Goal: Task Accomplishment & Management: Manage account settings

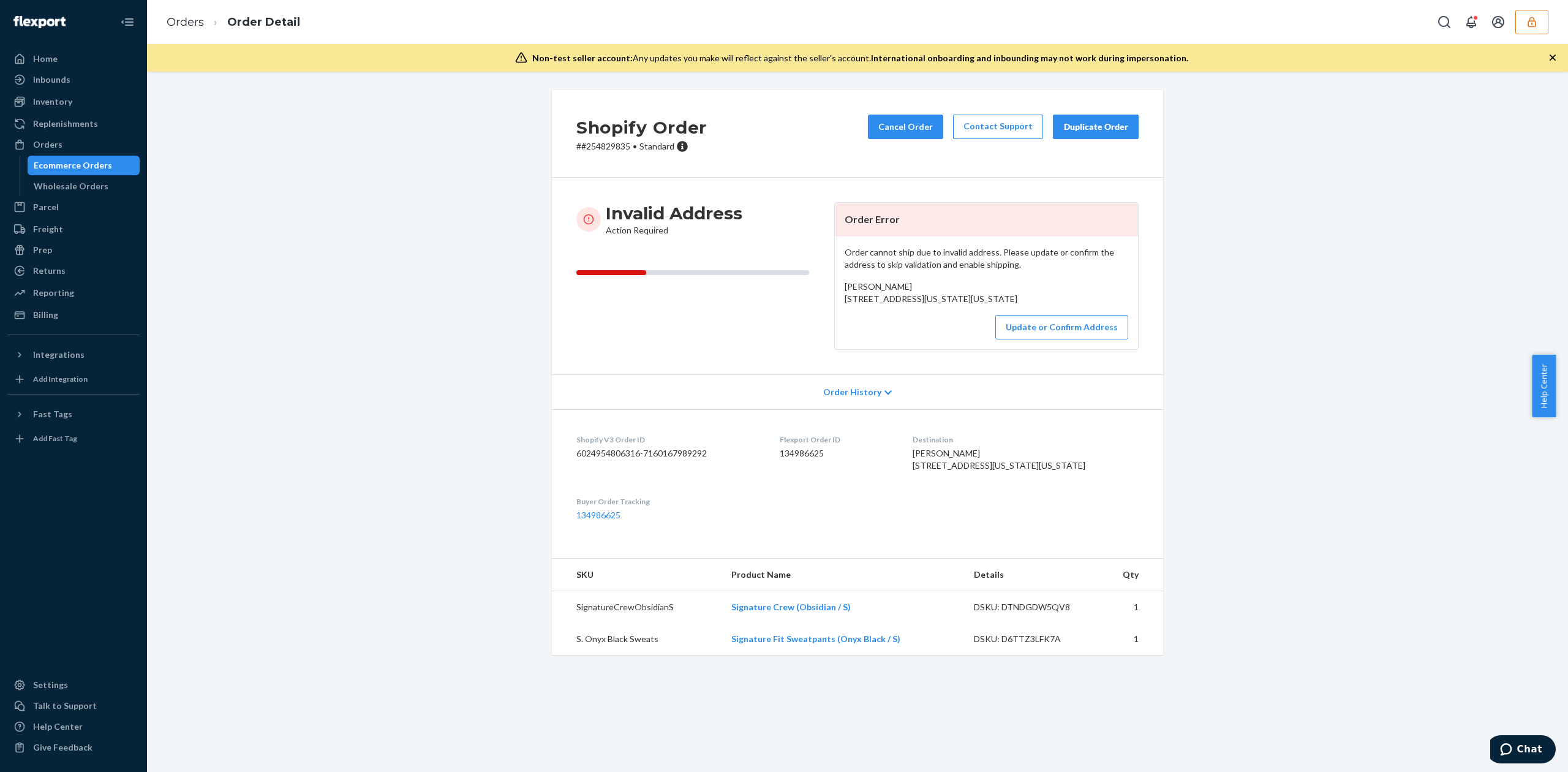
drag, startPoint x: 840, startPoint y: 300, endPoint x: 949, endPoint y: 309, distance: 109.4
click at [949, 306] on div "Amaiya Balgobin 107-60 124th St New York, New York 11418 US" at bounding box center [986, 293] width 284 height 25
copy span "107-60 124th St New York, New York 11418"
click at [1043, 339] on button "Update or Confirm Address" at bounding box center [1062, 326] width 133 height 25
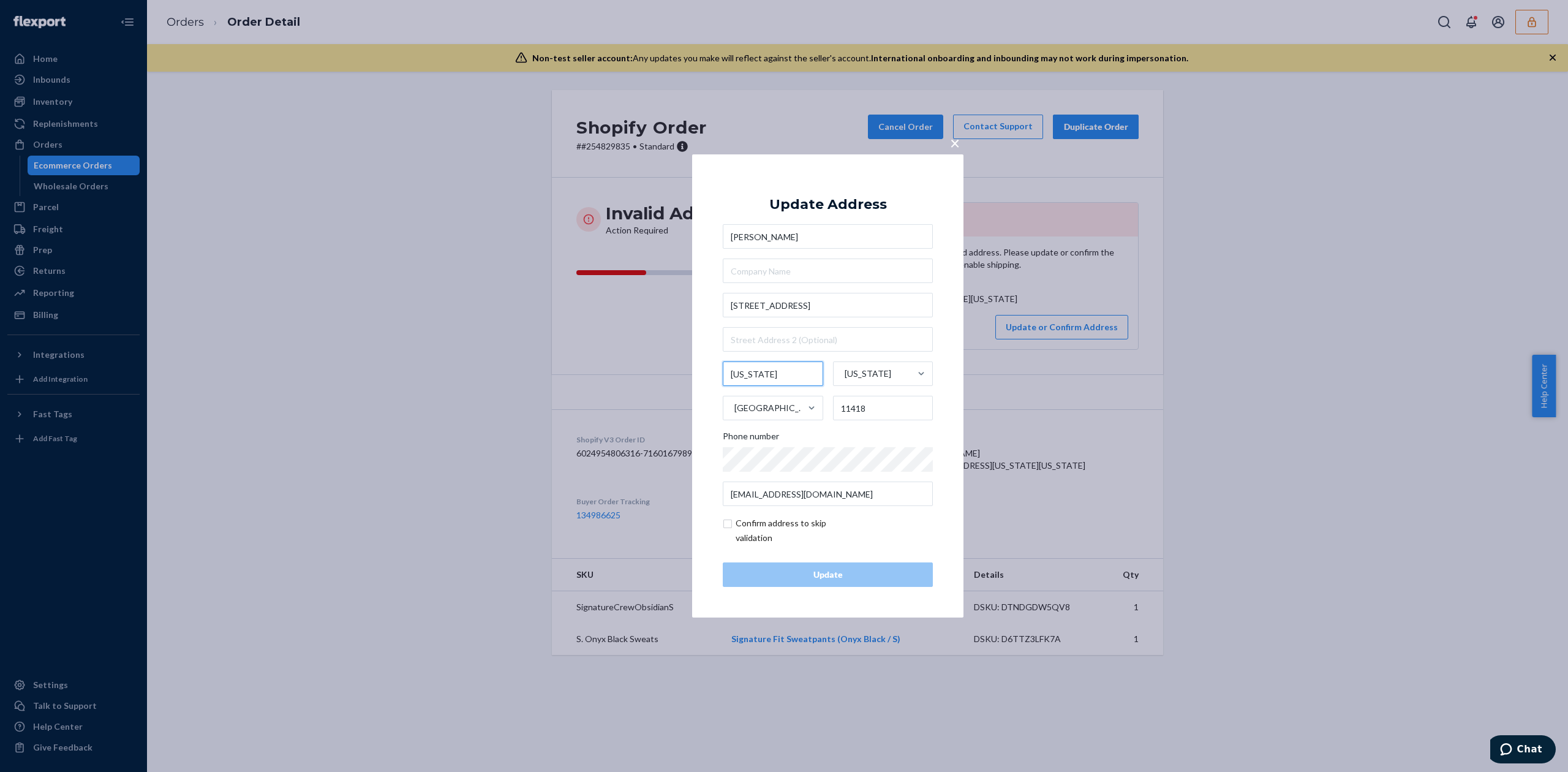
click at [750, 371] on input "New York" at bounding box center [773, 374] width 101 height 25
type input "South Richmond Hill"
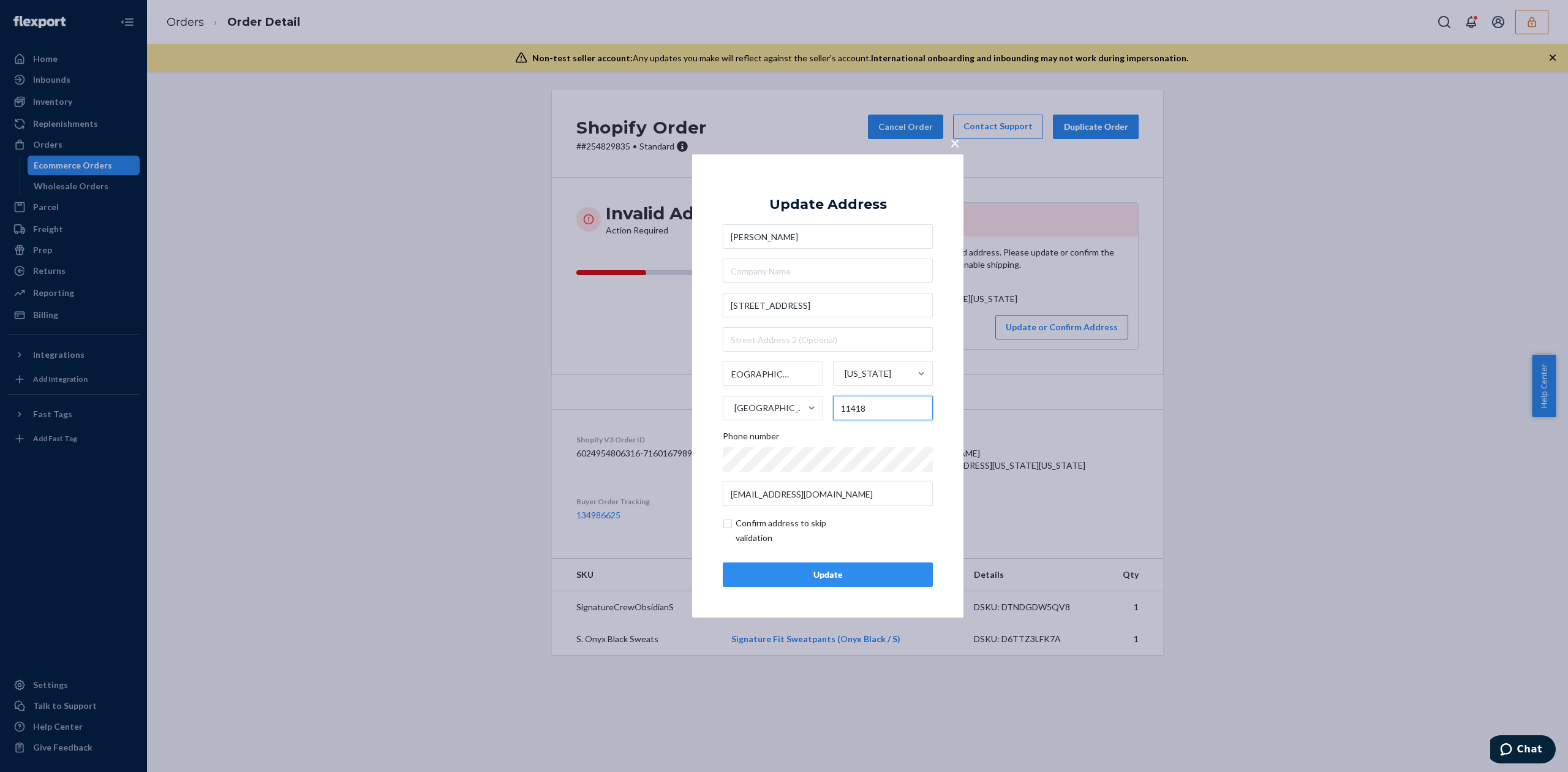
scroll to position [0, 0]
click at [919, 417] on input "11418" at bounding box center [883, 407] width 101 height 25
type input "11419"
click at [730, 528] on input "checkbox" at bounding box center [794, 530] width 142 height 29
checkbox input "true"
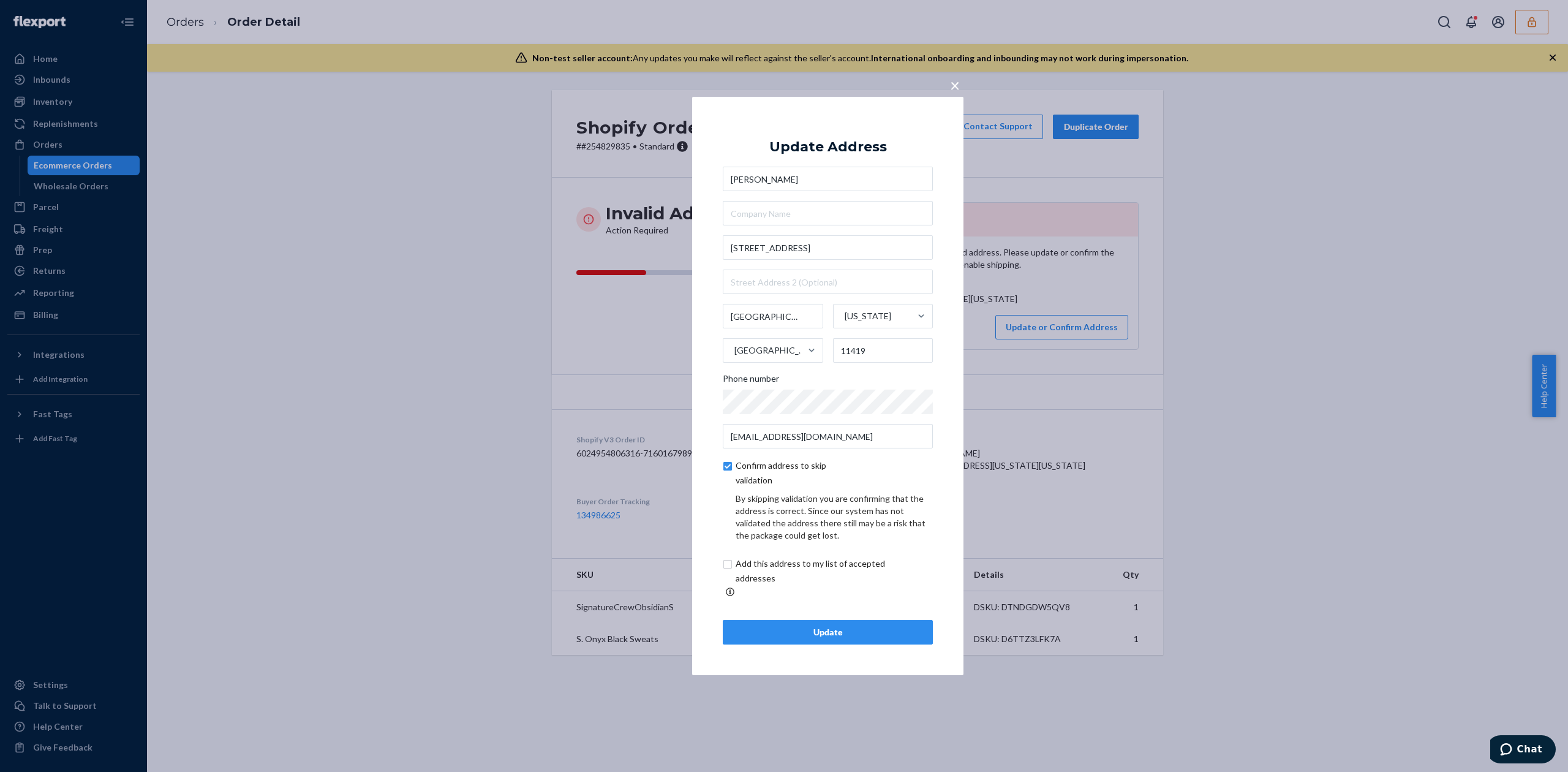
click at [890, 627] on div "Update" at bounding box center [828, 632] width 189 height 12
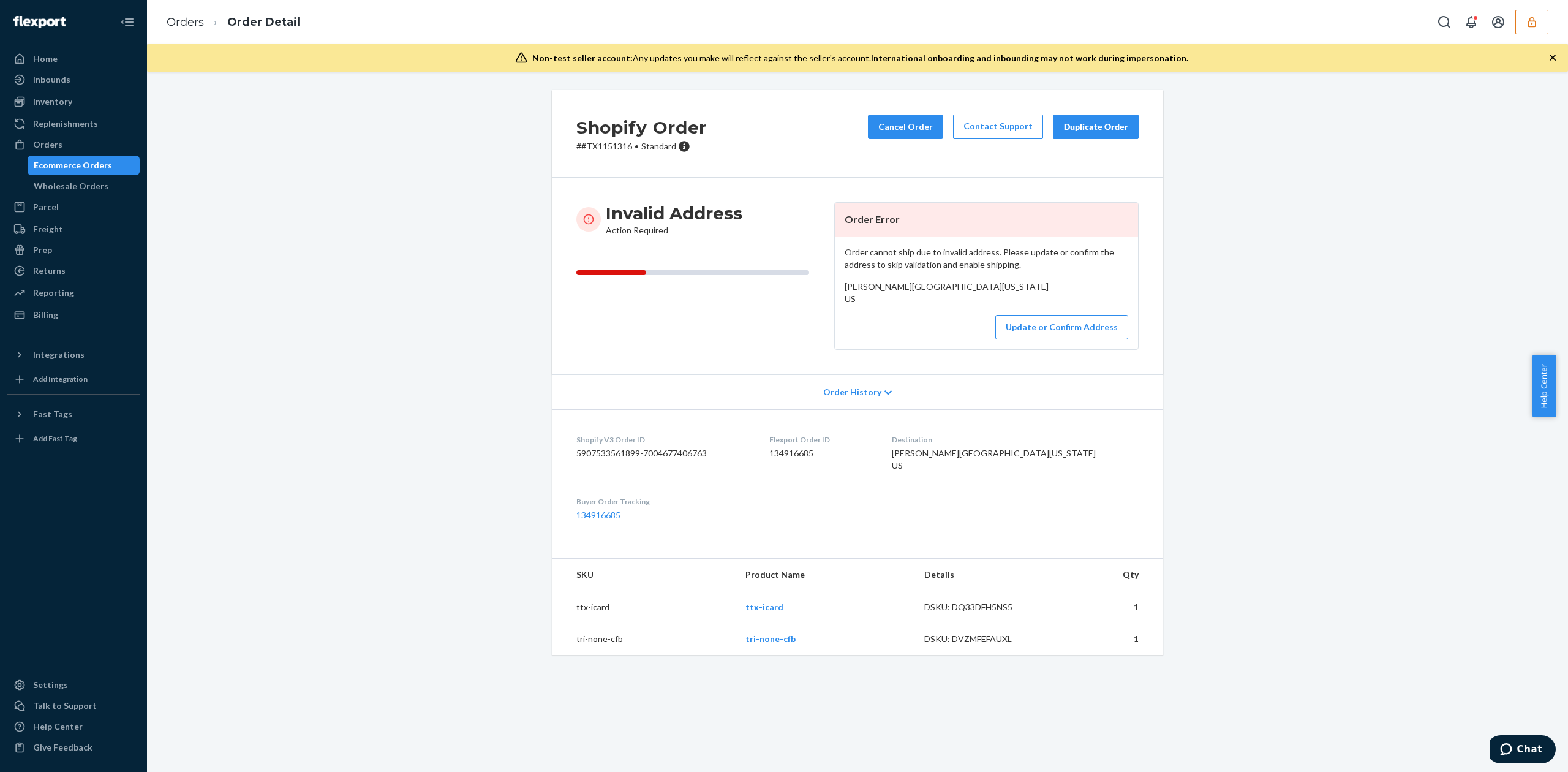
click at [871, 289] on span "Tyrone Velez East End Avenue Brick, New Jersey 08723 US" at bounding box center [946, 292] width 204 height 23
copy span "Tyrone Velez"
click at [1029, 339] on button "Update or Confirm Address" at bounding box center [1062, 326] width 133 height 25
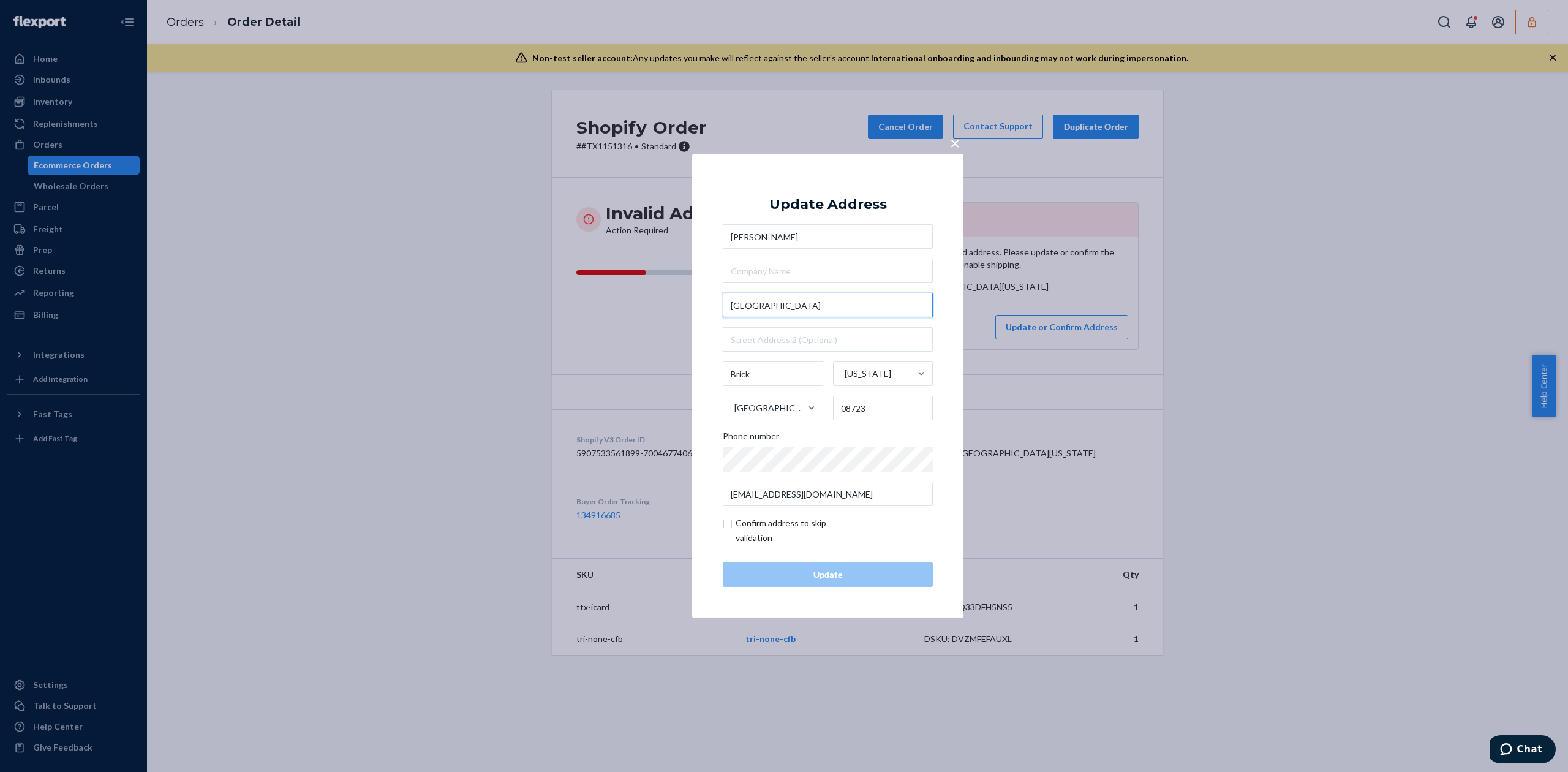
click at [728, 304] on input "East End Avenue" at bounding box center [827, 305] width 210 height 25
type input "450 E End Avenue"
click at [848, 177] on div "× Update Address Tyrone Velez 450 E End Avenue 450 East End Avenue, Pittsburgh,…" at bounding box center [827, 386] width 271 height 463
click at [764, 527] on input "checkbox" at bounding box center [794, 530] width 142 height 29
checkbox input "true"
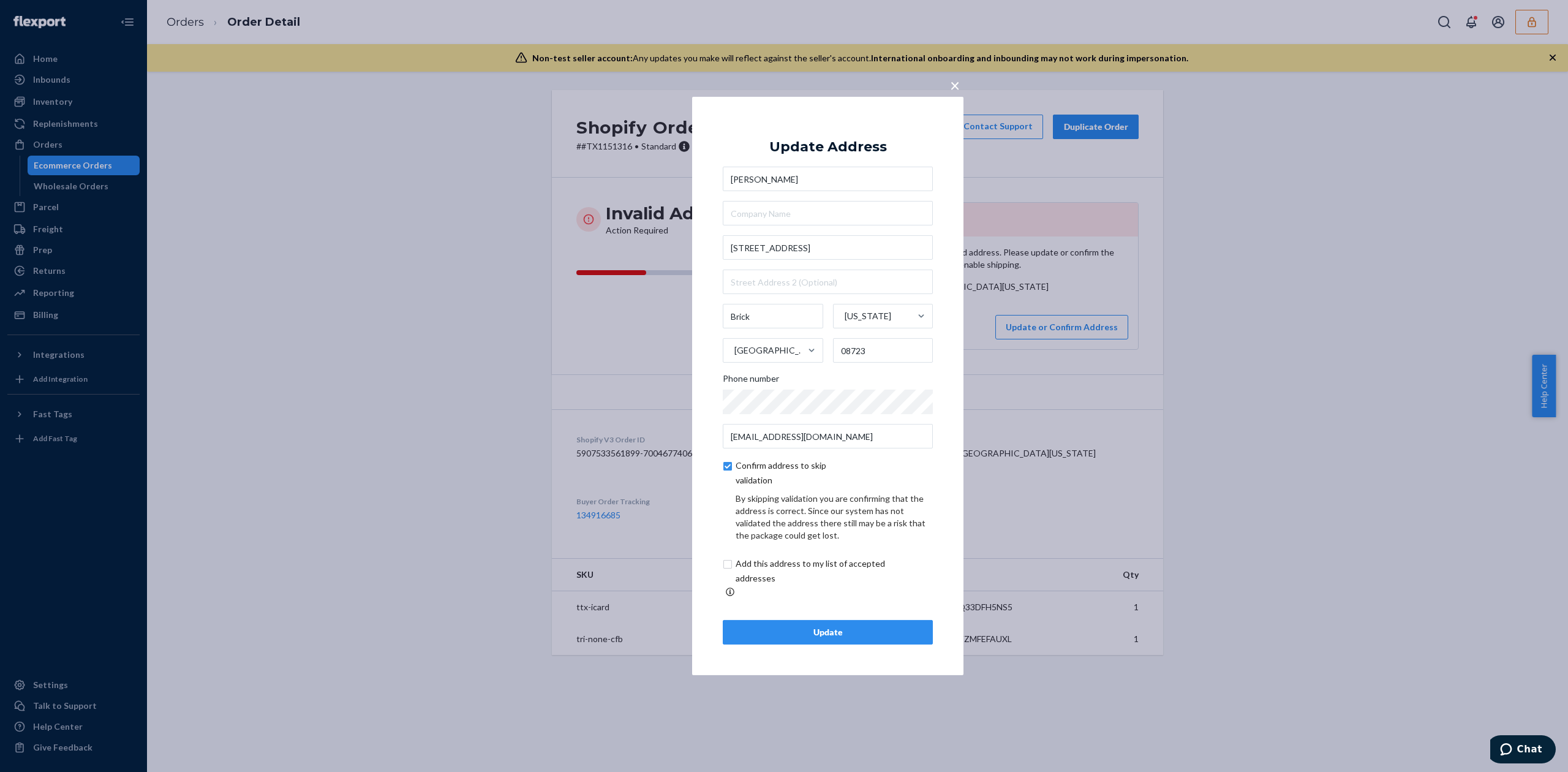
click at [841, 627] on div "Update" at bounding box center [828, 632] width 189 height 12
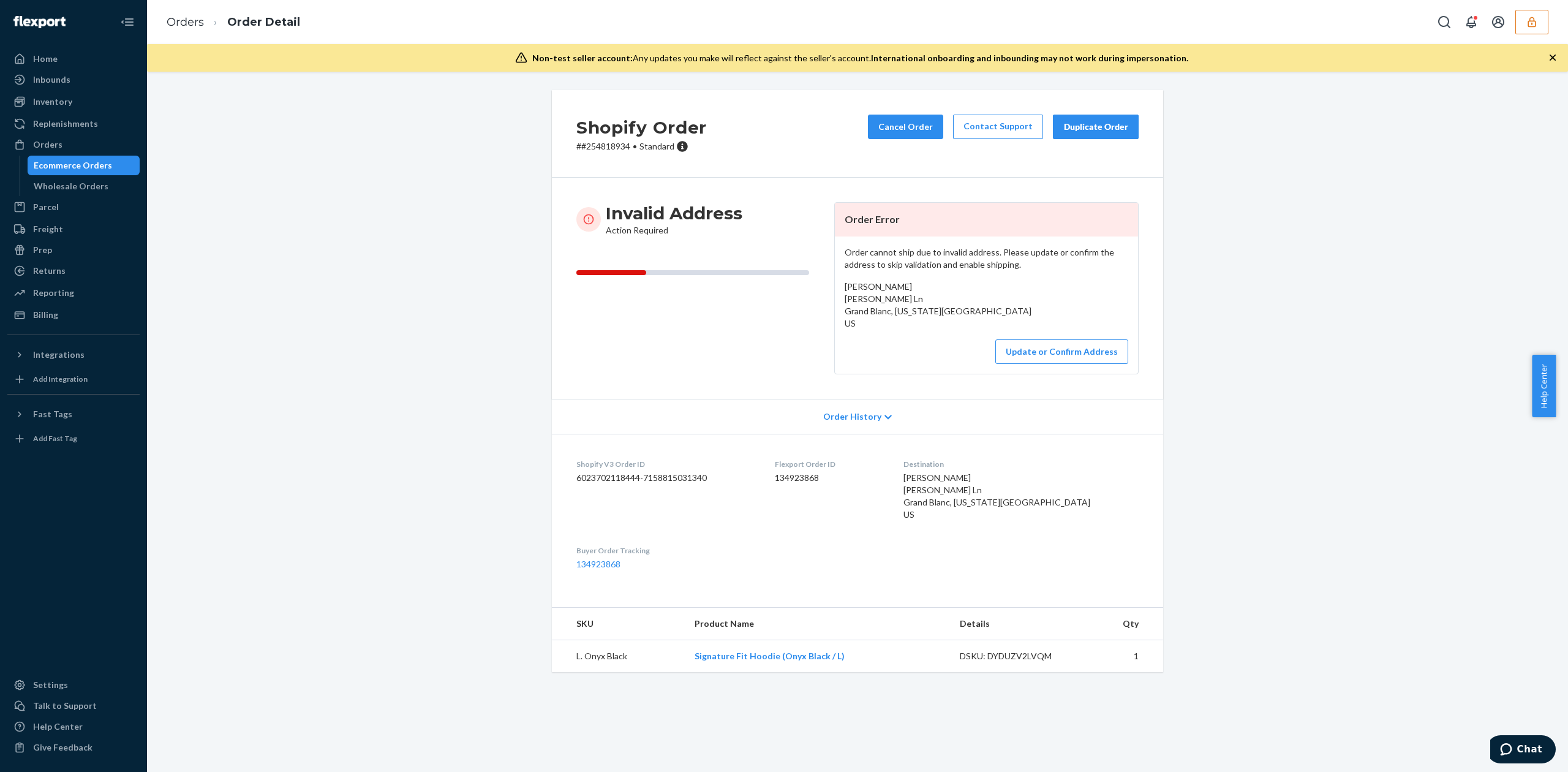
click at [858, 289] on span "Eva Buckner Amber Ln Grand Blanc, Michigan 48439 US" at bounding box center [938, 305] width 187 height 47
click at [861, 286] on span "Eva Buckner Amber Ln Grand Blanc, Michigan 48439 US" at bounding box center [938, 305] width 187 height 47
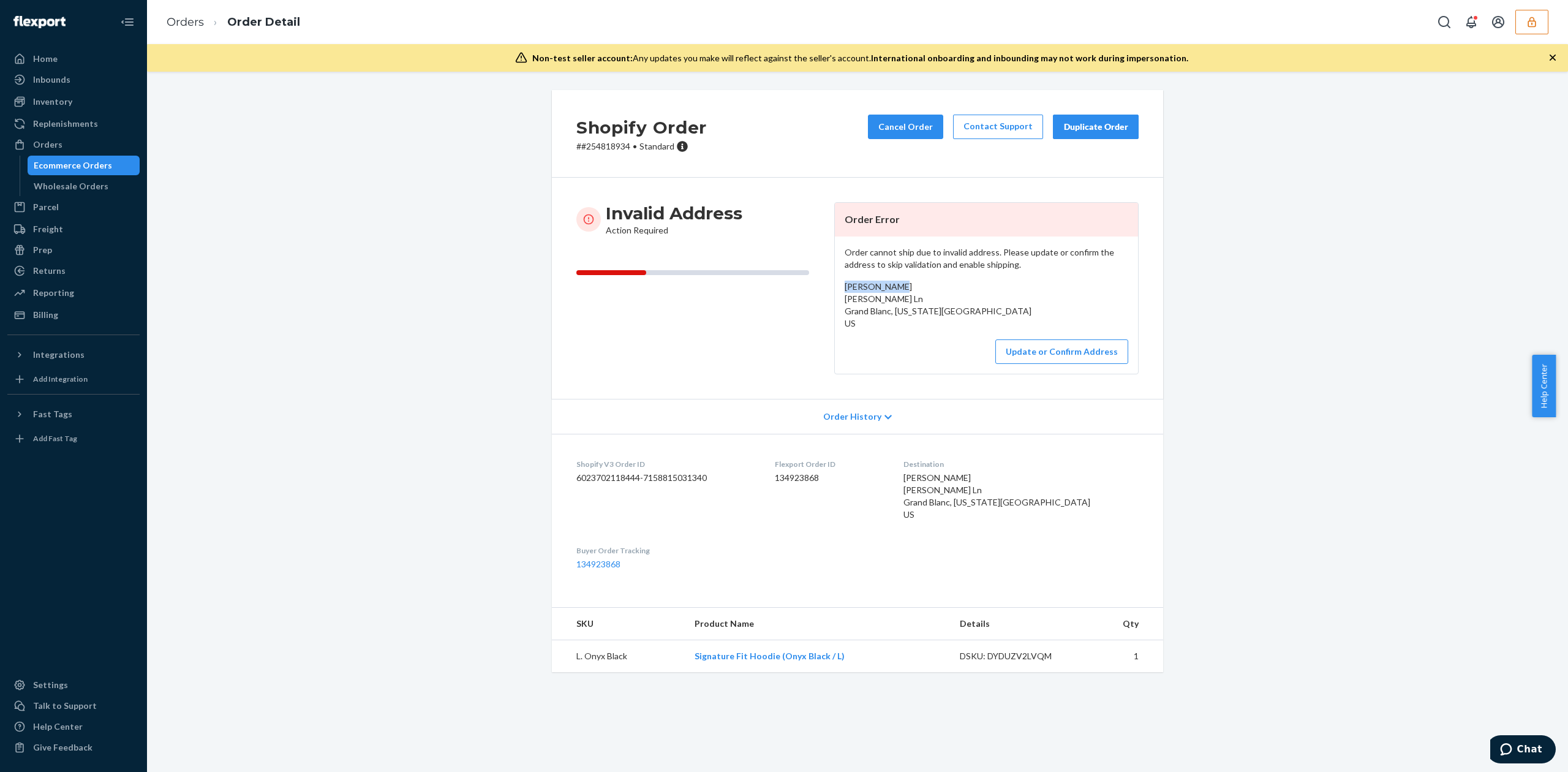
click at [861, 286] on span "Eva Buckner Amber Ln Grand Blanc, Michigan 48439 US" at bounding box center [938, 305] width 187 height 47
copy span "Eva Buckner"
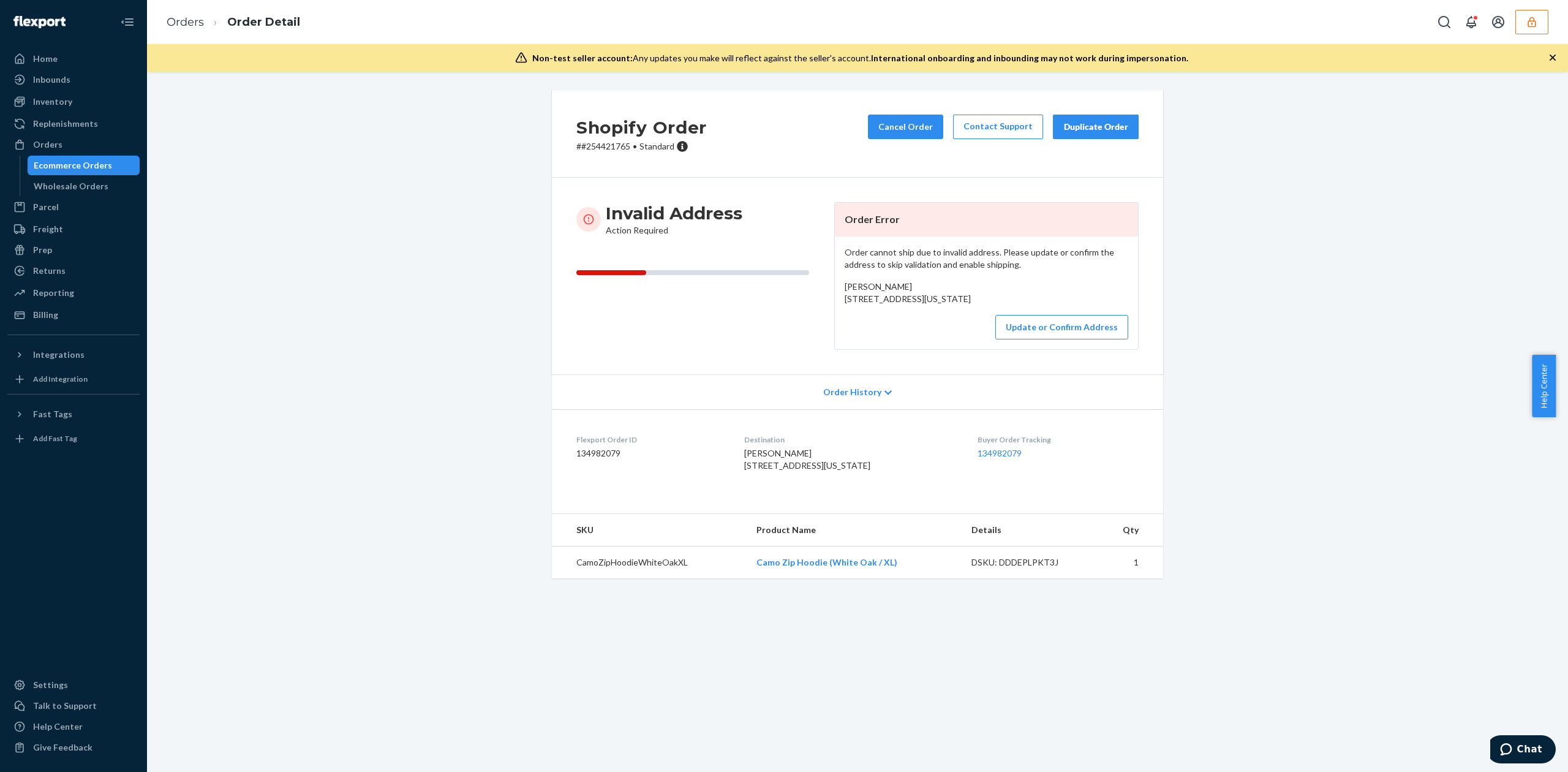
copy span "[STREET_ADDRESS][US_STATE]"
drag, startPoint x: 839, startPoint y: 302, endPoint x: 942, endPoint y: 317, distance: 104.1
click at [942, 306] on div "[PERSON_NAME] [STREET_ADDRESS][US_STATE]" at bounding box center [986, 293] width 284 height 25
click at [860, 285] on span "[PERSON_NAME] [STREET_ADDRESS][US_STATE]" at bounding box center [907, 292] width 126 height 23
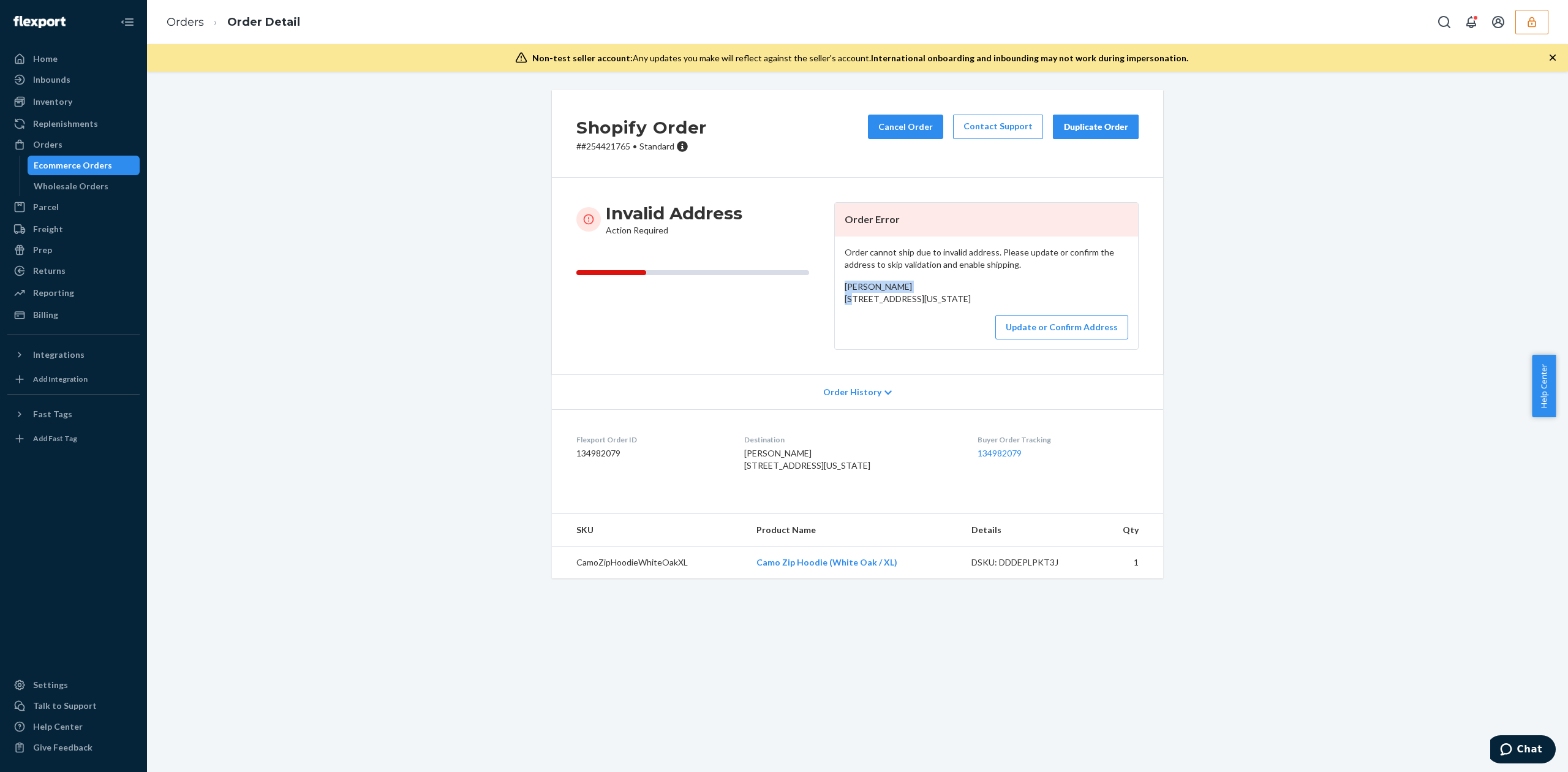
click at [860, 285] on span "[PERSON_NAME] [STREET_ADDRESS][US_STATE]" at bounding box center [907, 292] width 126 height 23
copy span "[PERSON_NAME]"
click at [850, 285] on span "Melissa Stephen 8280 Pinckney, Michigan 48169 United States" at bounding box center [941, 292] width 194 height 23
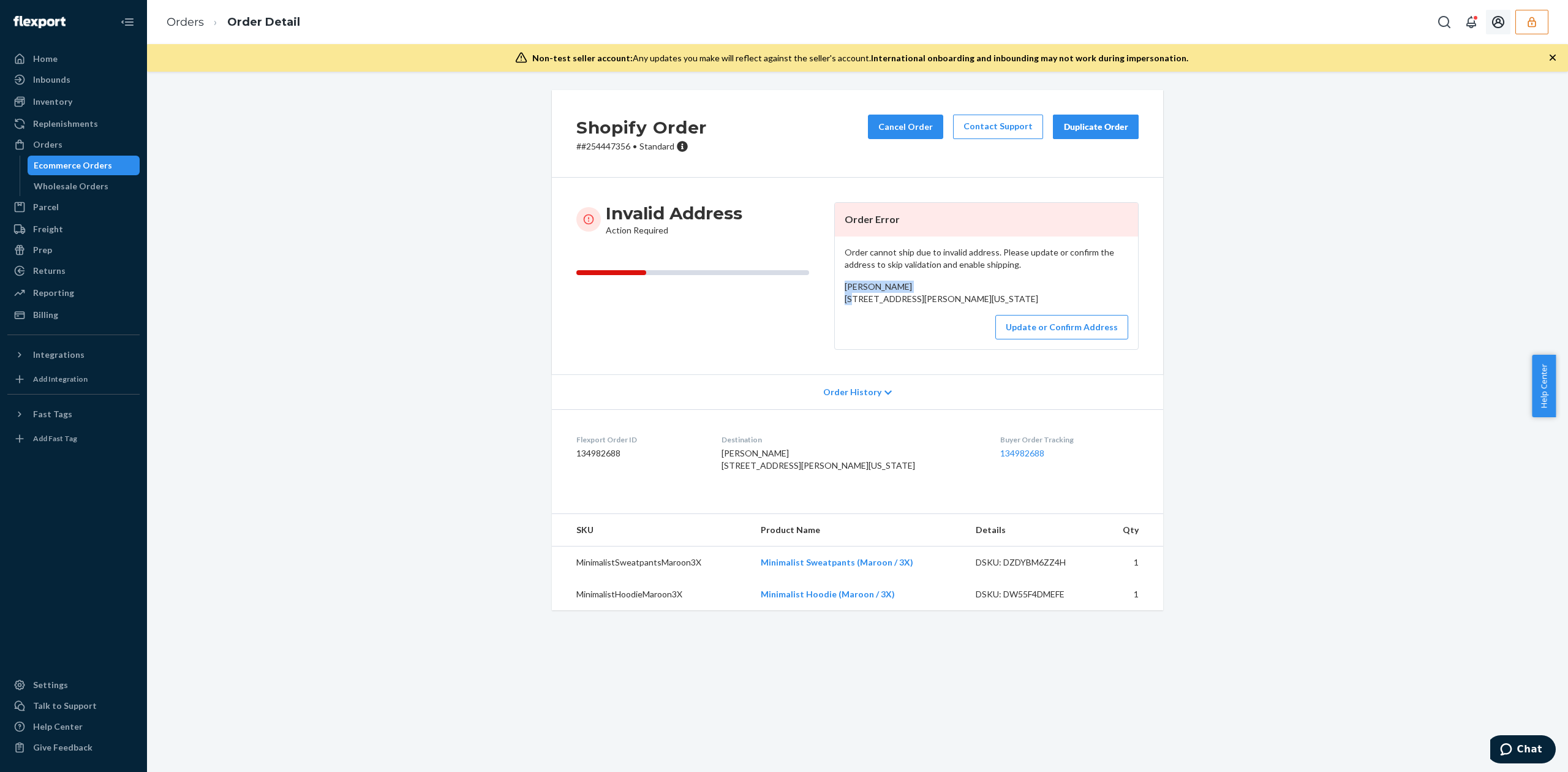
copy span "Melissa Stephen"
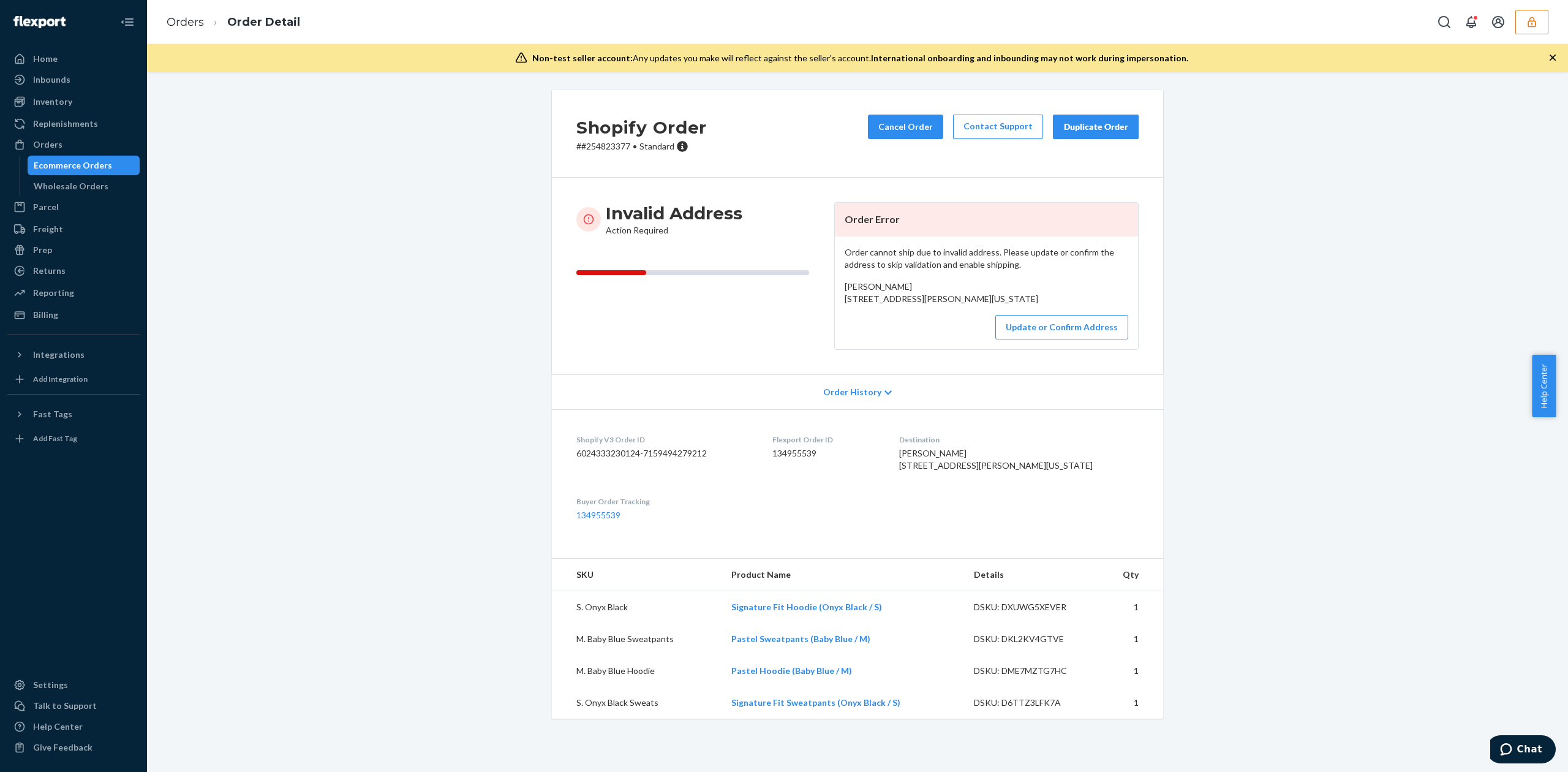
drag, startPoint x: 840, startPoint y: 296, endPoint x: 923, endPoint y: 312, distance: 84.5
click at [923, 306] on div "[PERSON_NAME] [STREET_ADDRESS][PERSON_NAME][US_STATE]" at bounding box center [986, 293] width 284 height 25
copy span "[STREET_ADDRESS][PERSON_NAME][US_STATE]"
click at [870, 286] on span "[PERSON_NAME] [STREET_ADDRESS][PERSON_NAME][US_STATE]" at bounding box center [941, 292] width 194 height 23
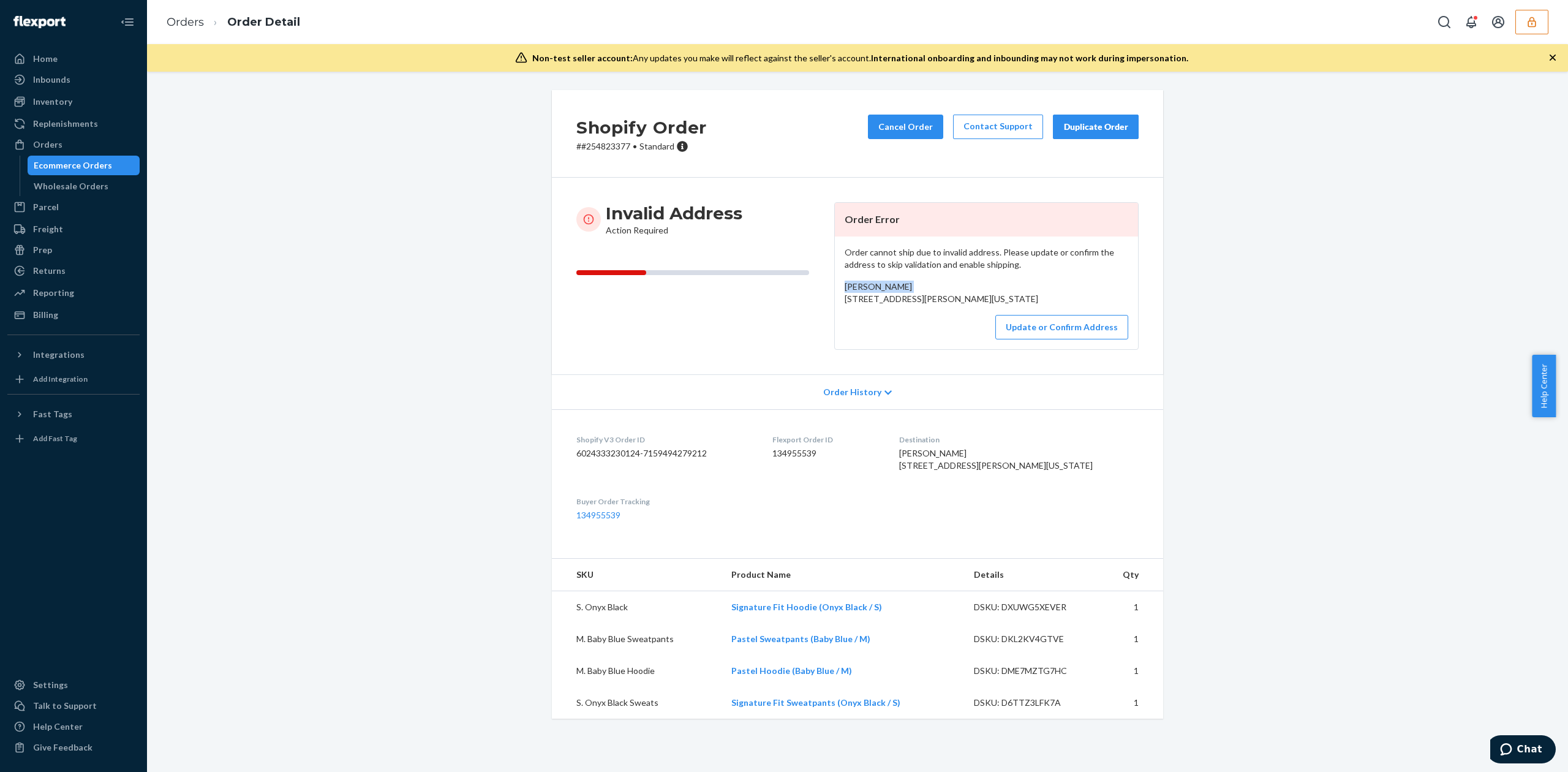
click at [870, 286] on span "[PERSON_NAME] [STREET_ADDRESS][PERSON_NAME][US_STATE]" at bounding box center [941, 292] width 194 height 23
copy span "[PERSON_NAME]"
click at [1042, 339] on button "Update or Confirm Address" at bounding box center [1062, 326] width 133 height 25
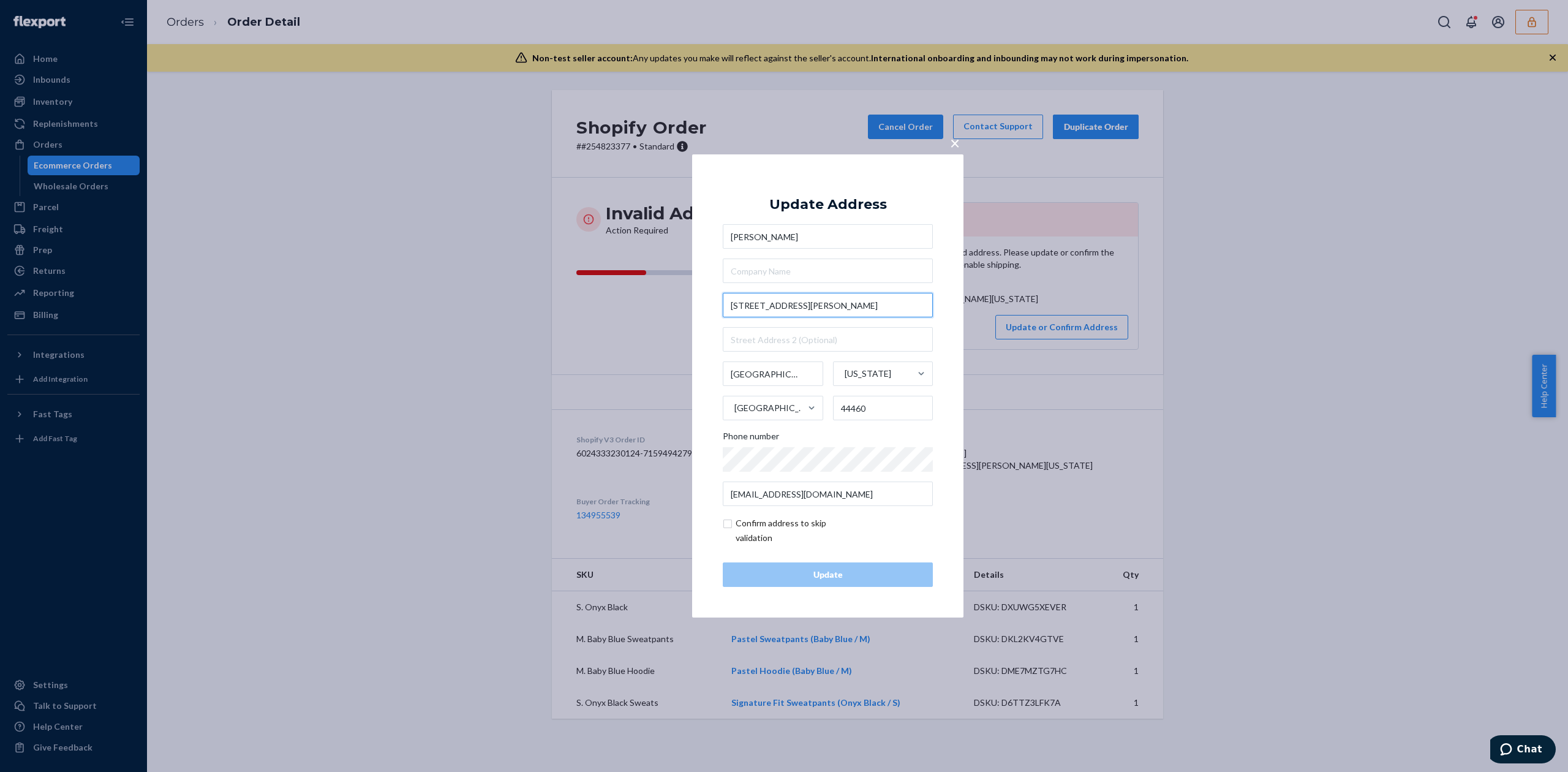
click at [780, 309] on input "861 Lisbon Canfield Road" at bounding box center [827, 305] width 210 height 25
click at [787, 305] on input "861 Lisbon Road" at bounding box center [827, 305] width 210 height 25
type input "861 Lisbon Rd"
click at [814, 204] on div "Update Address" at bounding box center [827, 205] width 117 height 15
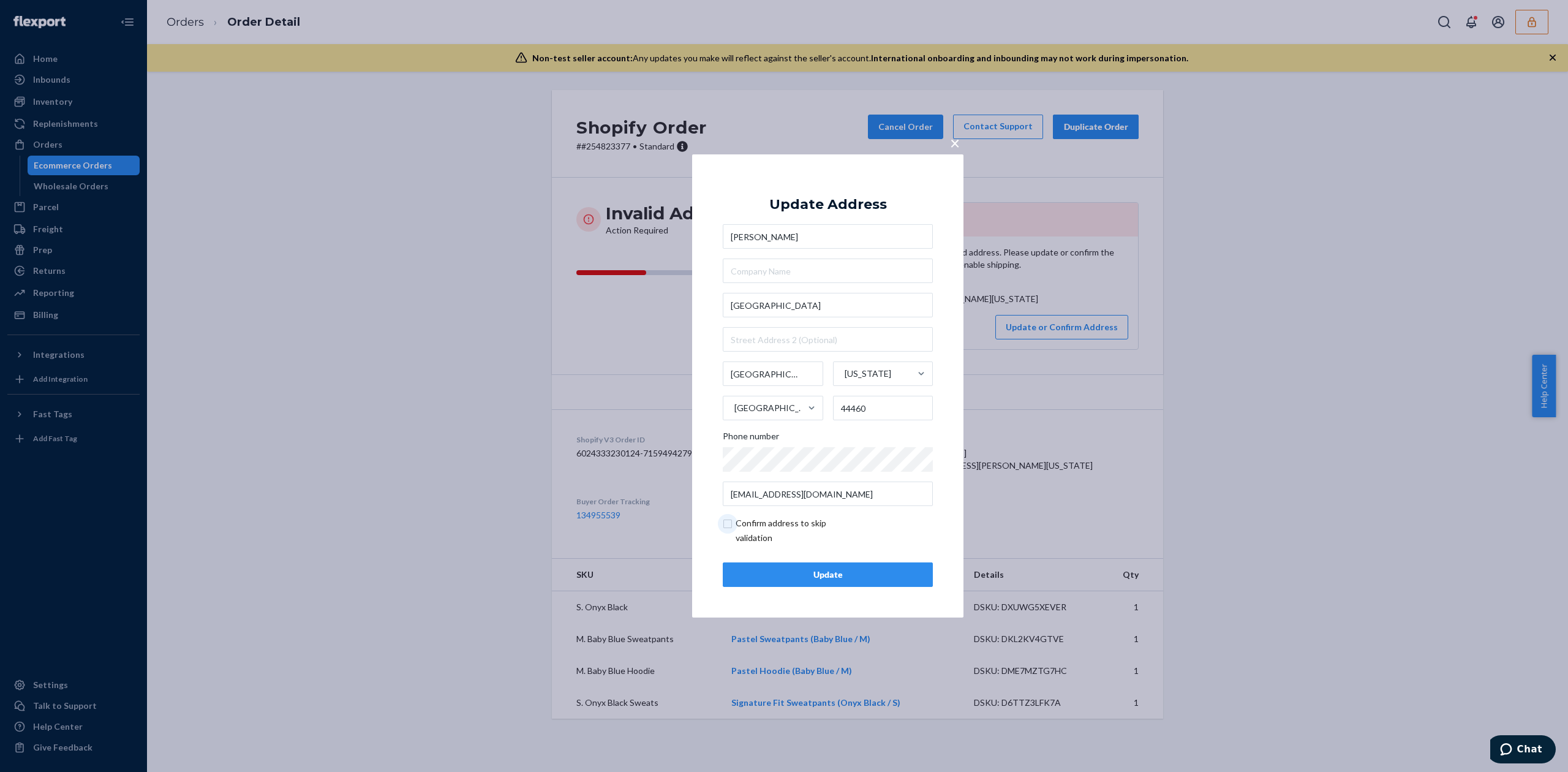
click at [765, 525] on input "checkbox" at bounding box center [794, 530] width 142 height 29
checkbox input "true"
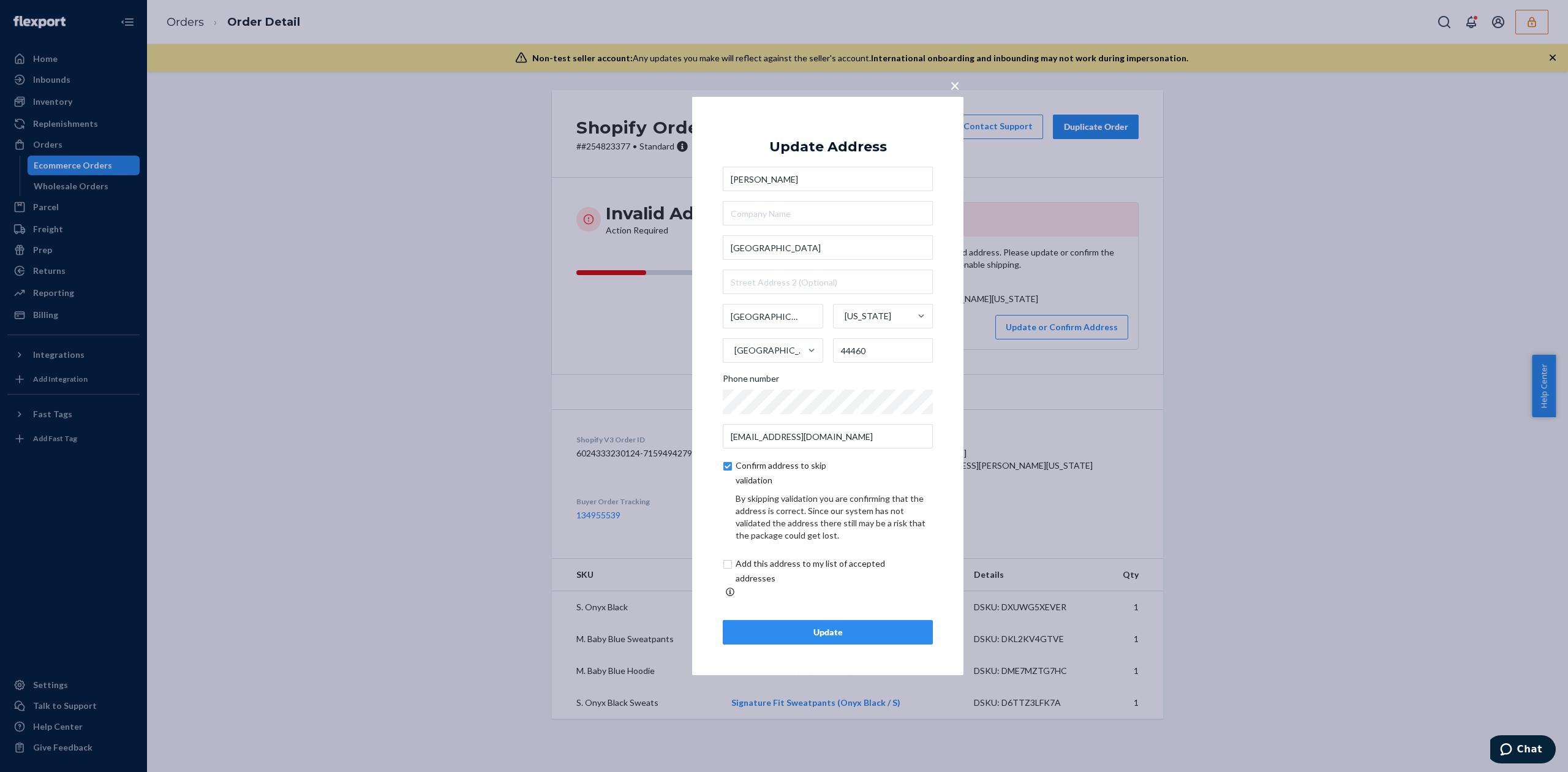
click at [870, 627] on div "Update" at bounding box center [828, 632] width 189 height 12
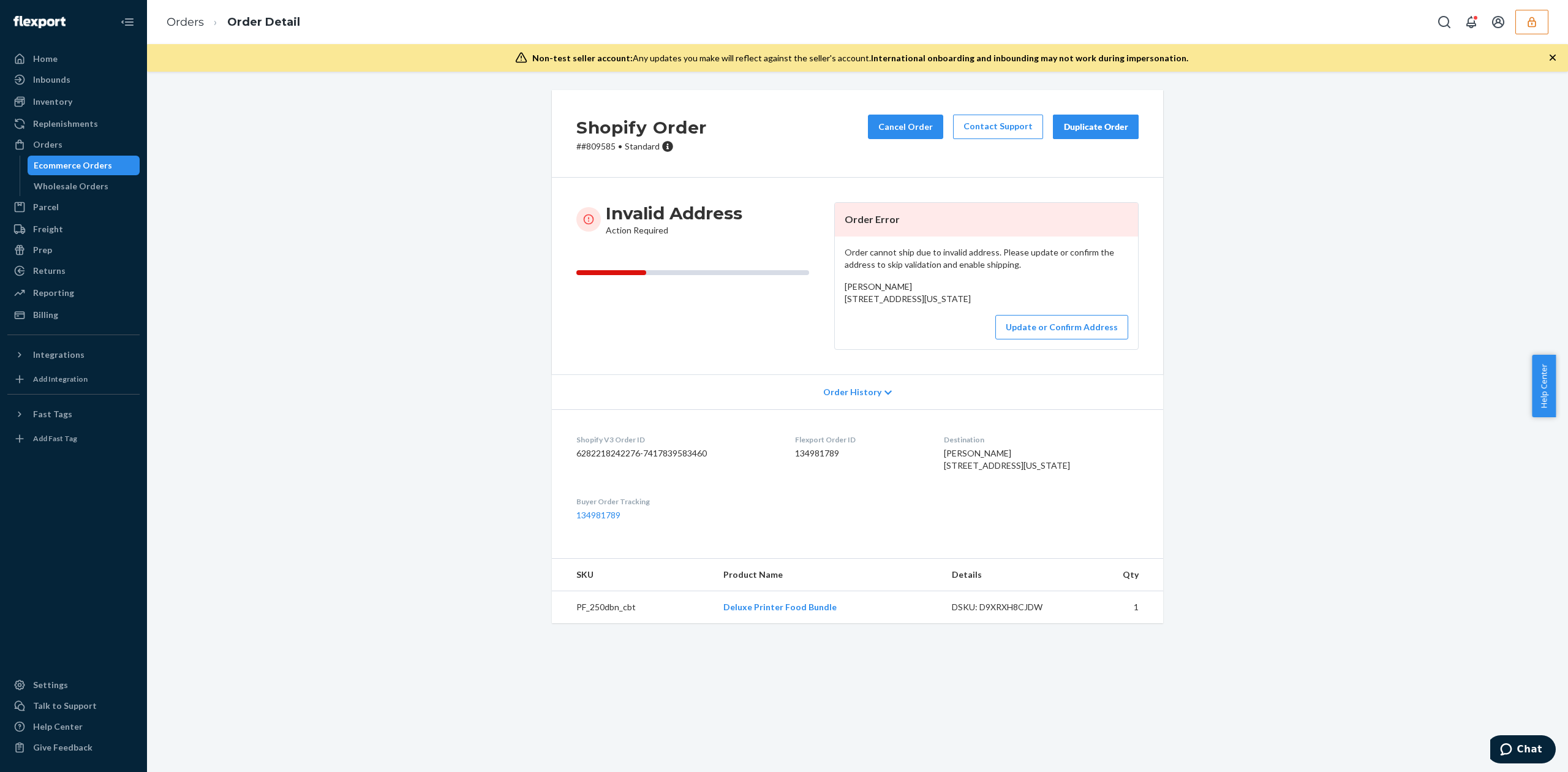
drag, startPoint x: 838, startPoint y: 299, endPoint x: 964, endPoint y: 312, distance: 126.7
click at [964, 312] on div "Order cannot ship due to invalid address. Please update or confirm the address …" at bounding box center [986, 293] width 304 height 113
copy span "1006 N 3620 West St Saratoga Springs, Utah 84045"
click at [852, 296] on span "Haley Christensen 1006 N 3620 West St Saratoga Springs, Utah 84045 US" at bounding box center [907, 292] width 126 height 23
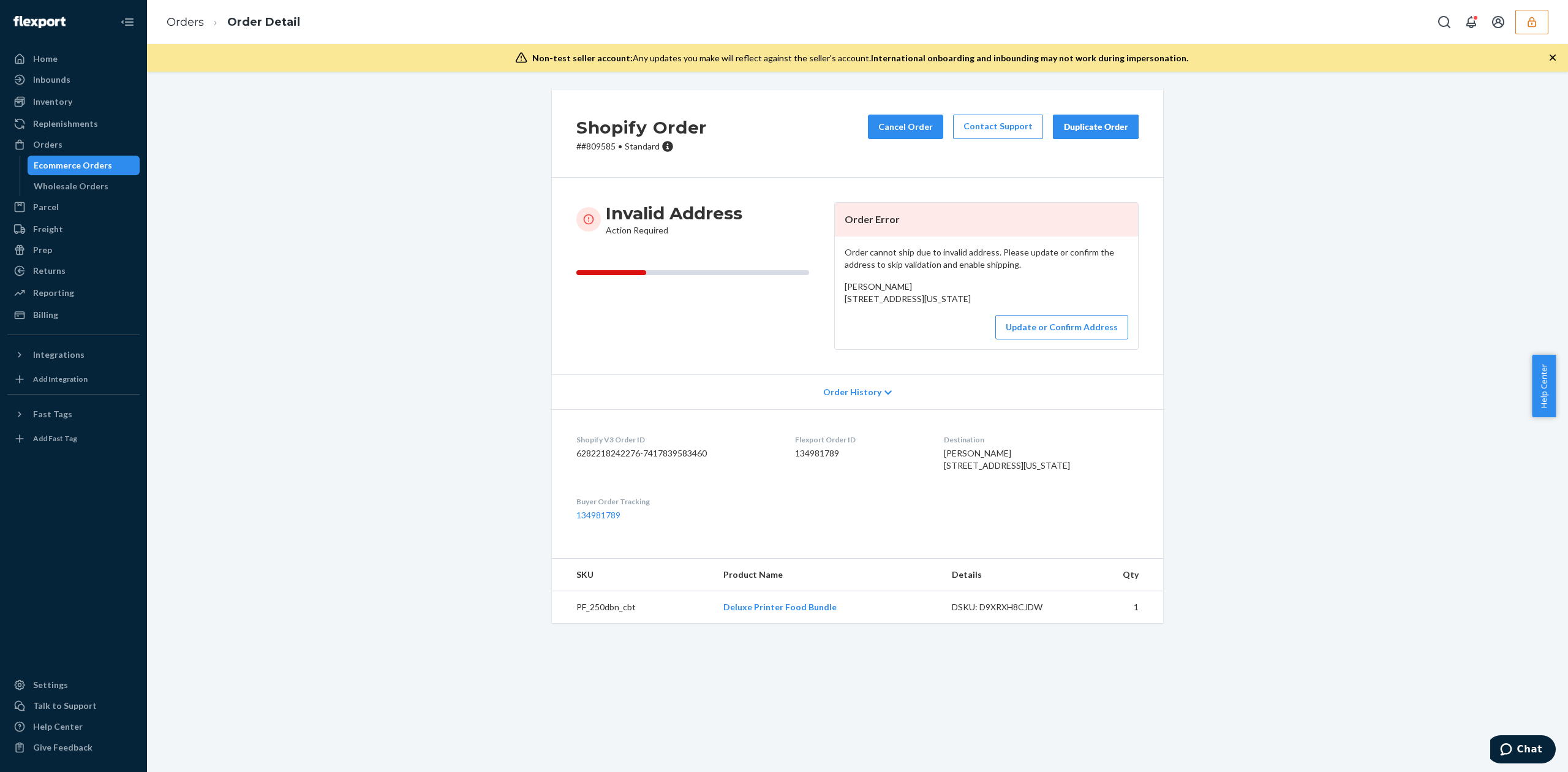
click at [854, 292] on div "Haley Christensen 1006 N 3620 West St Saratoga Springs, Utah 84045 US" at bounding box center [986, 293] width 284 height 25
copy span "Haley Christensen"
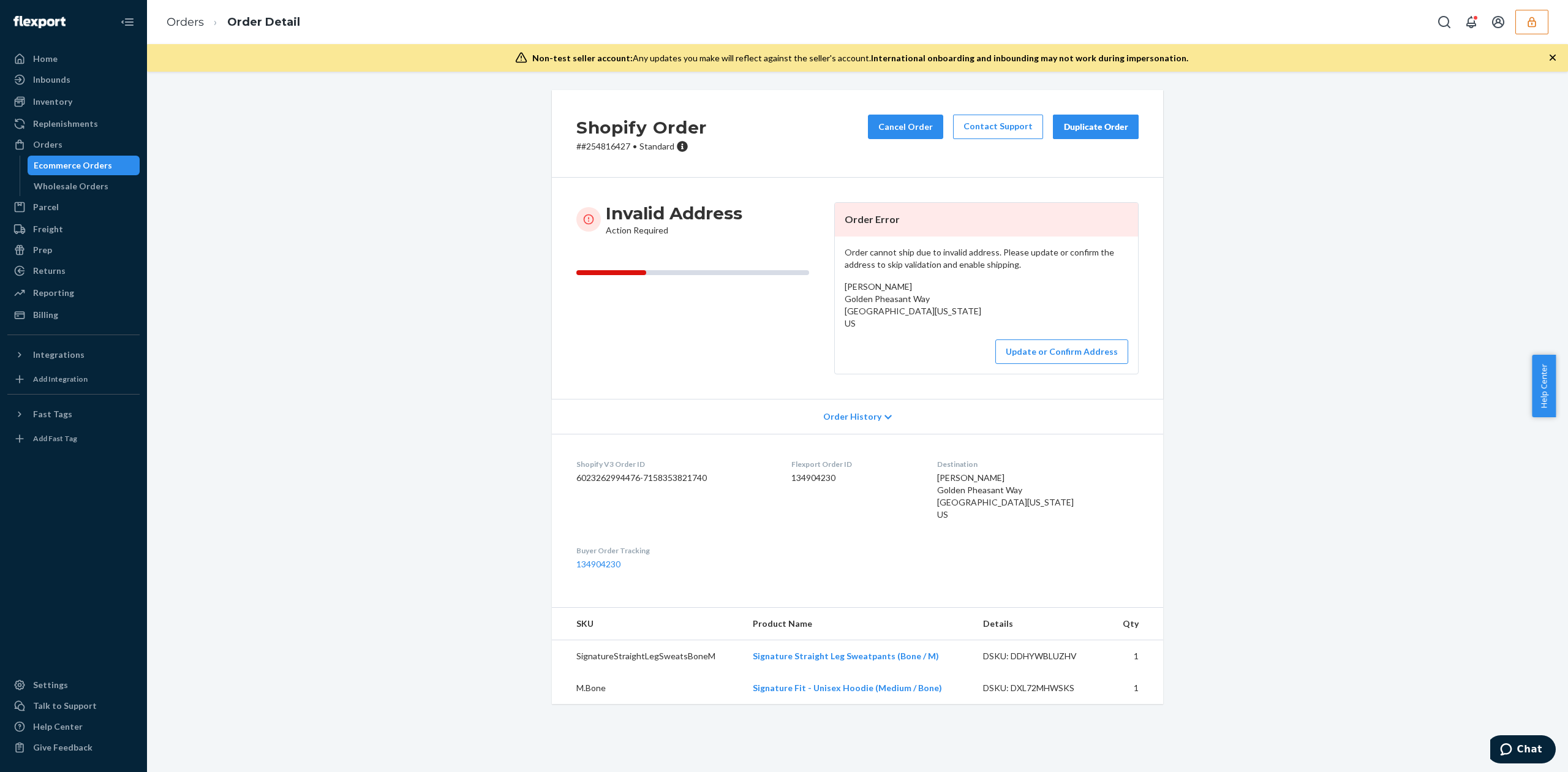
click at [854, 290] on span "Ryan Augustine Golden Pheasant Way Pewaukee, Wisconsin 53072 US" at bounding box center [913, 305] width 136 height 47
copy span "Ryan Augustine"
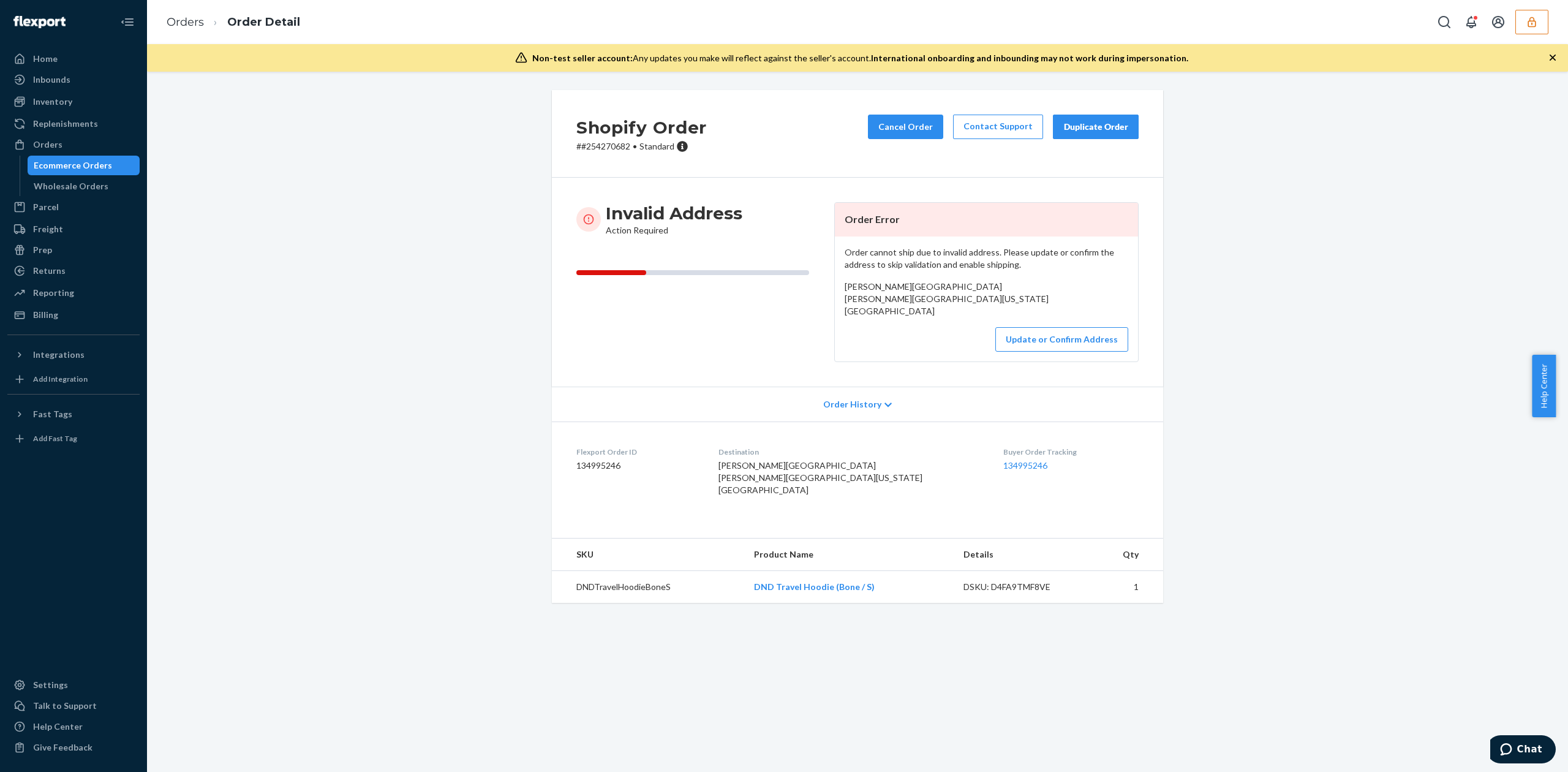
click at [860, 290] on span "Natasha Harper Winslow Avenue Winslow Avenue Long Beach, California 90814 Unite…" at bounding box center [946, 298] width 204 height 35
copy span "Natasha Harper"
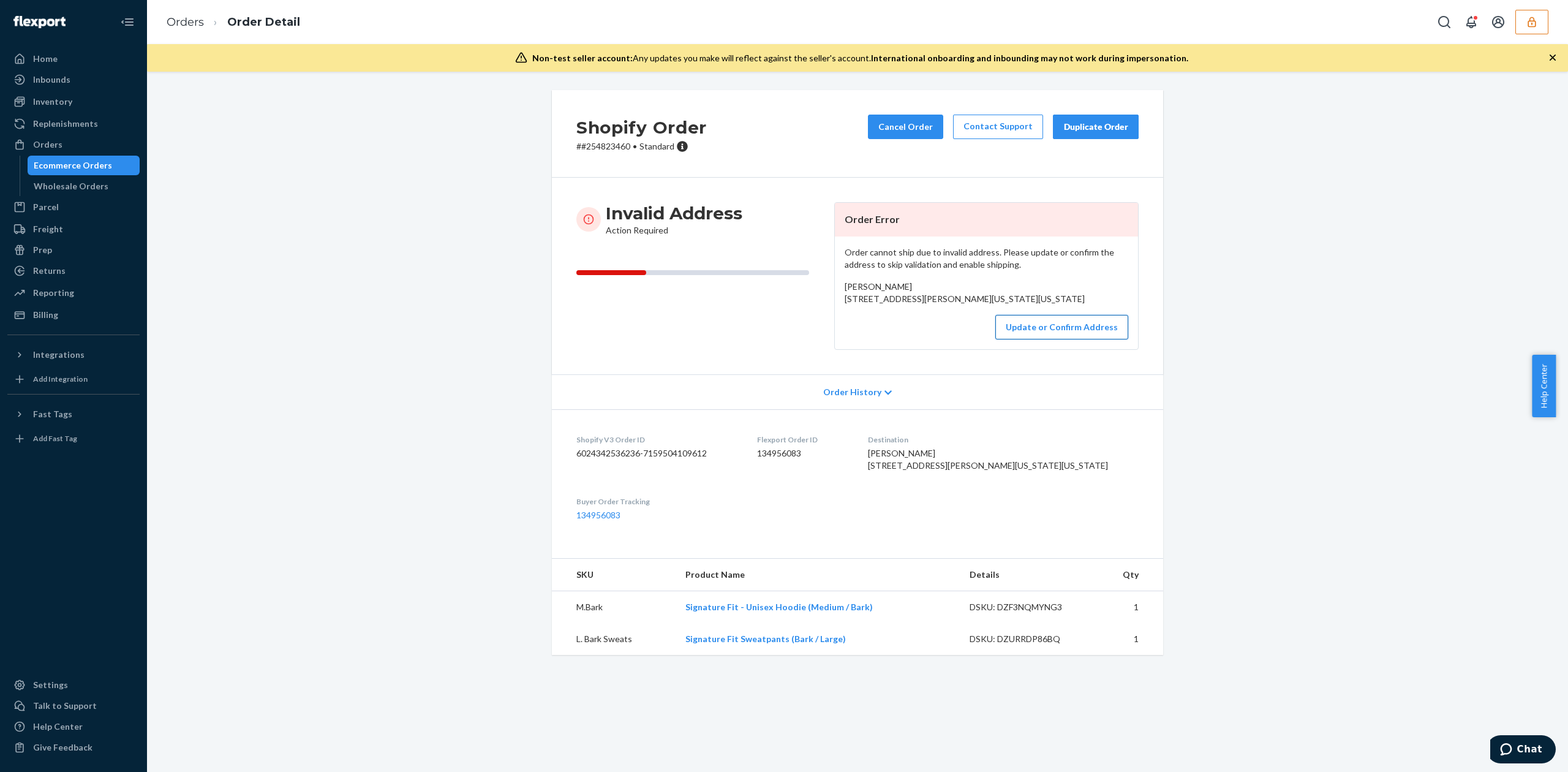
click at [1037, 339] on button "Update or Confirm Address" at bounding box center [1062, 326] width 133 height 25
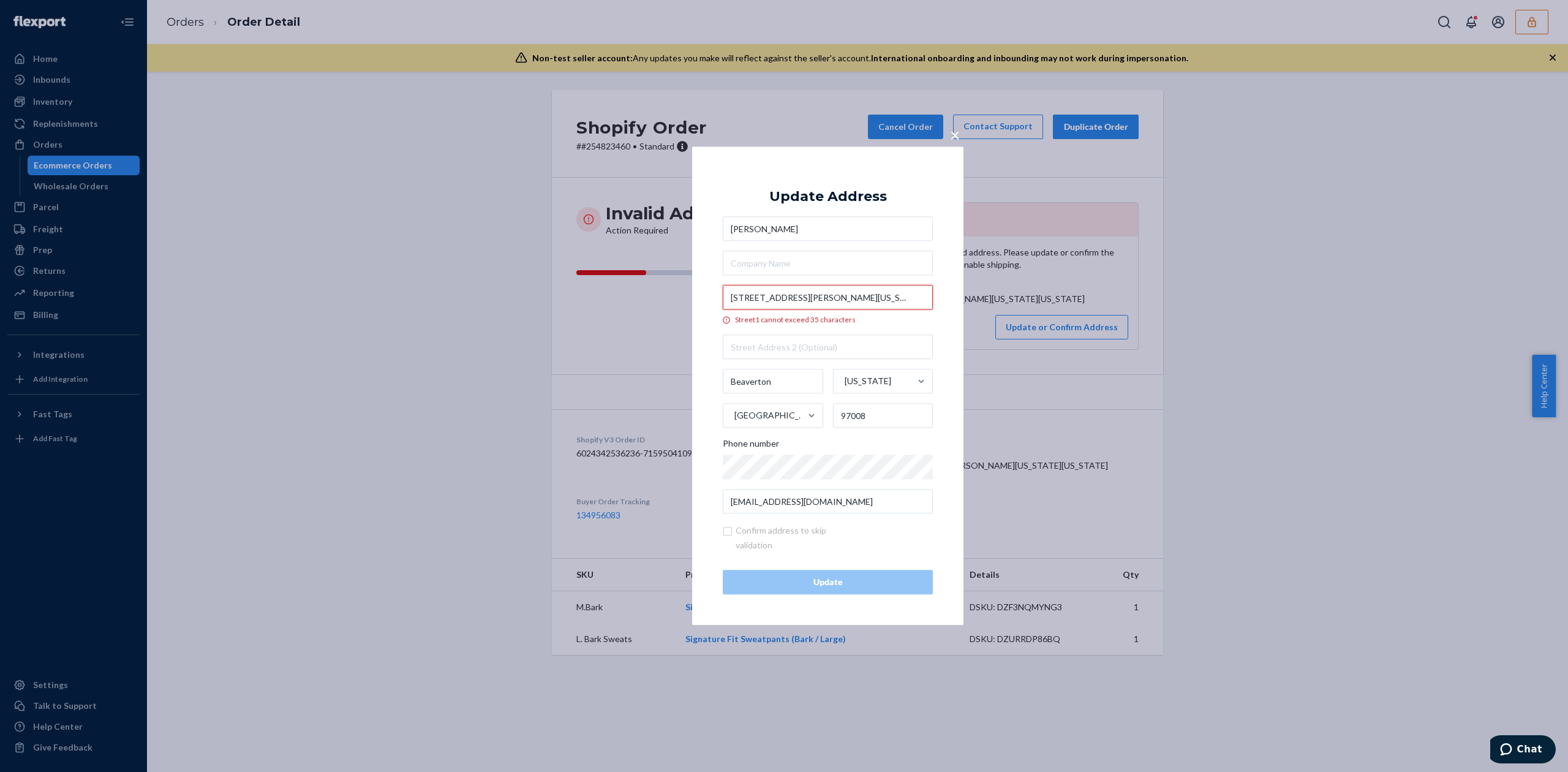
drag, startPoint x: 811, startPoint y: 297, endPoint x: 917, endPoint y: 297, distance: 106.0
click at [917, 297] on input "6150 aw king blvd 35 beverton Oregon 97008" at bounding box center [827, 297] width 210 height 25
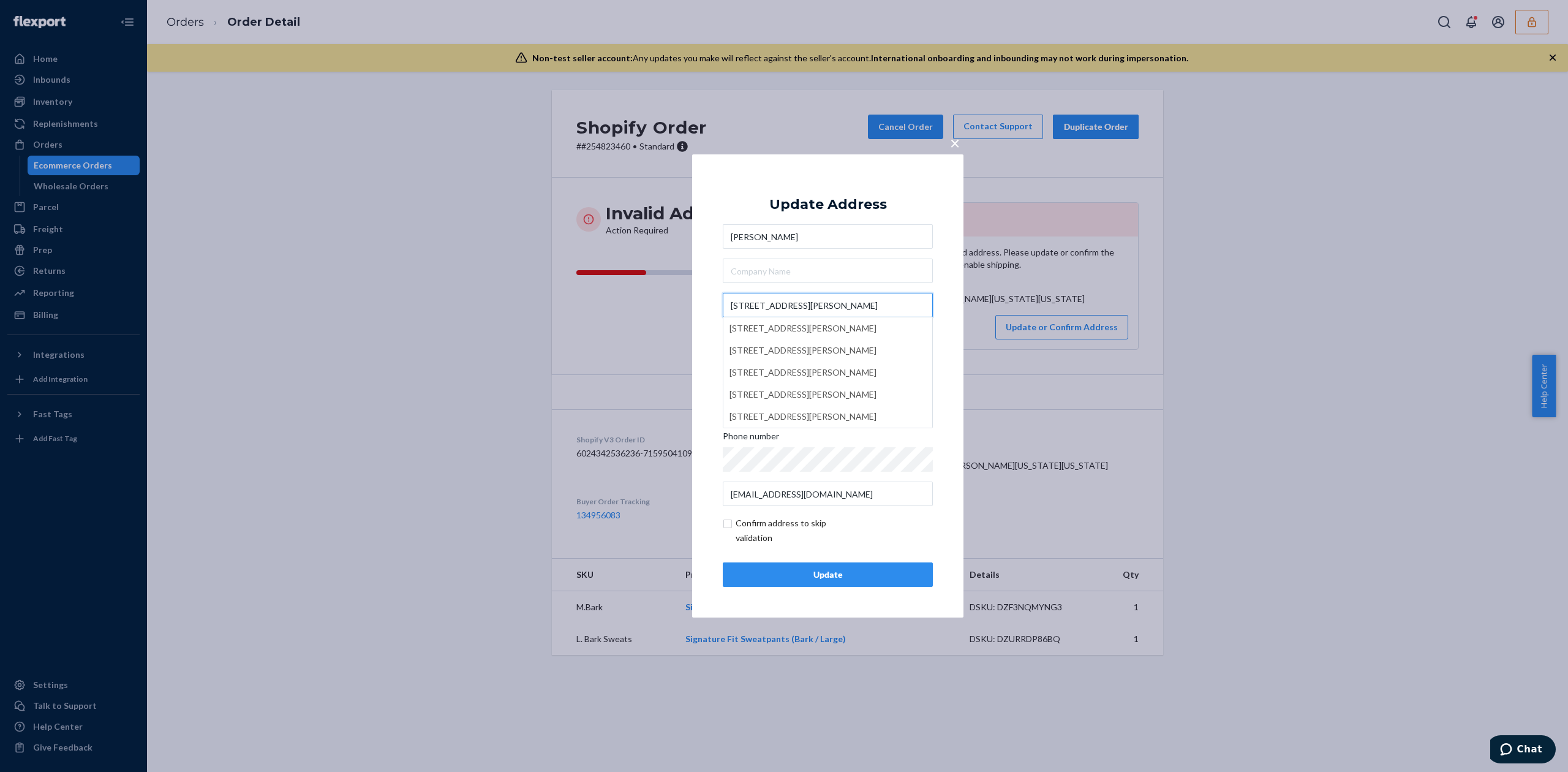
type input "6150 aw king blvd 35"
click at [844, 216] on div "Update Address Patricia Phillips 6150 aw king blvd 35 6150 SW King Blvd, Beaver…" at bounding box center [827, 386] width 210 height 402
click at [848, 579] on div "Update" at bounding box center [828, 574] width 189 height 12
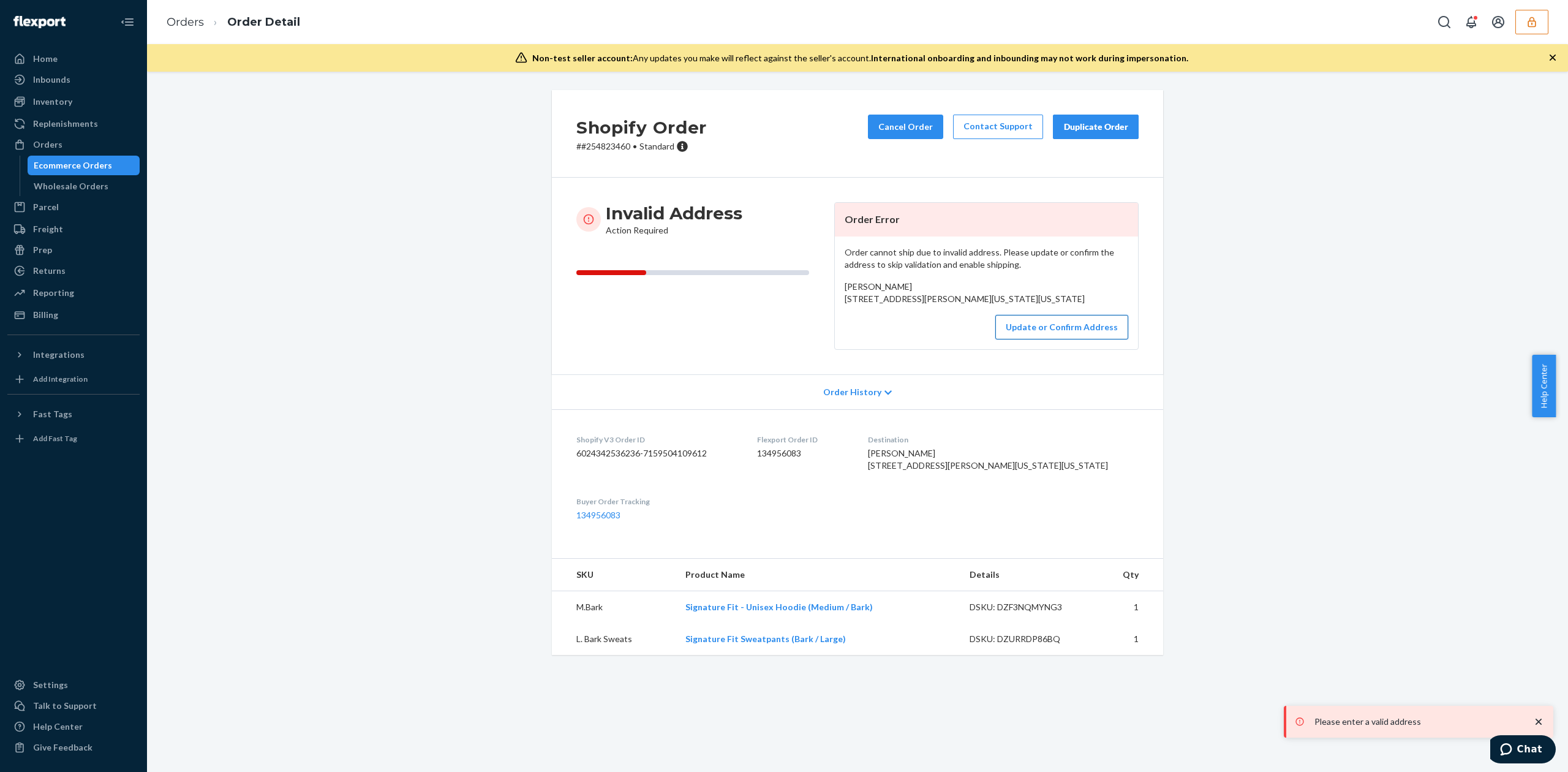
click at [1056, 339] on button "Update or Confirm Address" at bounding box center [1062, 326] width 133 height 25
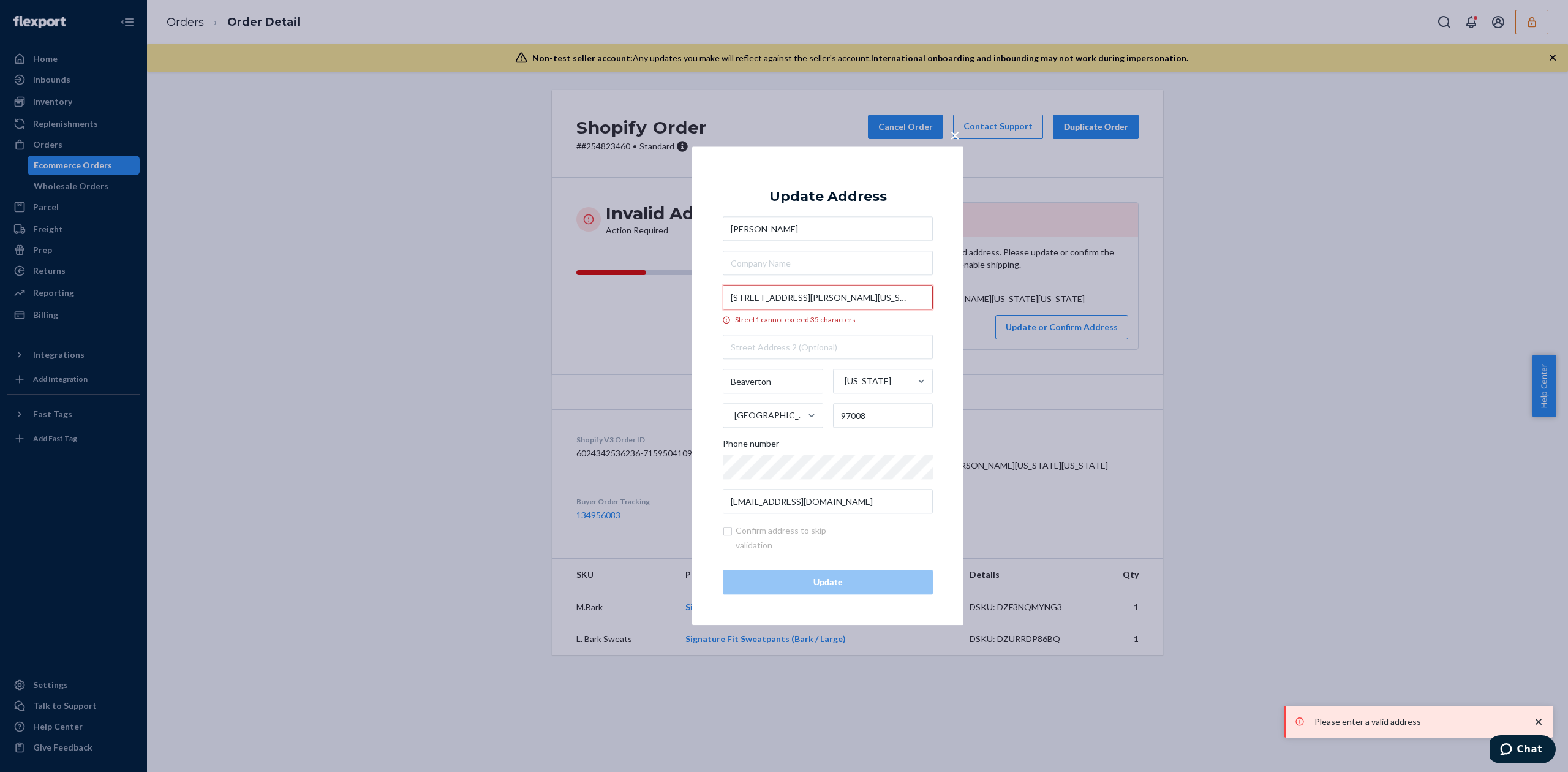
click at [758, 297] on input "6150 aw king blvd 35 beverton Oregon 97008" at bounding box center [827, 297] width 210 height 25
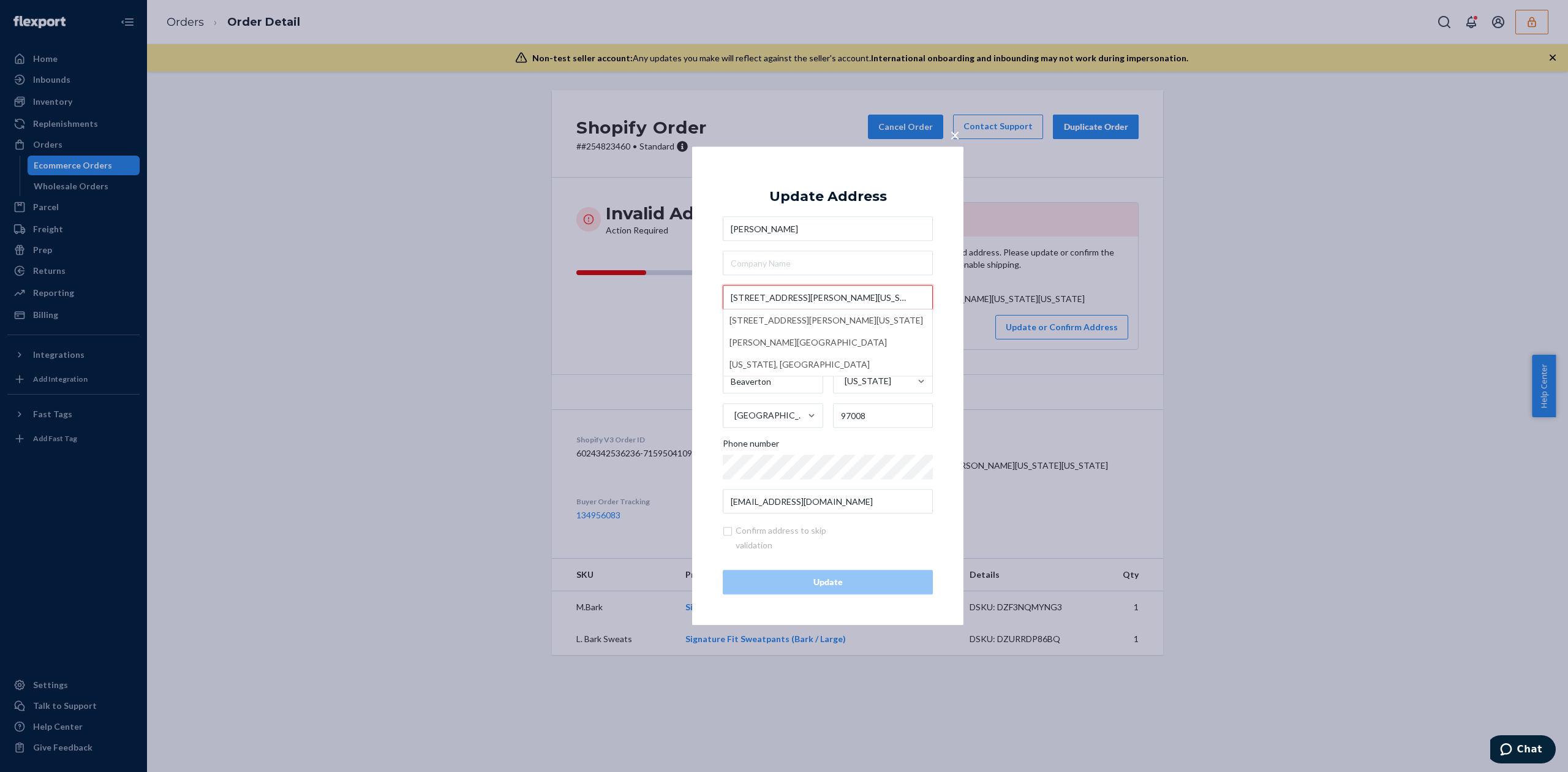
scroll to position [0, 1]
drag, startPoint x: 814, startPoint y: 297, endPoint x: 917, endPoint y: 290, distance: 103.2
click at [917, 290] on input "6150 SW king blvd 35 beverton Oregon 97008" at bounding box center [827, 297] width 210 height 25
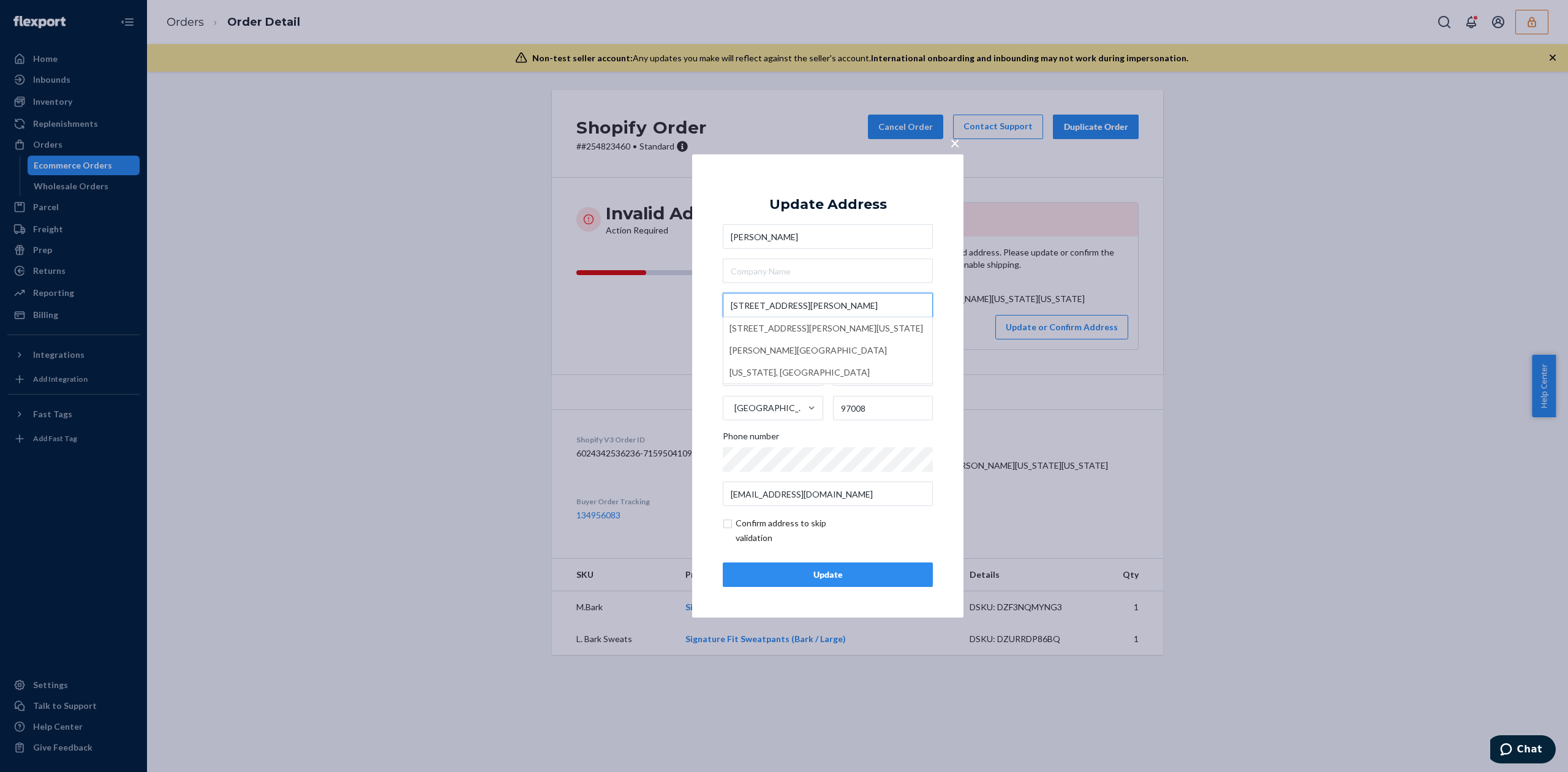
scroll to position [0, 0]
type input "6150 SW king blvd 35"
click at [865, 202] on div "Update Address" at bounding box center [827, 205] width 117 height 15
click at [784, 576] on div "Update" at bounding box center [828, 574] width 189 height 12
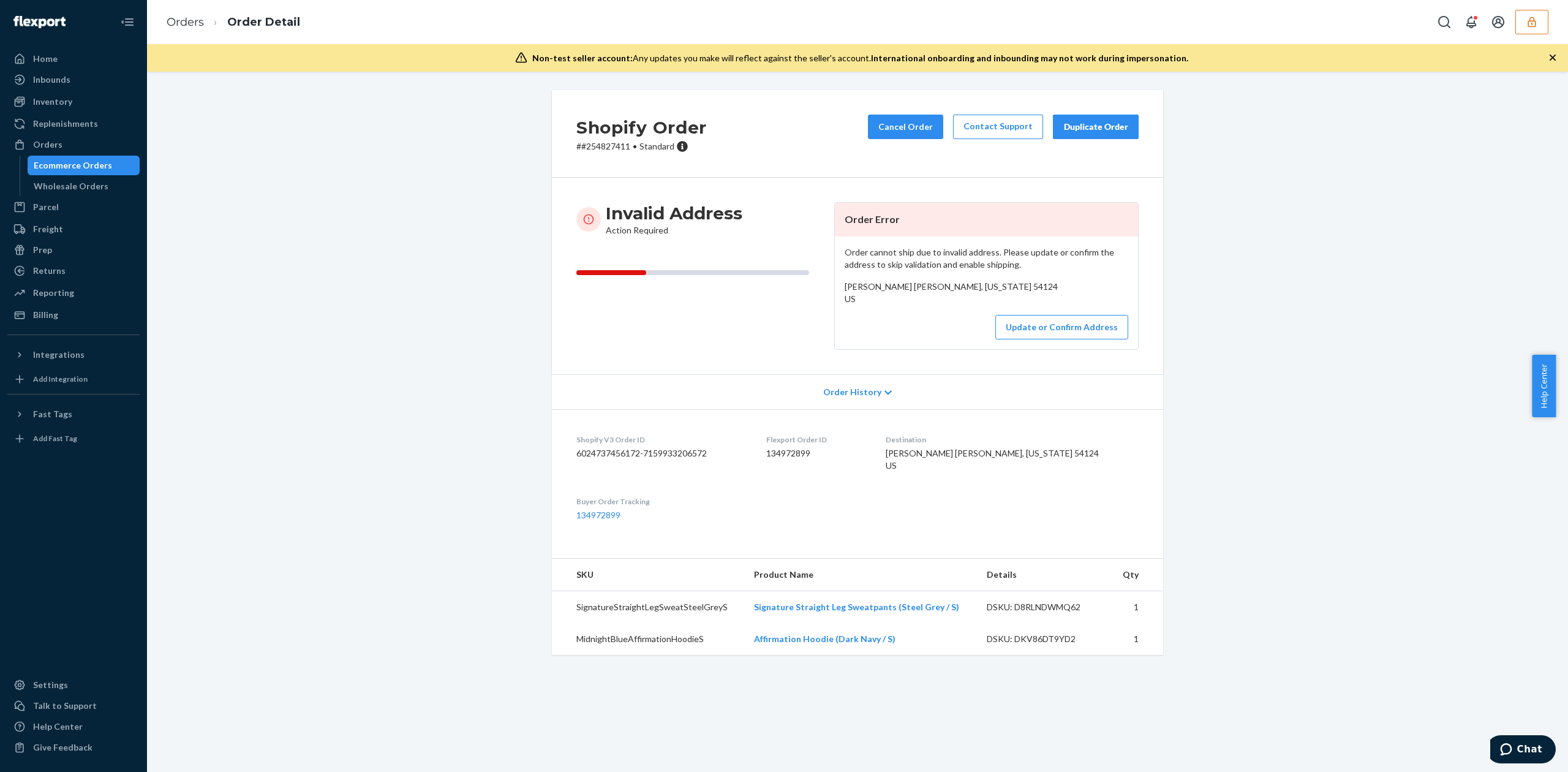
click at [844, 288] on span "Maizy Mikle Bloom Rd Gillett, Wisconsin 54124 US" at bounding box center [951, 292] width 213 height 23
click at [844, 287] on span "Maizy Mikle Bloom Rd Gillett, Wisconsin 54124 US" at bounding box center [951, 292] width 213 height 23
copy span "Maizy Mikle"
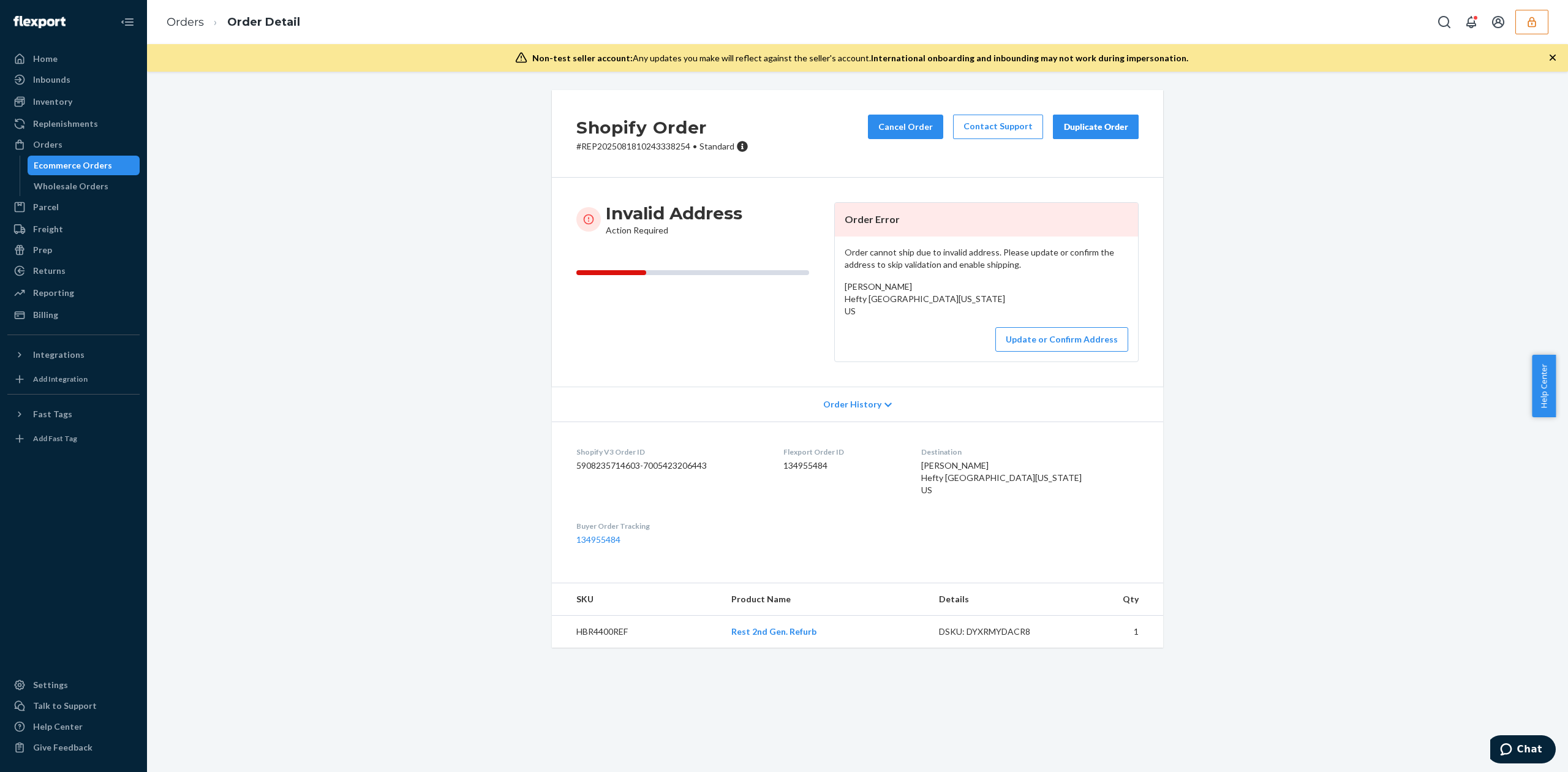
click at [873, 293] on div "[PERSON_NAME] Hefty [GEOGRAPHIC_DATA][US_STATE] US" at bounding box center [986, 299] width 284 height 36
click at [878, 283] on span "John Paul Gaston Hefty Road Monticello, Wisconsin 53570 US" at bounding box center [924, 298] width 161 height 35
copy span "John Paul Gaston"
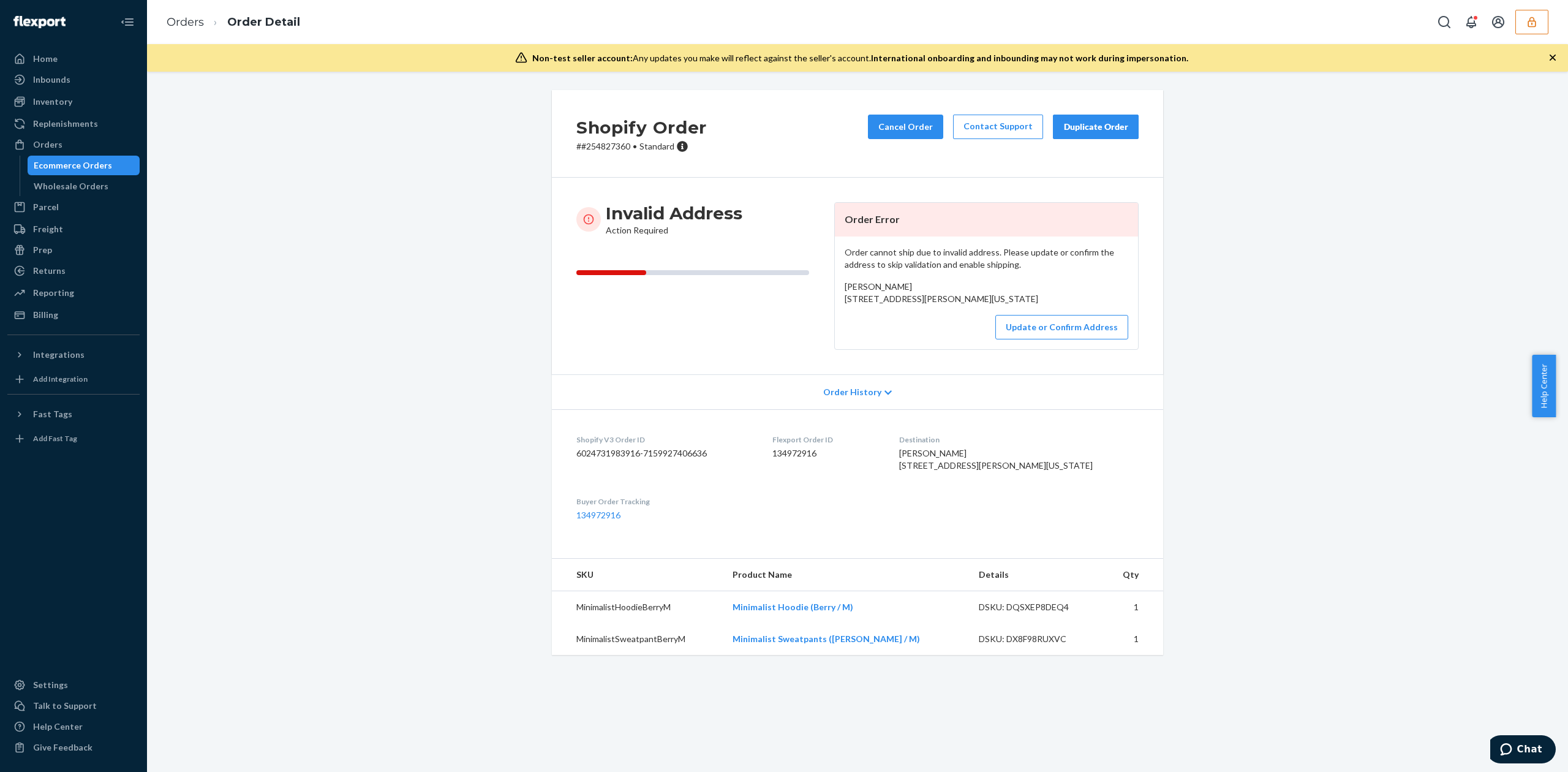
drag, startPoint x: 835, startPoint y: 299, endPoint x: 953, endPoint y: 316, distance: 119.2
click at [953, 316] on div "Order cannot ship due to invalid address. Please update or confirm the address …" at bounding box center [986, 293] width 304 height 113
copy span "[STREET_ADDRESS][PERSON_NAME][US_STATE]"
click at [1086, 339] on button "Update or Confirm Address" at bounding box center [1062, 326] width 133 height 25
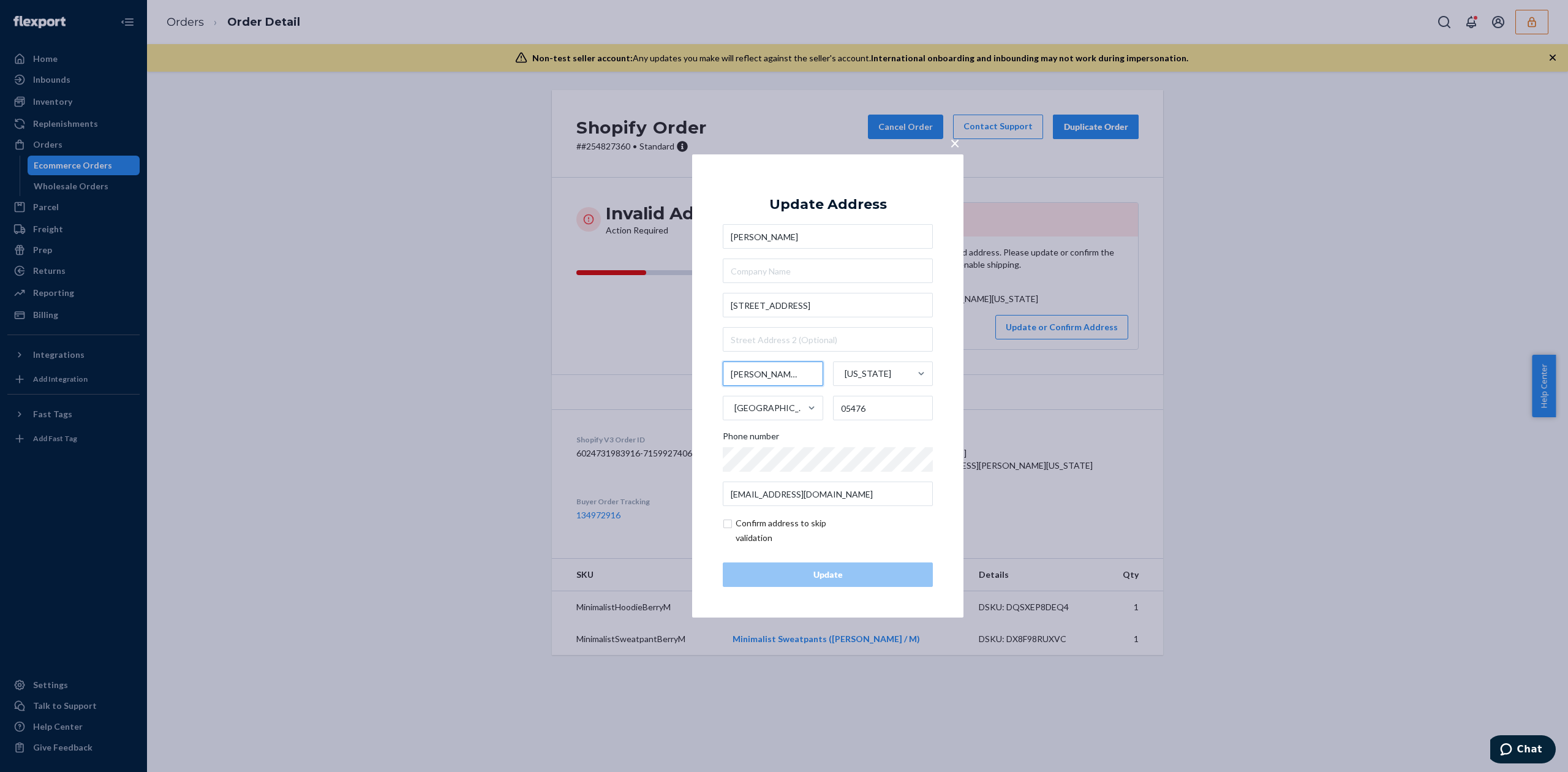
click at [744, 366] on input "[PERSON_NAME]" at bounding box center [773, 374] width 101 height 25
click at [744, 366] on input "Montgomery" at bounding box center [773, 374] width 101 height 25
type input "Richford"
click at [788, 526] on input "checkbox" at bounding box center [794, 530] width 142 height 29
checkbox input "true"
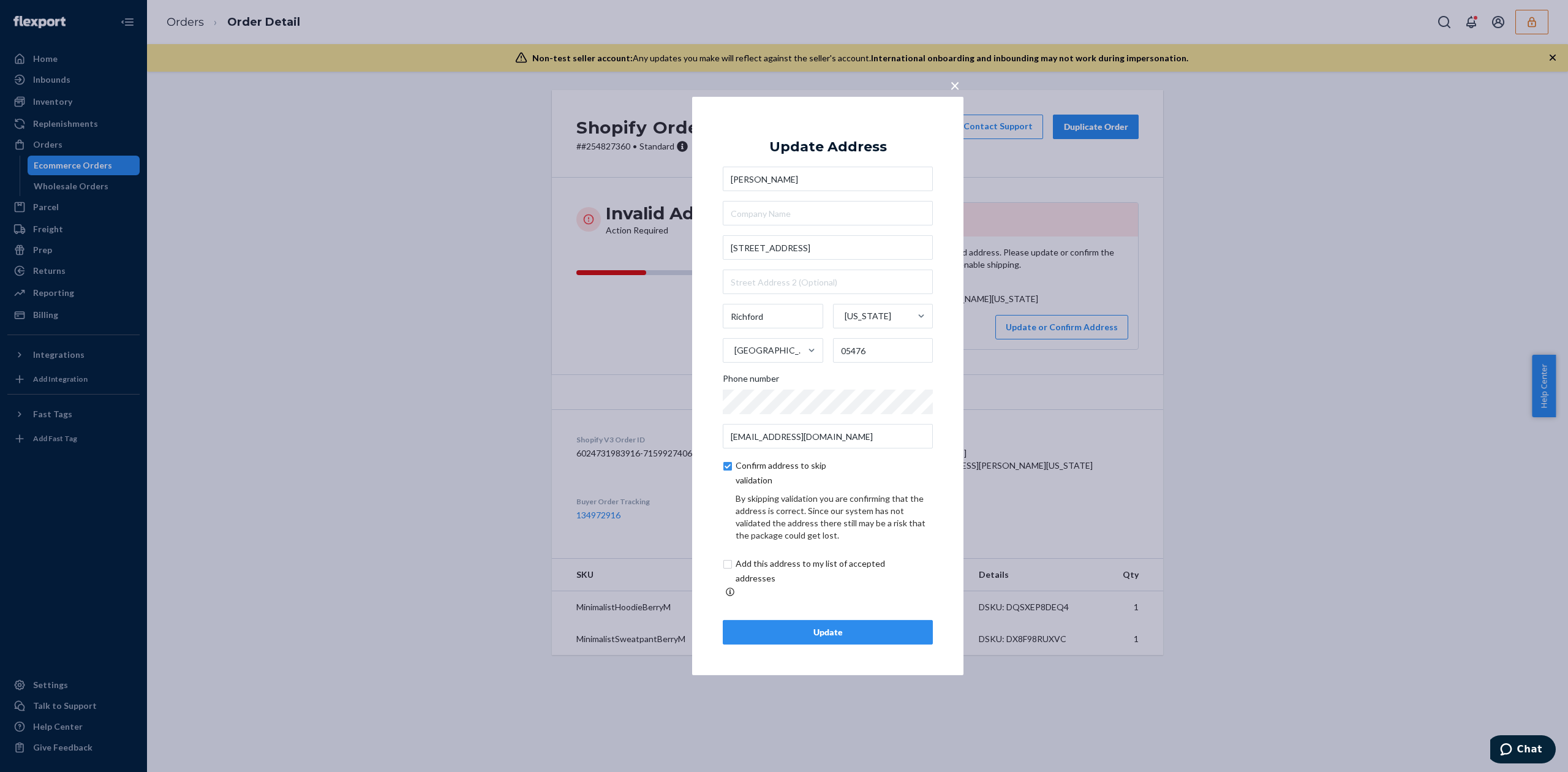
click at [880, 627] on div "Update" at bounding box center [828, 632] width 189 height 12
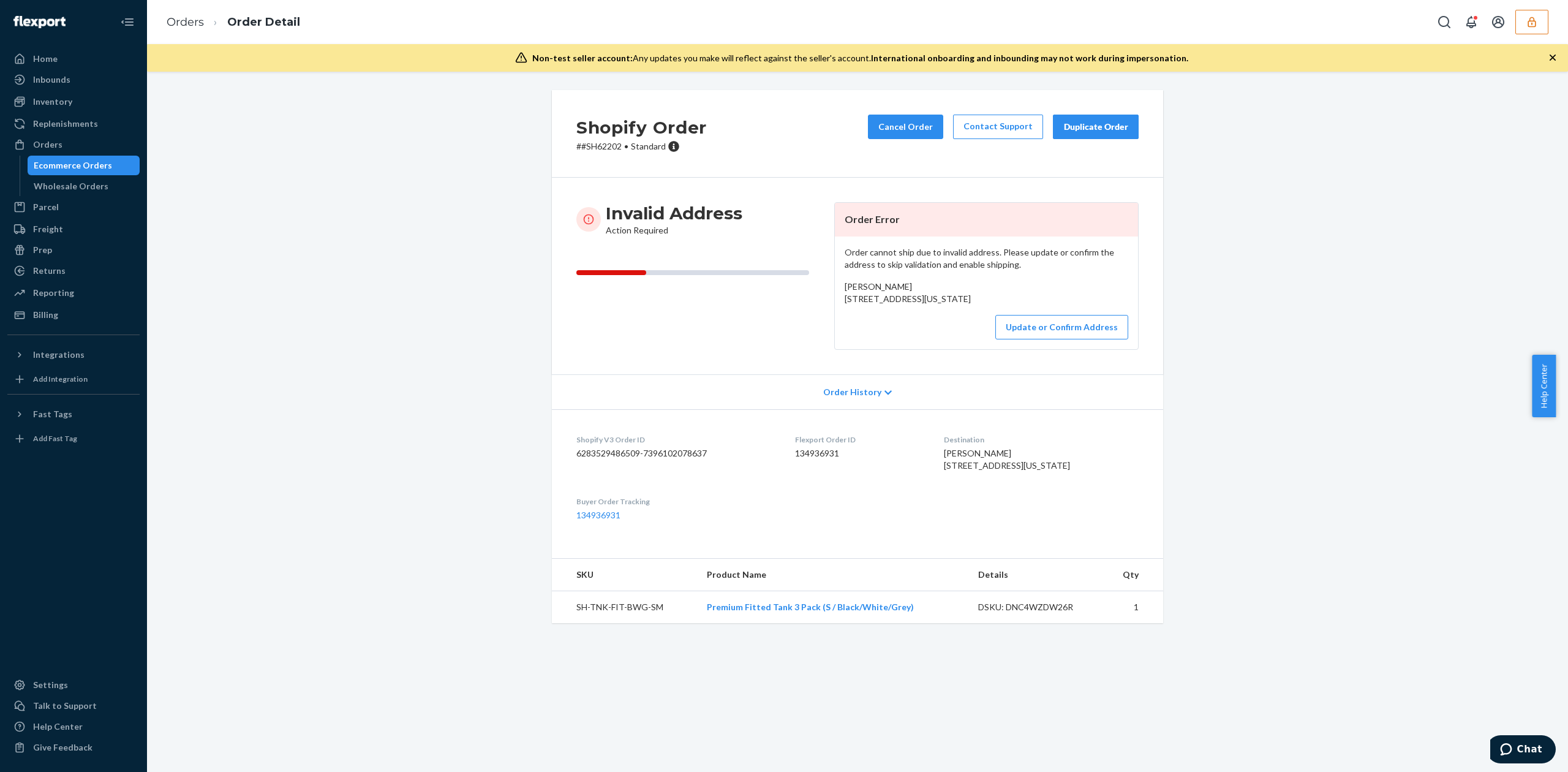
drag, startPoint x: 839, startPoint y: 299, endPoint x: 927, endPoint y: 328, distance: 92.7
click at [927, 306] on div "Andreas Bradley 480 East Broadway 822-A Eugene, Oregon 97401 US" at bounding box center [986, 293] width 284 height 25
copy span "480 East Broadway 822-A Eugene, Oregon 97401"
click at [1049, 339] on button "Update or Confirm Address" at bounding box center [1062, 326] width 133 height 25
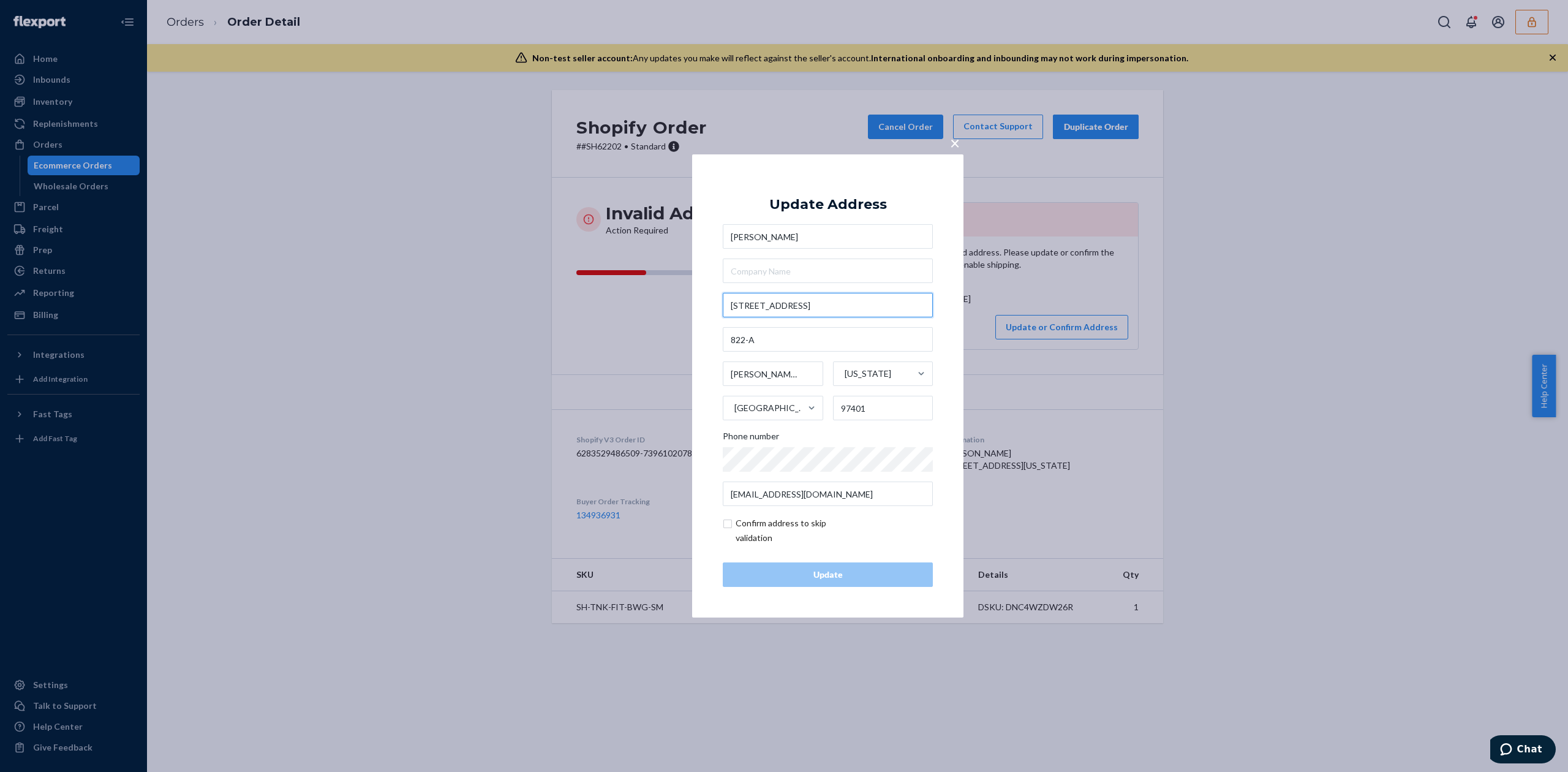
click at [763, 309] on input "480 East Broadway" at bounding box center [827, 305] width 210 height 25
type input "480 E Broadway"
click at [799, 232] on input "Andreas Bradley" at bounding box center [827, 236] width 210 height 25
click at [850, 209] on div "Update Address" at bounding box center [827, 205] width 117 height 15
click at [731, 525] on input "checkbox" at bounding box center [794, 530] width 142 height 29
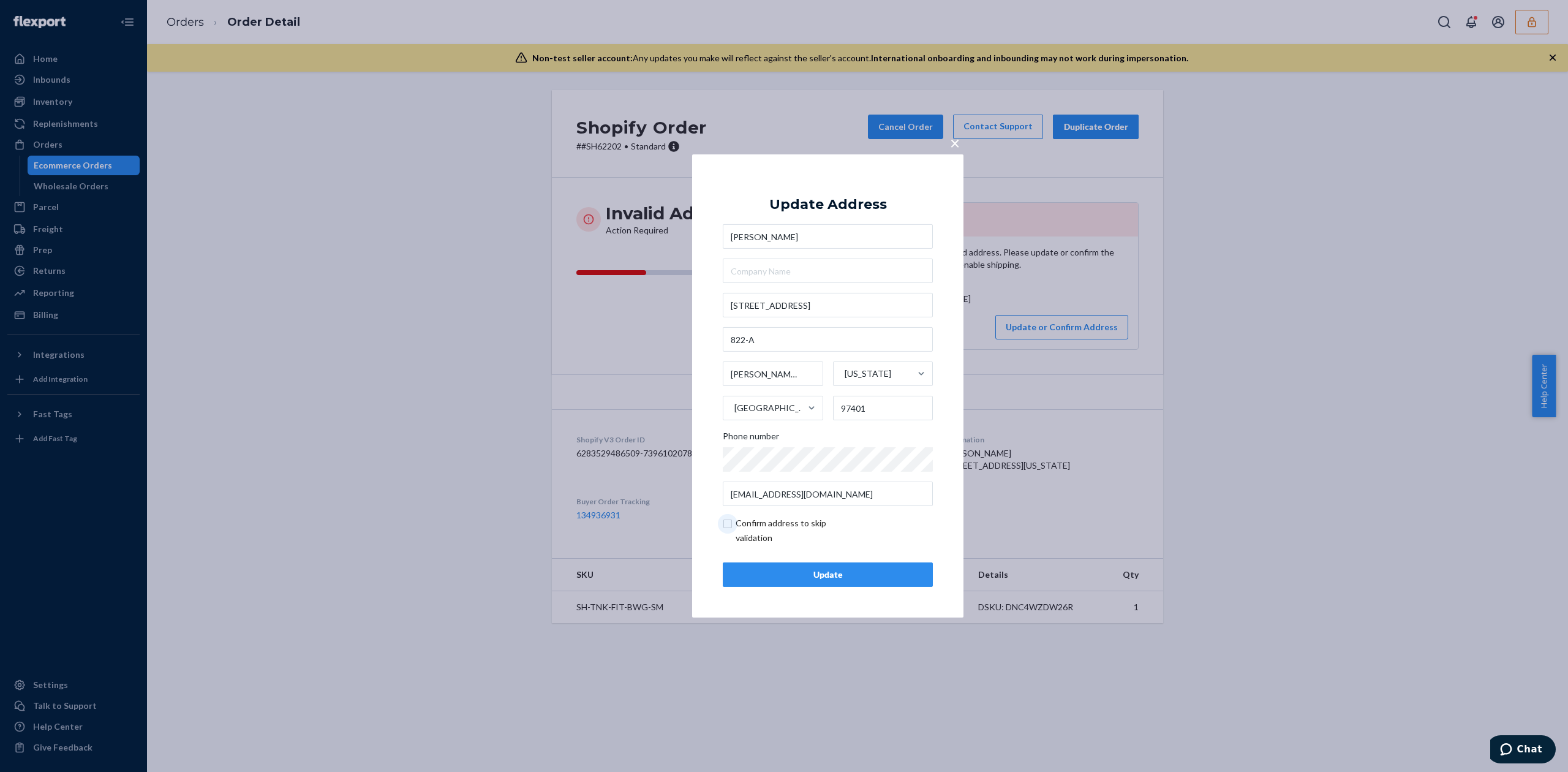
checkbox input "true"
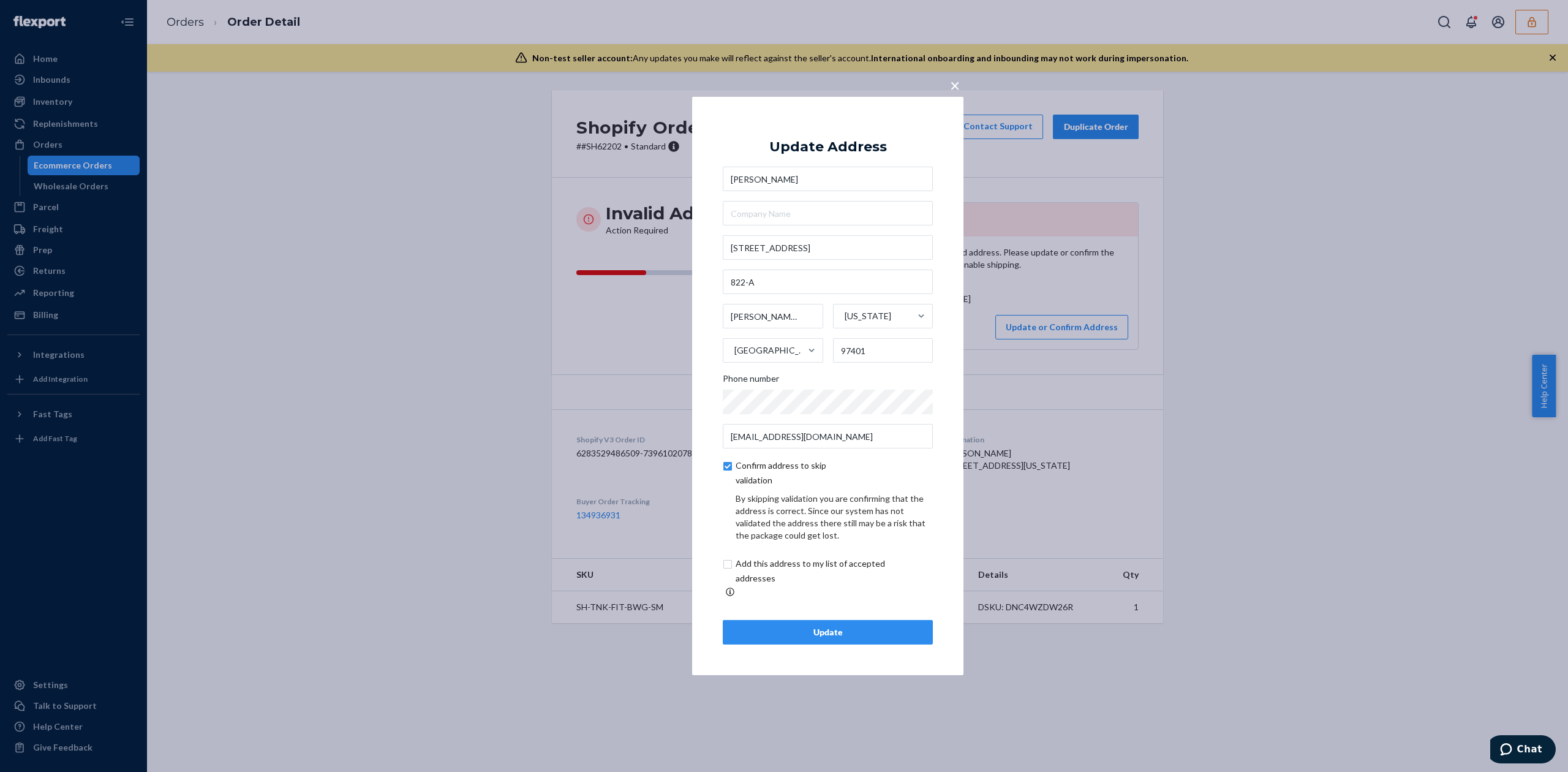
click at [870, 628] on div "Update" at bounding box center [828, 632] width 189 height 12
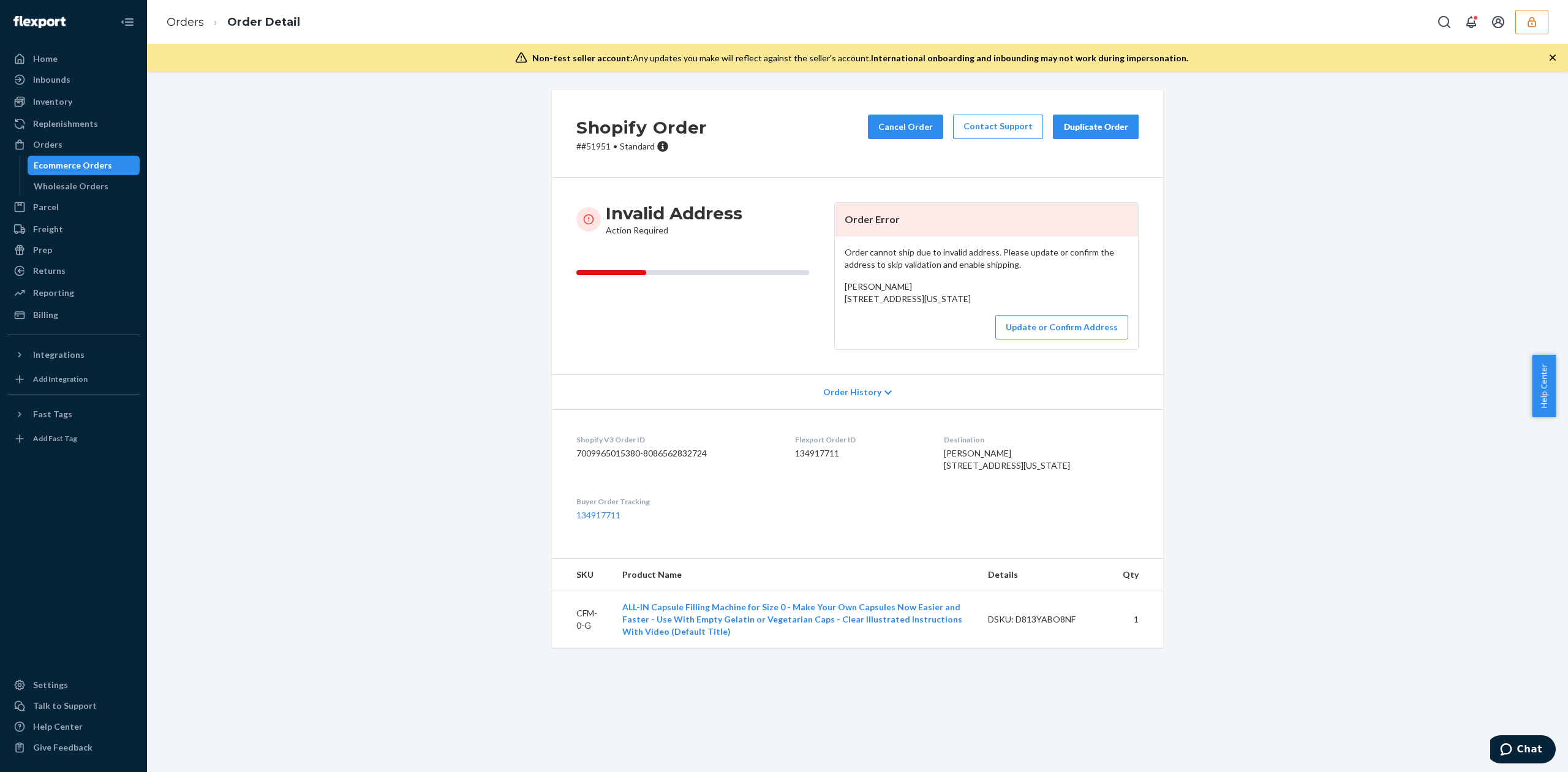
drag, startPoint x: 838, startPoint y: 297, endPoint x: 965, endPoint y: 309, distance: 127.6
click at [965, 306] on div "[PERSON_NAME] [STREET_ADDRESS][US_STATE]" at bounding box center [986, 293] width 284 height 25
copy span "[STREET_ADDRESS][US_STATE]"
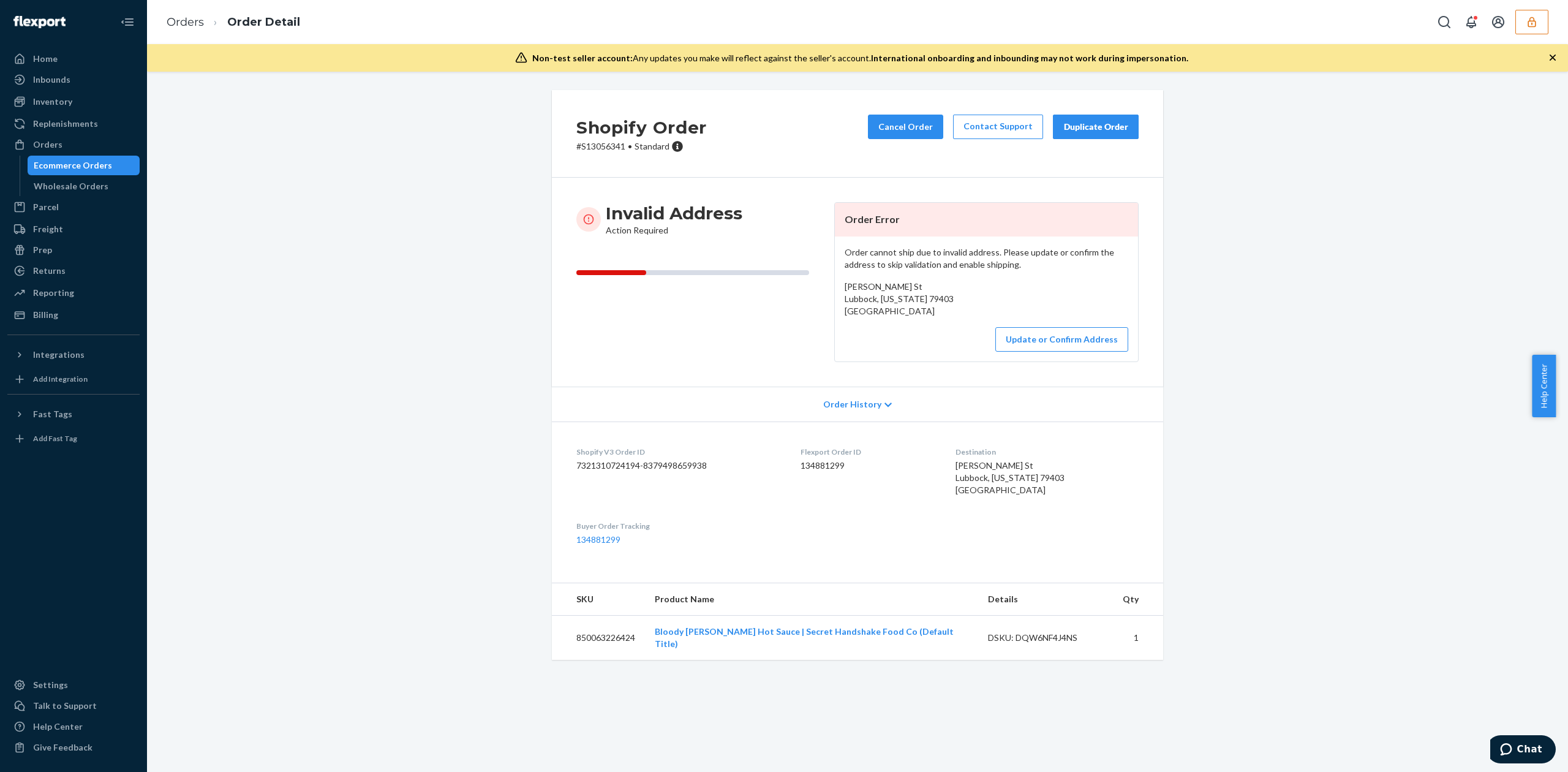
click at [878, 287] on span "Elora Nichols Wheelock St Lubbock, Texas 79403 US" at bounding box center [899, 298] width 109 height 35
copy span "Elora Nichols"
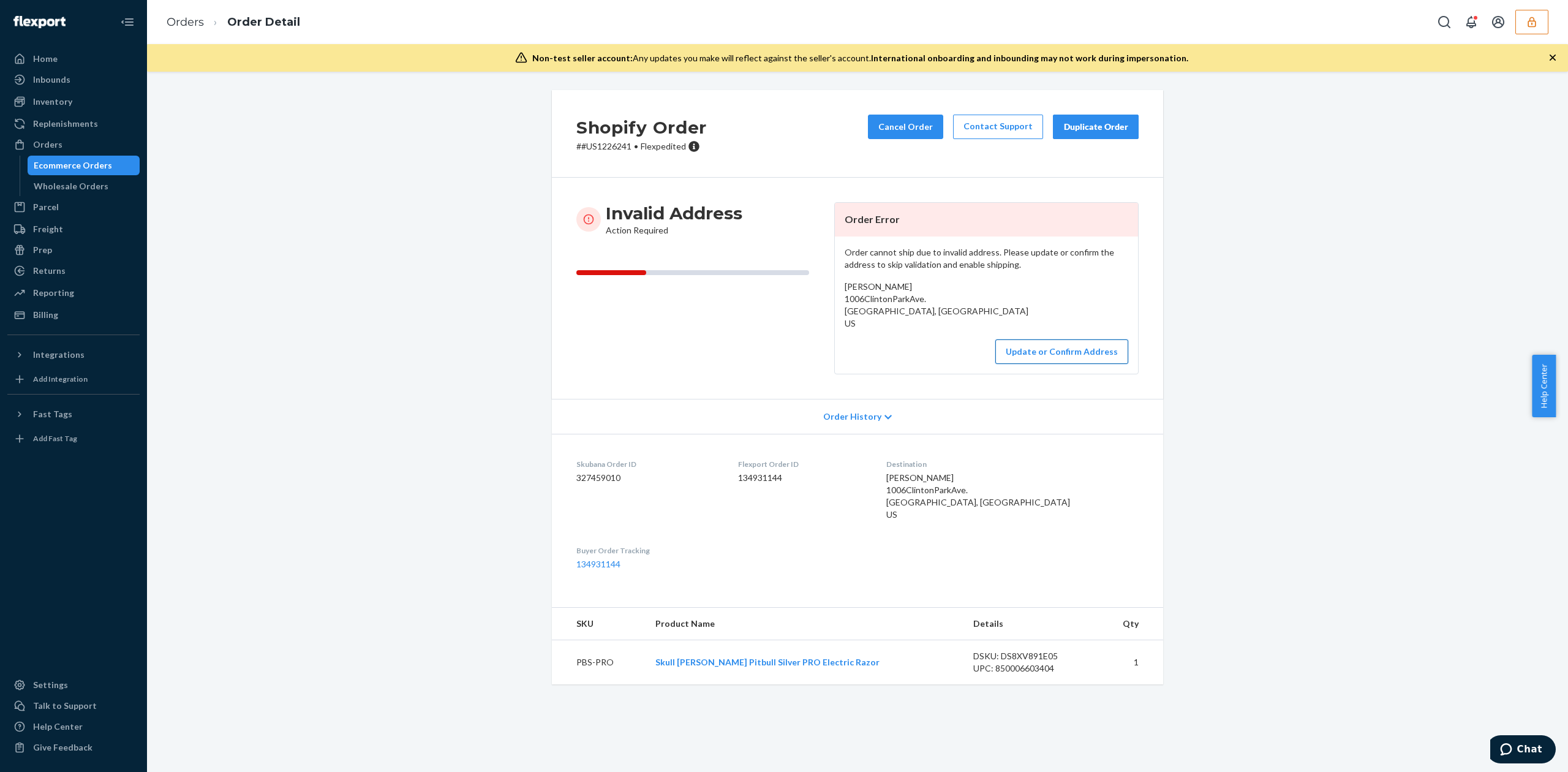
click at [1026, 344] on button "Update or Confirm Address" at bounding box center [1062, 351] width 133 height 25
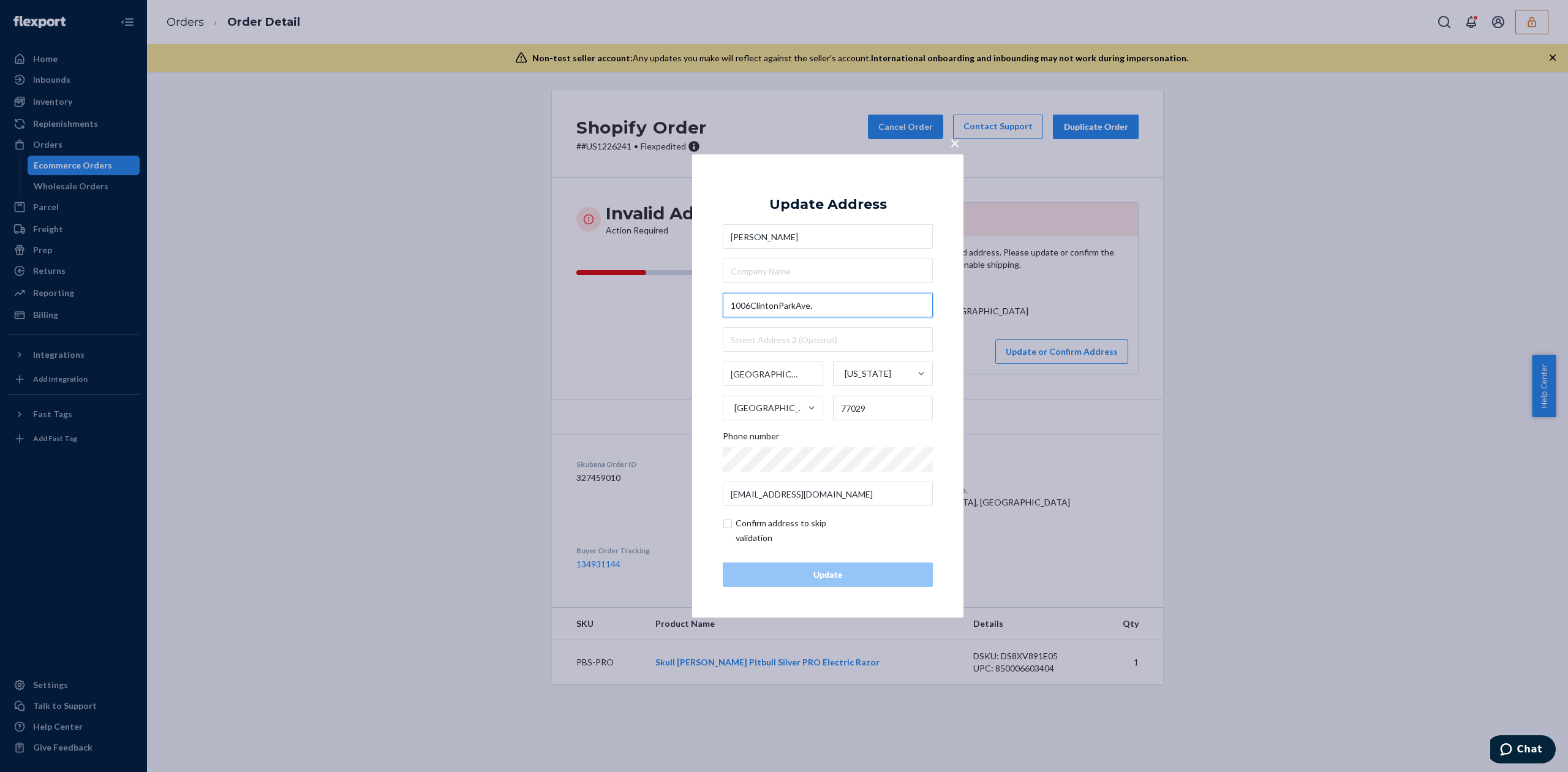
click at [750, 307] on input "1006ClintonParkAve." at bounding box center [827, 305] width 210 height 25
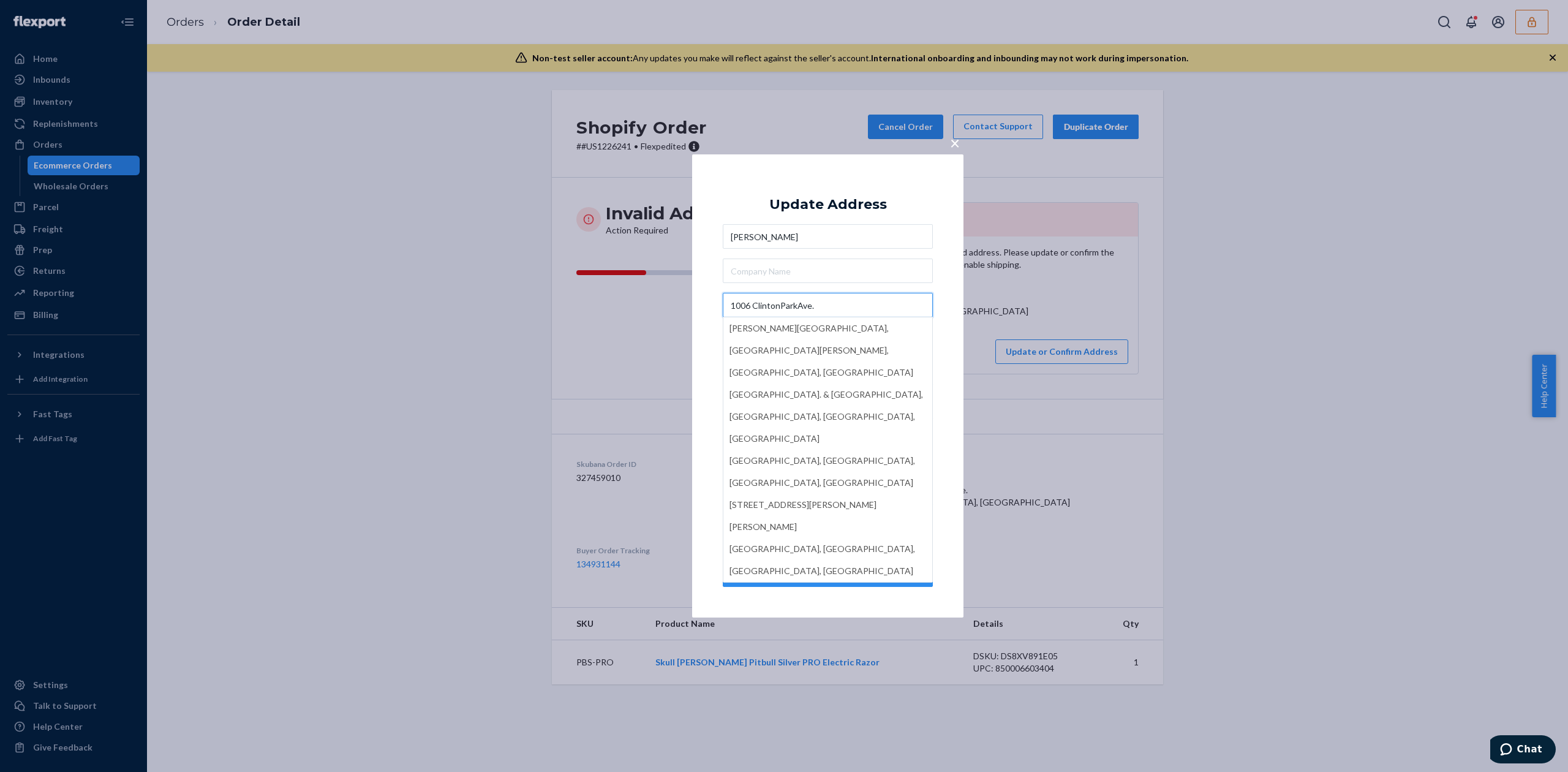
click at [780, 307] on input "1006 ClintonParkAve." at bounding box center [827, 305] width 210 height 25
click at [800, 303] on input "1006 Clinton ParkAve." at bounding box center [827, 305] width 210 height 25
click at [846, 305] on input "1006 Clinton Park Ave." at bounding box center [827, 305] width 210 height 25
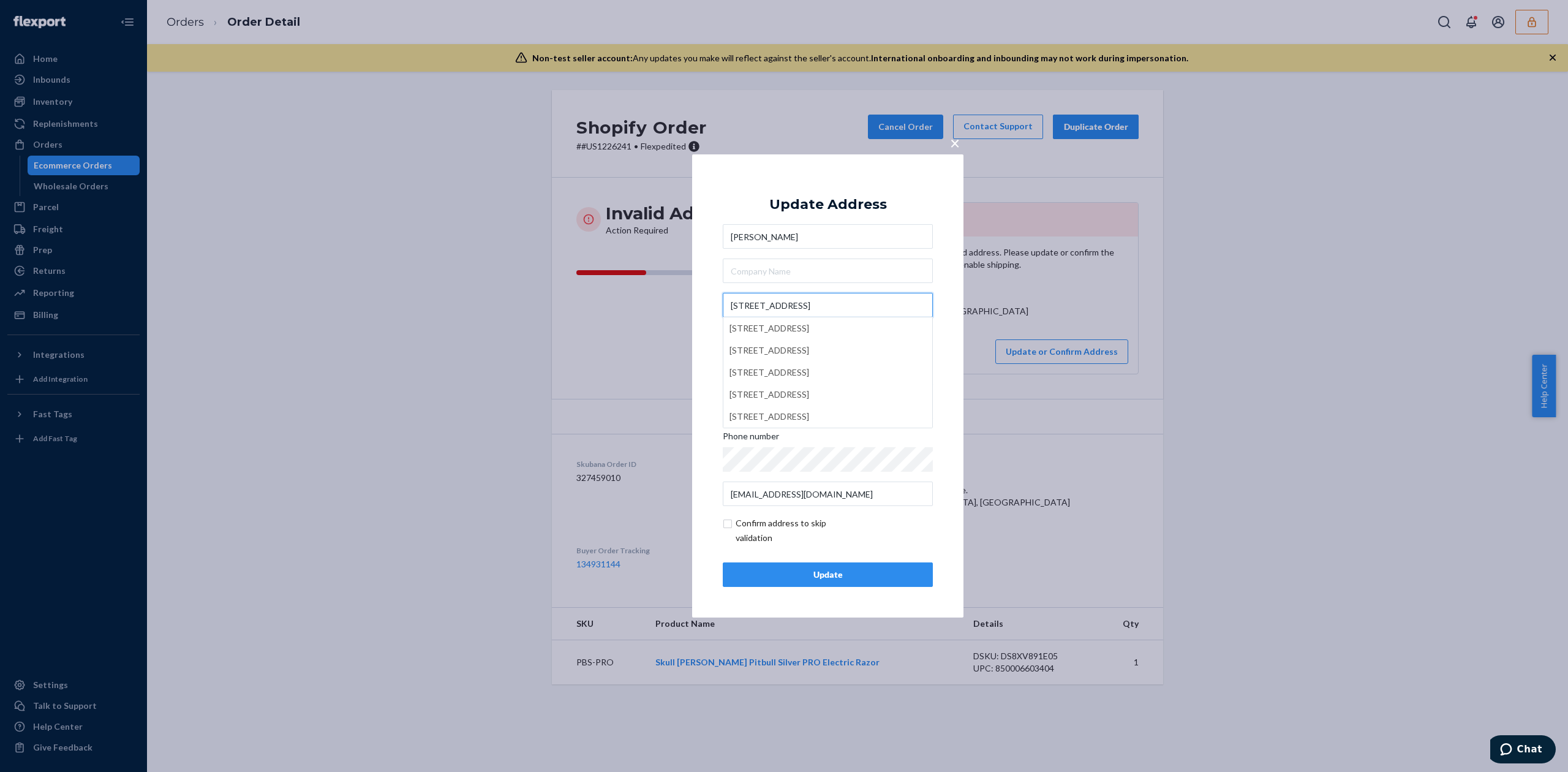
type input "1006 Clinton Park Ave"
click at [834, 208] on div "Update Address" at bounding box center [827, 205] width 117 height 15
click at [859, 581] on div "Update" at bounding box center [828, 574] width 189 height 12
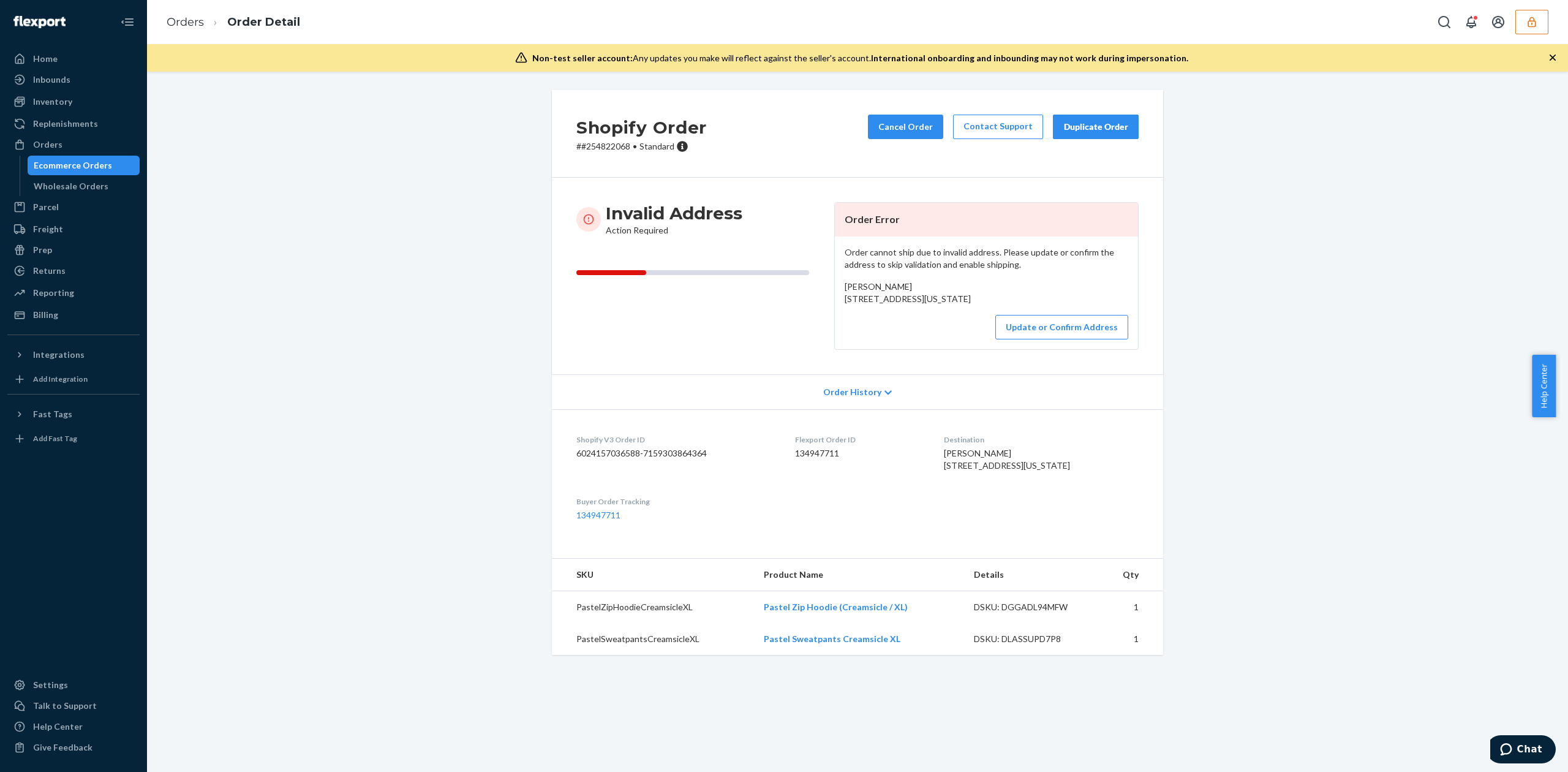
drag, startPoint x: 836, startPoint y: 297, endPoint x: 938, endPoint y: 324, distance: 105.5
click at [938, 324] on div "Order cannot ship due to invalid address. Please update or confirm the address …" at bounding box center [986, 293] width 304 height 113
copy span "31626 schooner rd Apt 19 building K Warren, Michigan 48088"
click at [887, 286] on span "Stephanie DeYoung 31626 schooner rd Apt 19 building K Warren, Michigan 48088 US" at bounding box center [907, 292] width 126 height 23
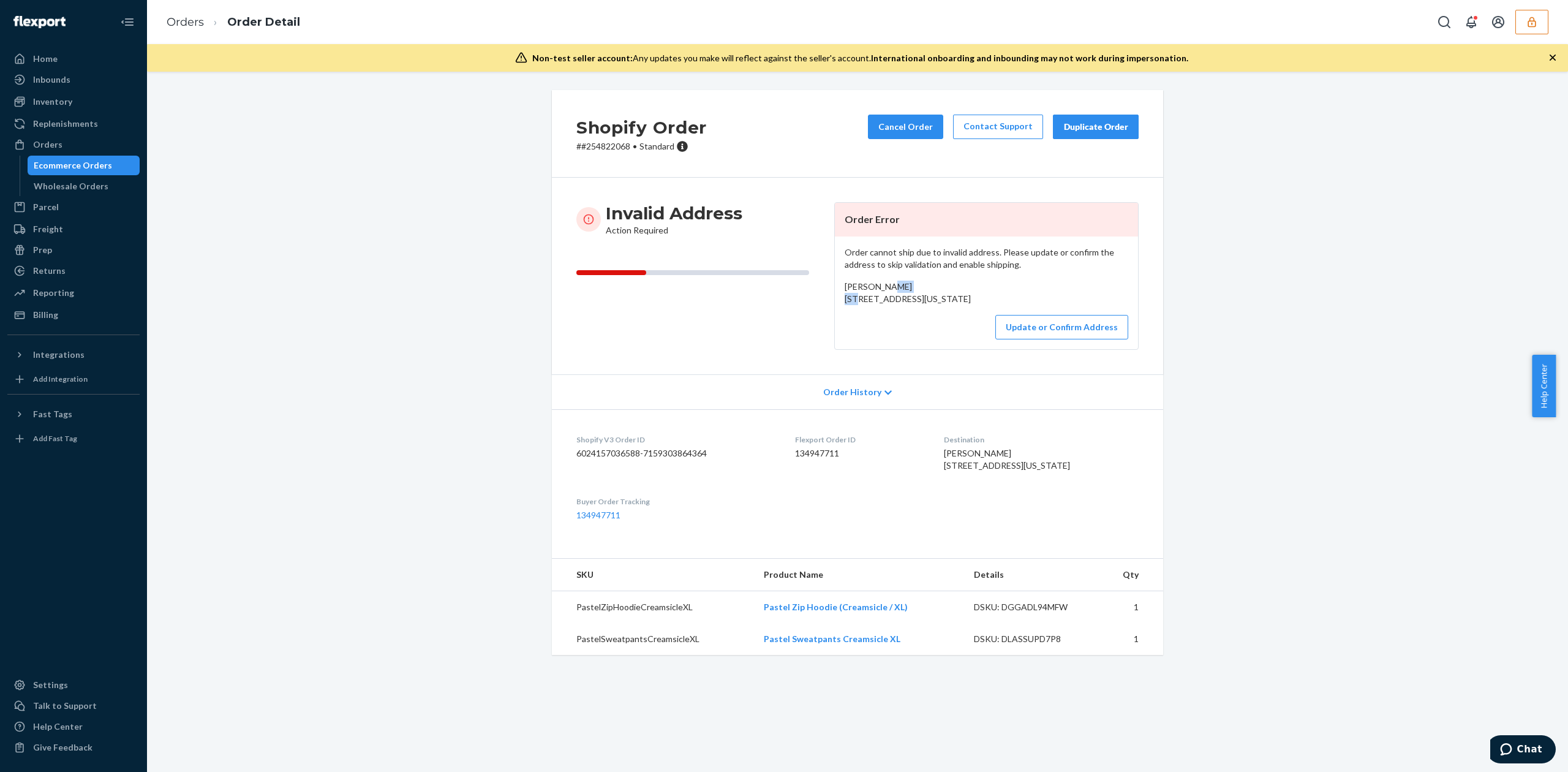
click at [887, 286] on span "Stephanie DeYoung 31626 schooner rd Apt 19 building K Warren, Michigan 48088 US" at bounding box center [907, 292] width 126 height 23
copy span "Stephanie DeYoung"
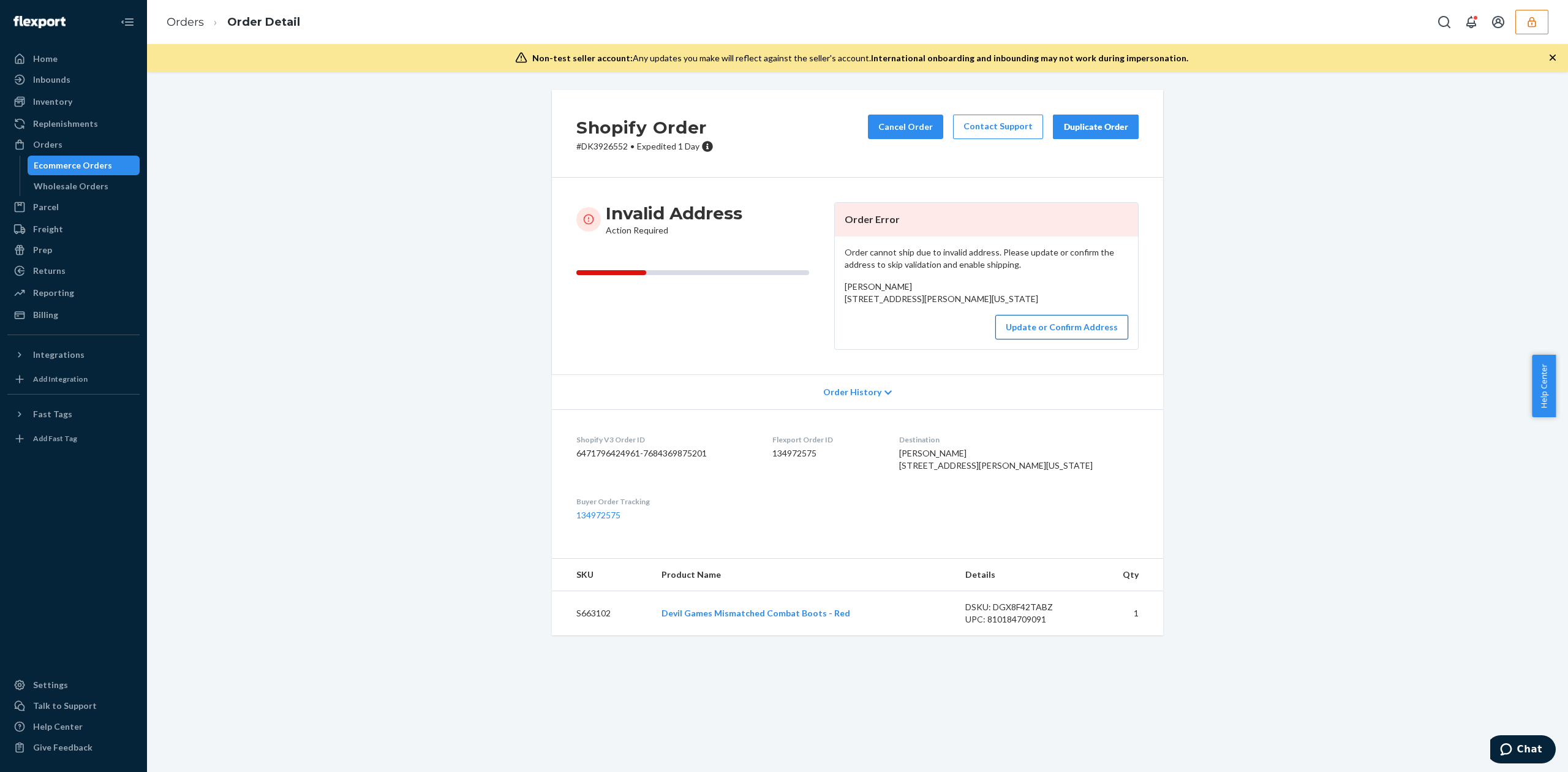
click at [1088, 339] on button "Update or Confirm Address" at bounding box center [1062, 326] width 133 height 25
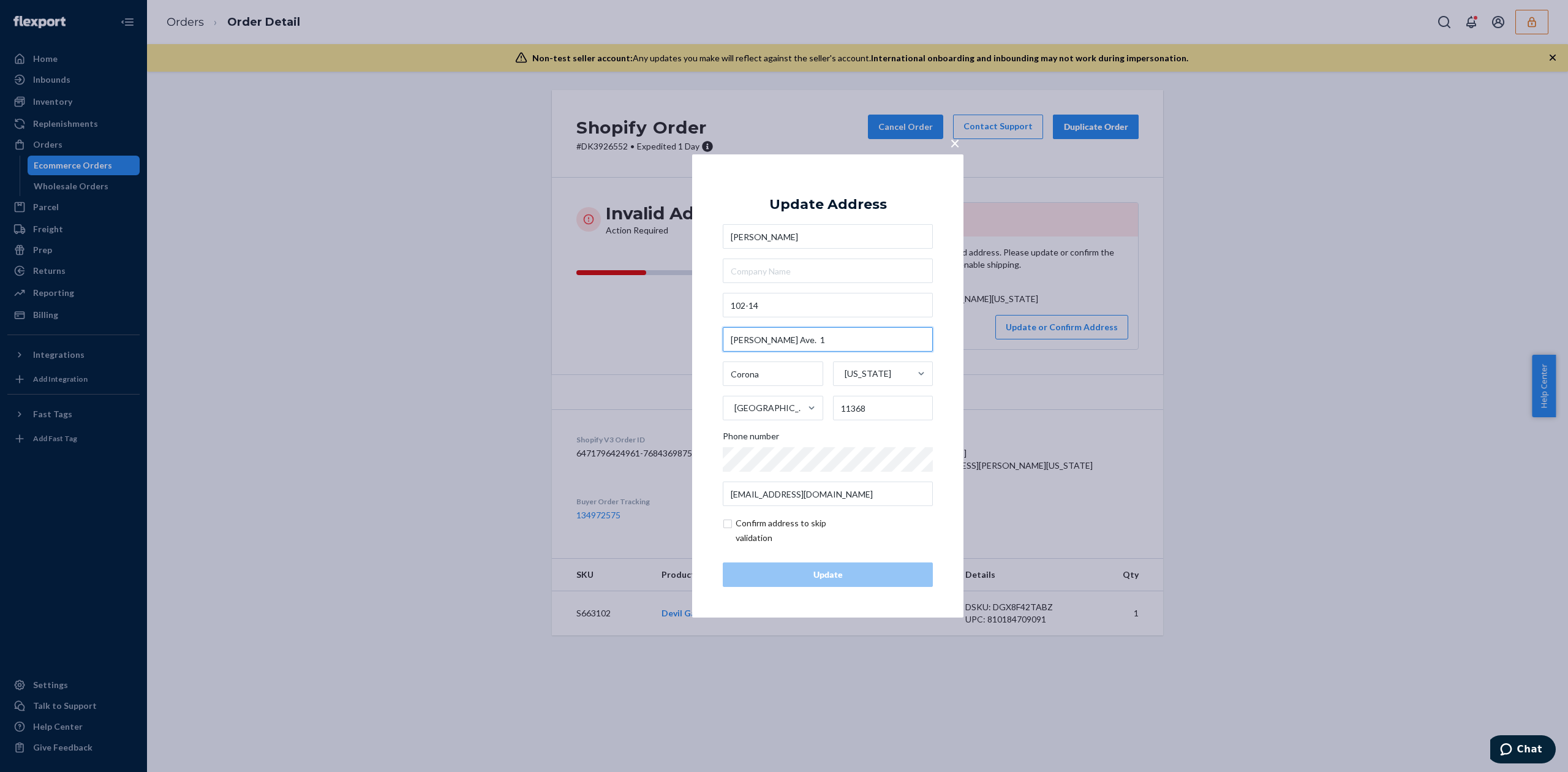
click at [773, 343] on input "Radcliff Ave. 1" at bounding box center [827, 339] width 210 height 25
click at [779, 297] on input "102-14" at bounding box center [827, 305] width 210 height 25
paste input "Radcliff Ave. 1"
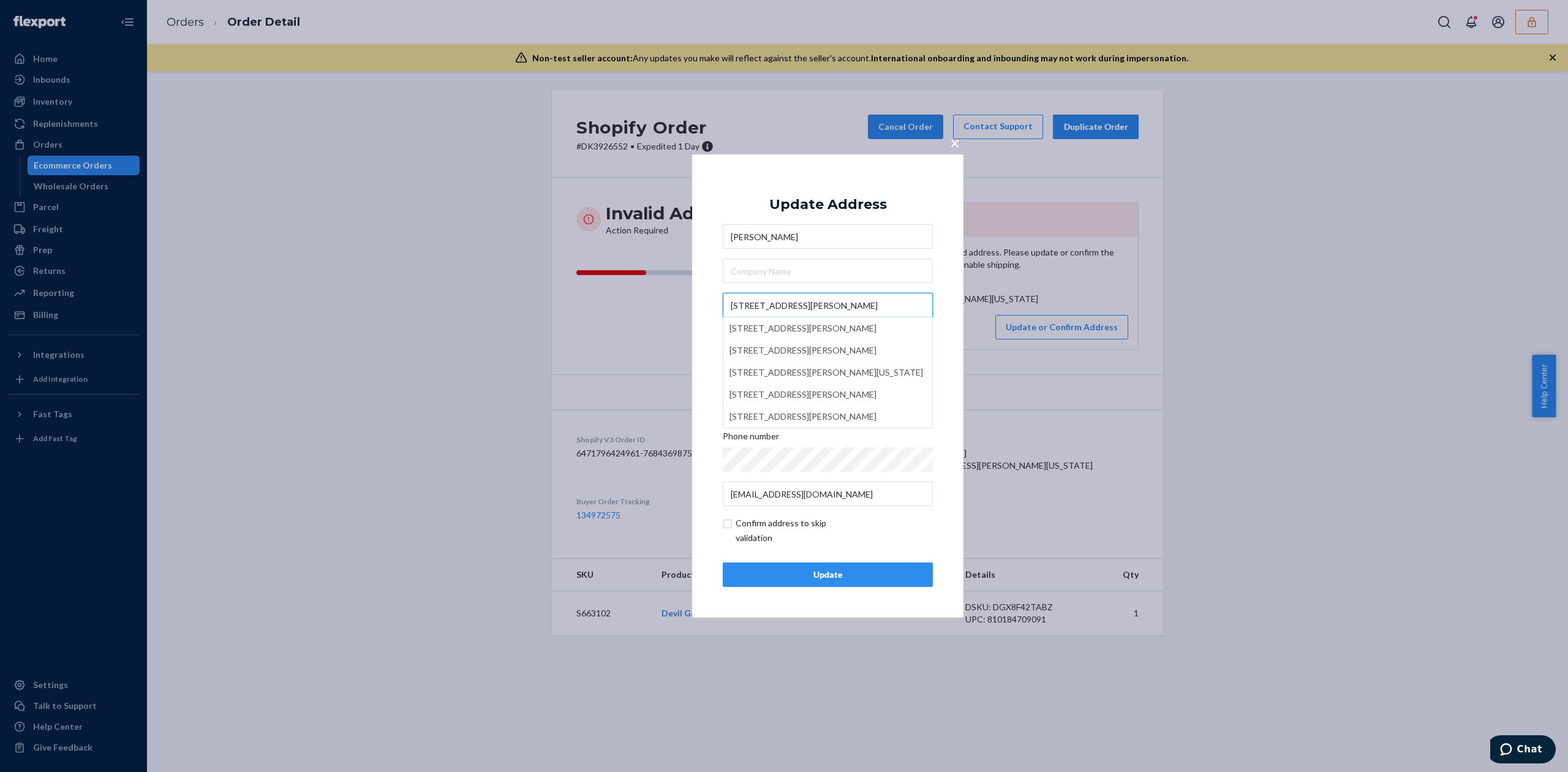
type input "102-14 Radcliff Ave"
click at [864, 182] on div "× Update Address Dante Castillo 102-14 Radcliff Ave 102-14 Radcliff Ave, Flushi…" at bounding box center [827, 386] width 271 height 463
click at [792, 337] on input "text" at bounding box center [827, 339] width 210 height 25
paste input "1"
type input "1"
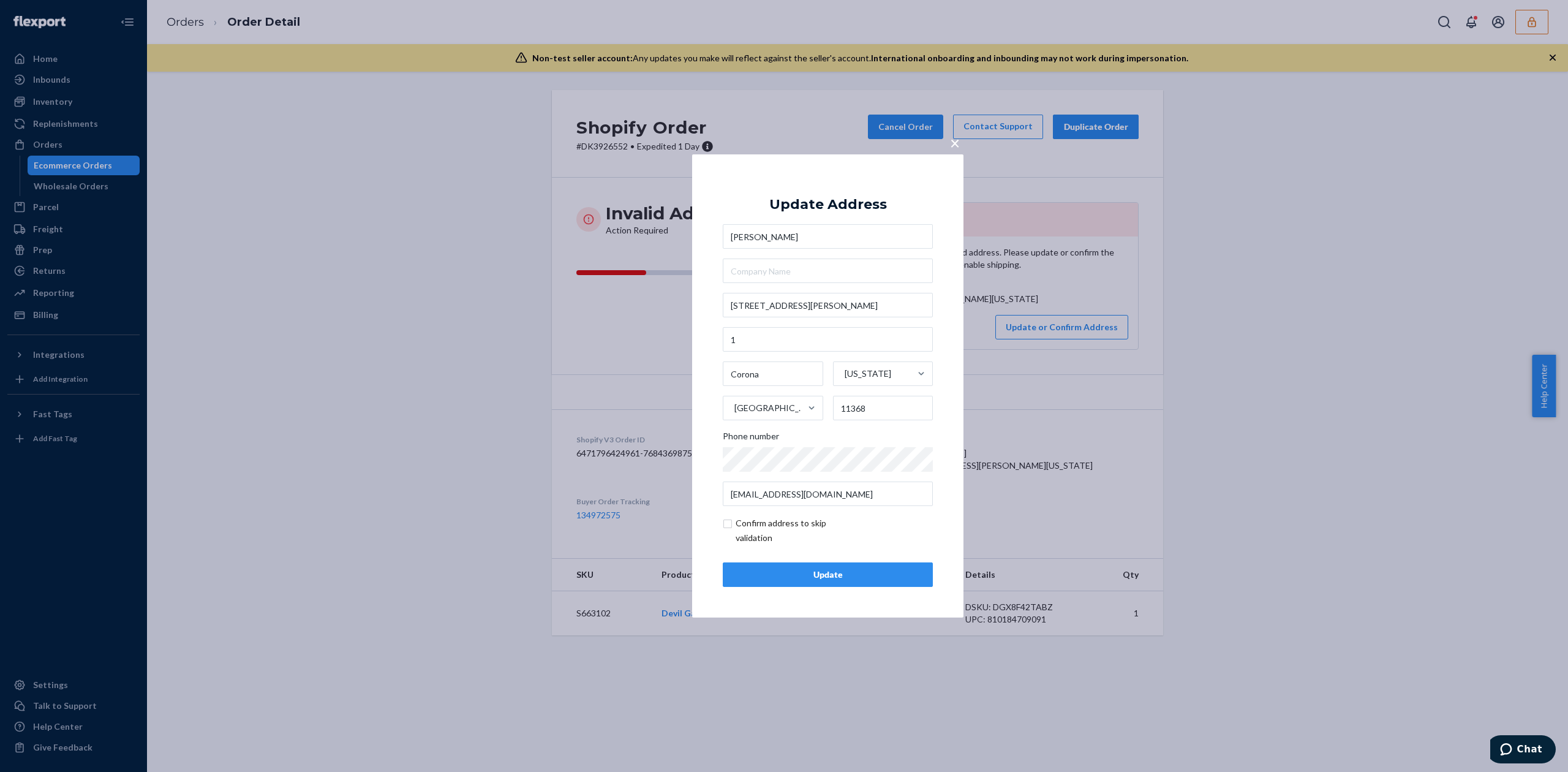
click at [861, 568] on div "Update" at bounding box center [828, 574] width 189 height 12
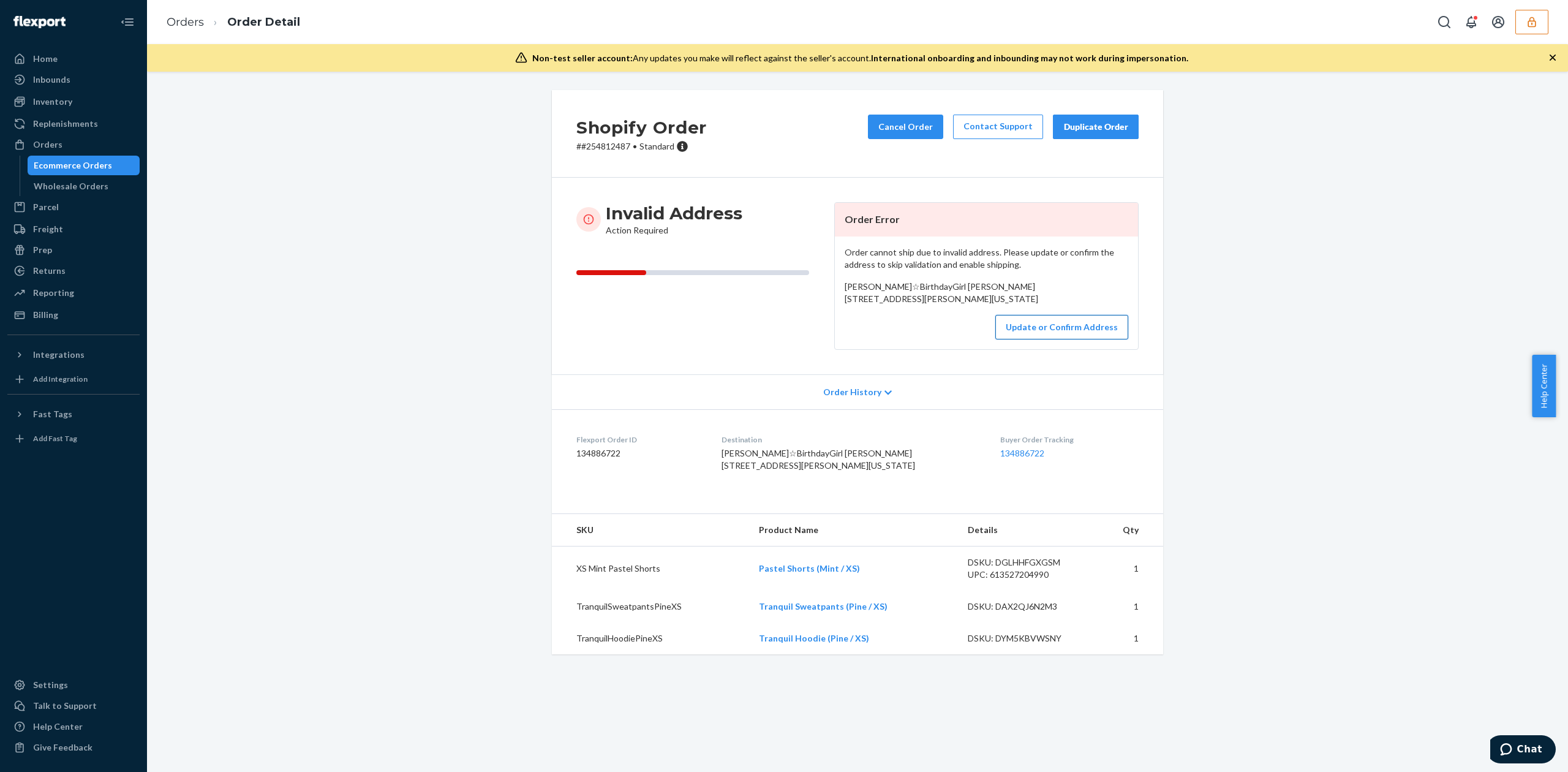
click at [1074, 339] on button "Update or Confirm Address" at bounding box center [1062, 326] width 133 height 25
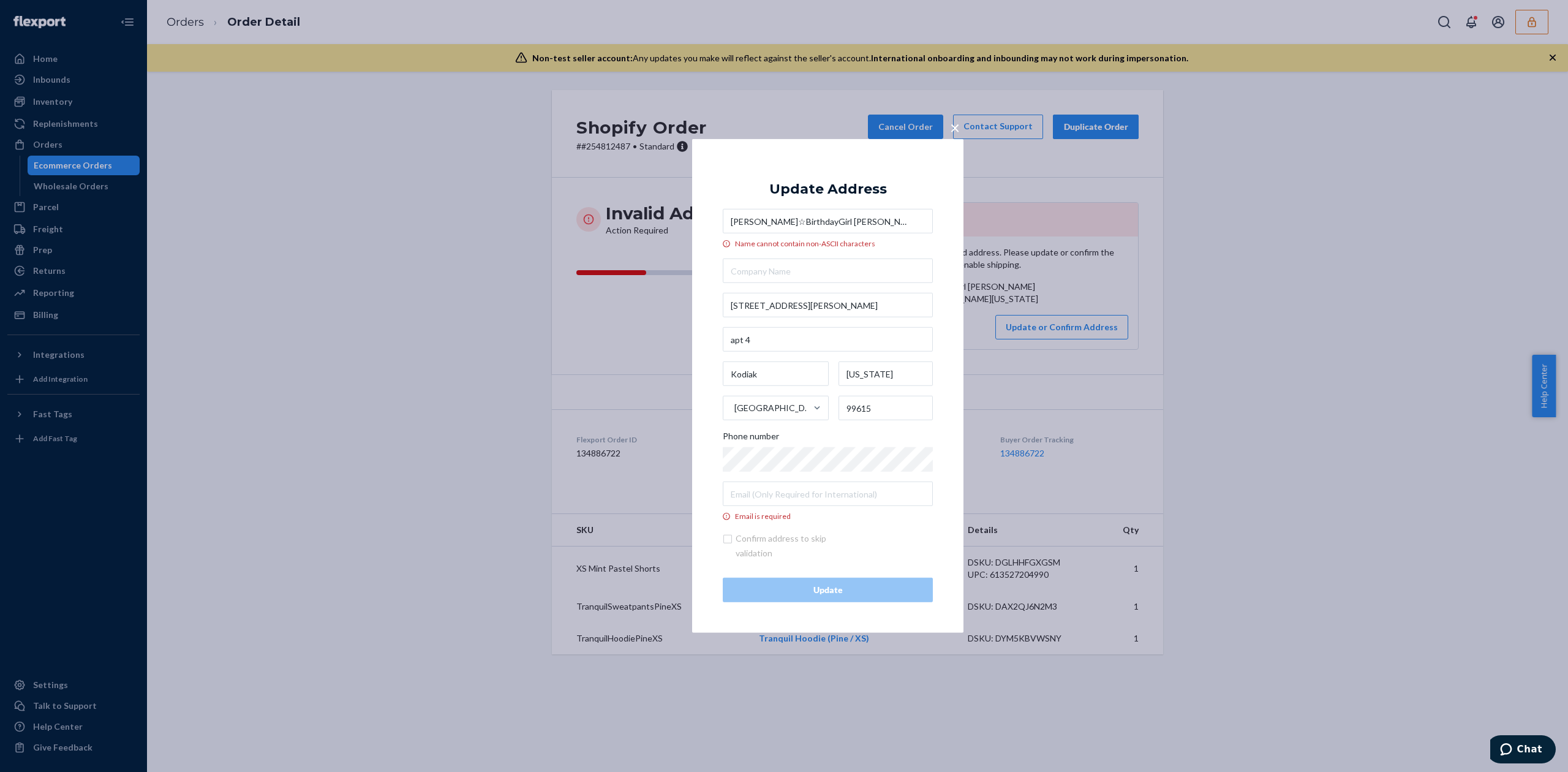
click at [761, 225] on input "Kierra☆BirthdayGirl Zardeneta" at bounding box center [827, 221] width 210 height 25
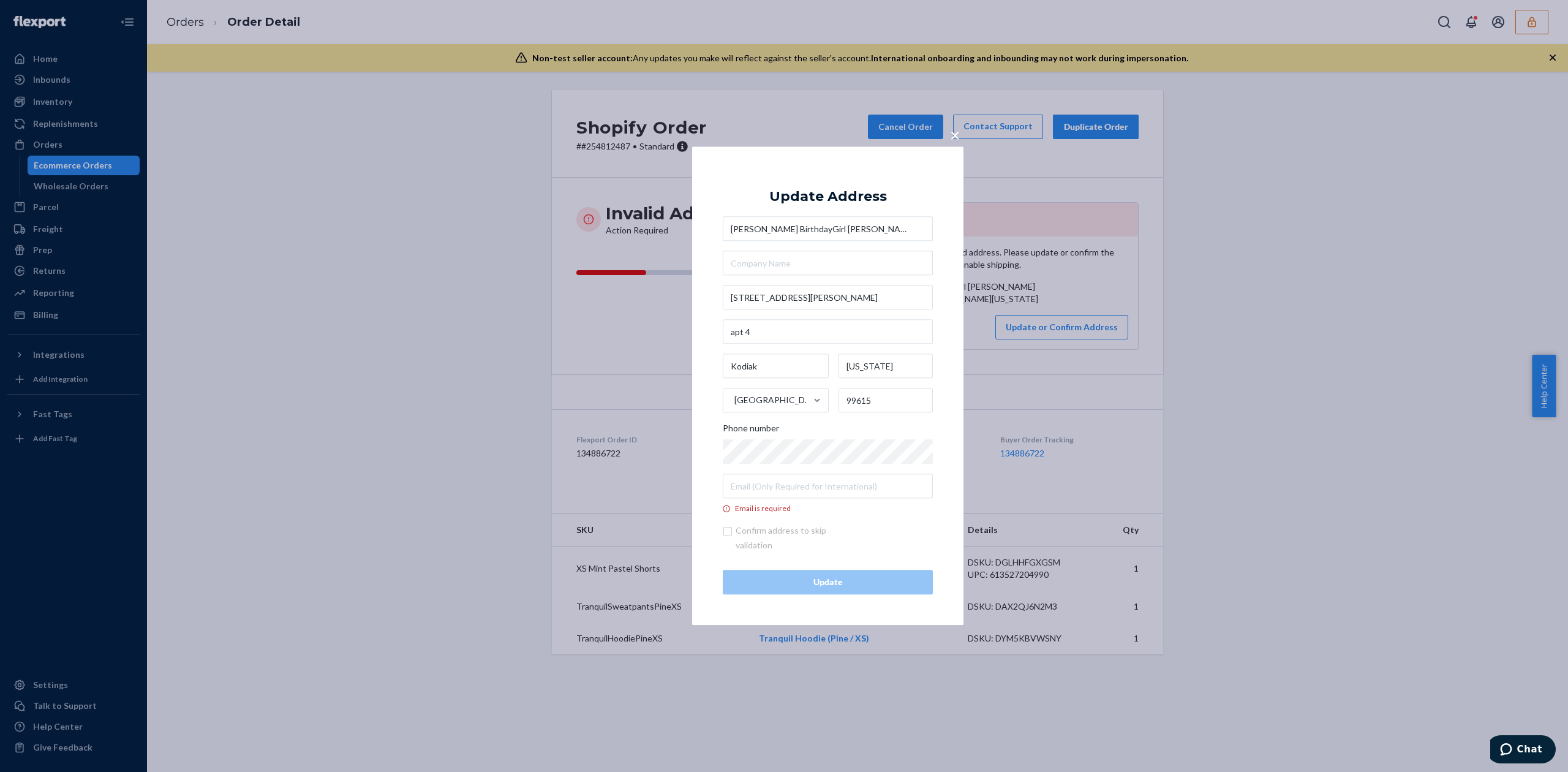
type input "Kierra BirthdayGirl Zardeneta"
click at [790, 487] on input "Email is required" at bounding box center [827, 486] width 210 height 25
type input "sfdfergergergfdfvdfvdfvgergferfeemail@nomail.com"
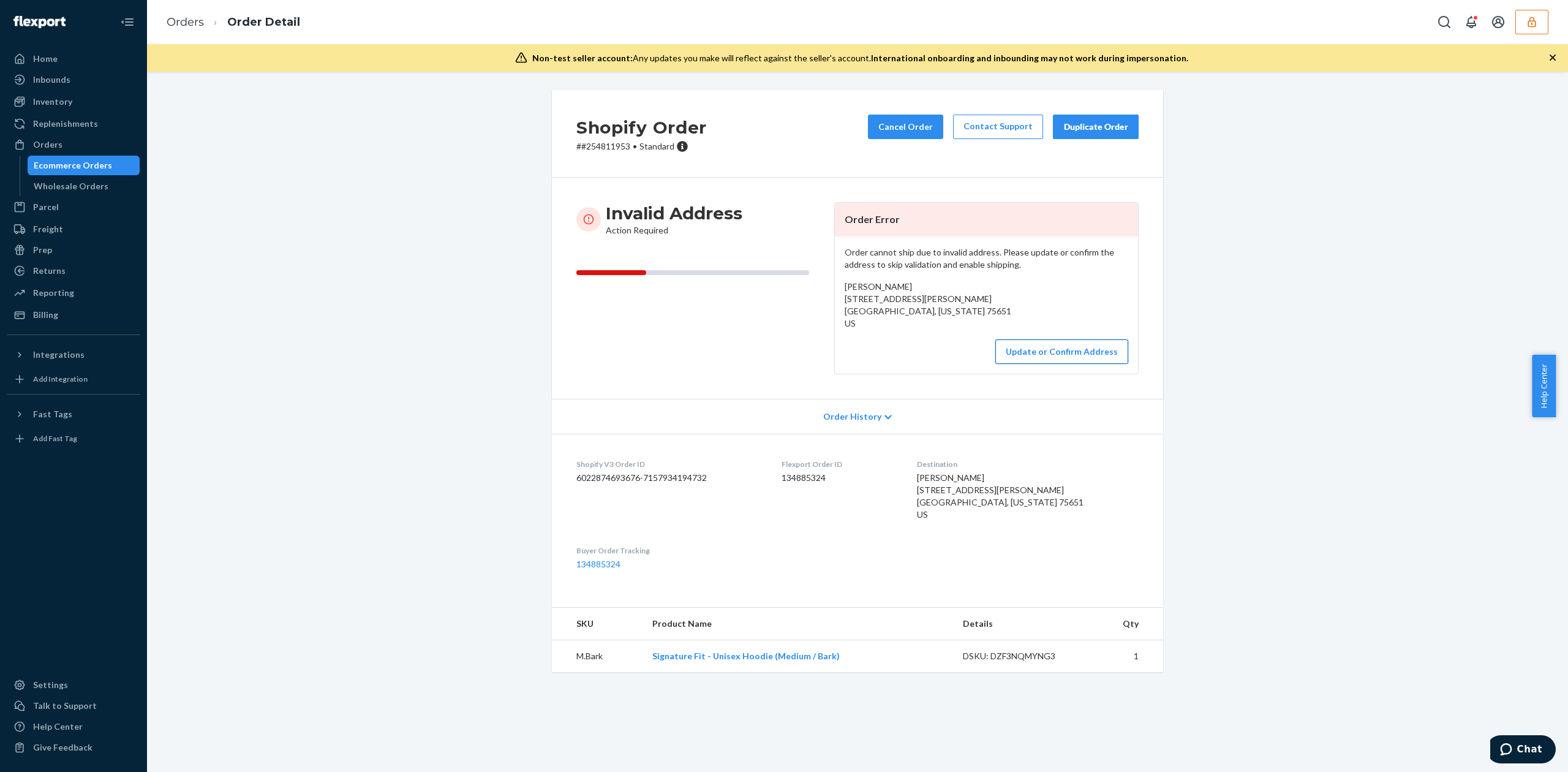
click at [1049, 364] on button "Update or Confirm Address" at bounding box center [1062, 351] width 133 height 25
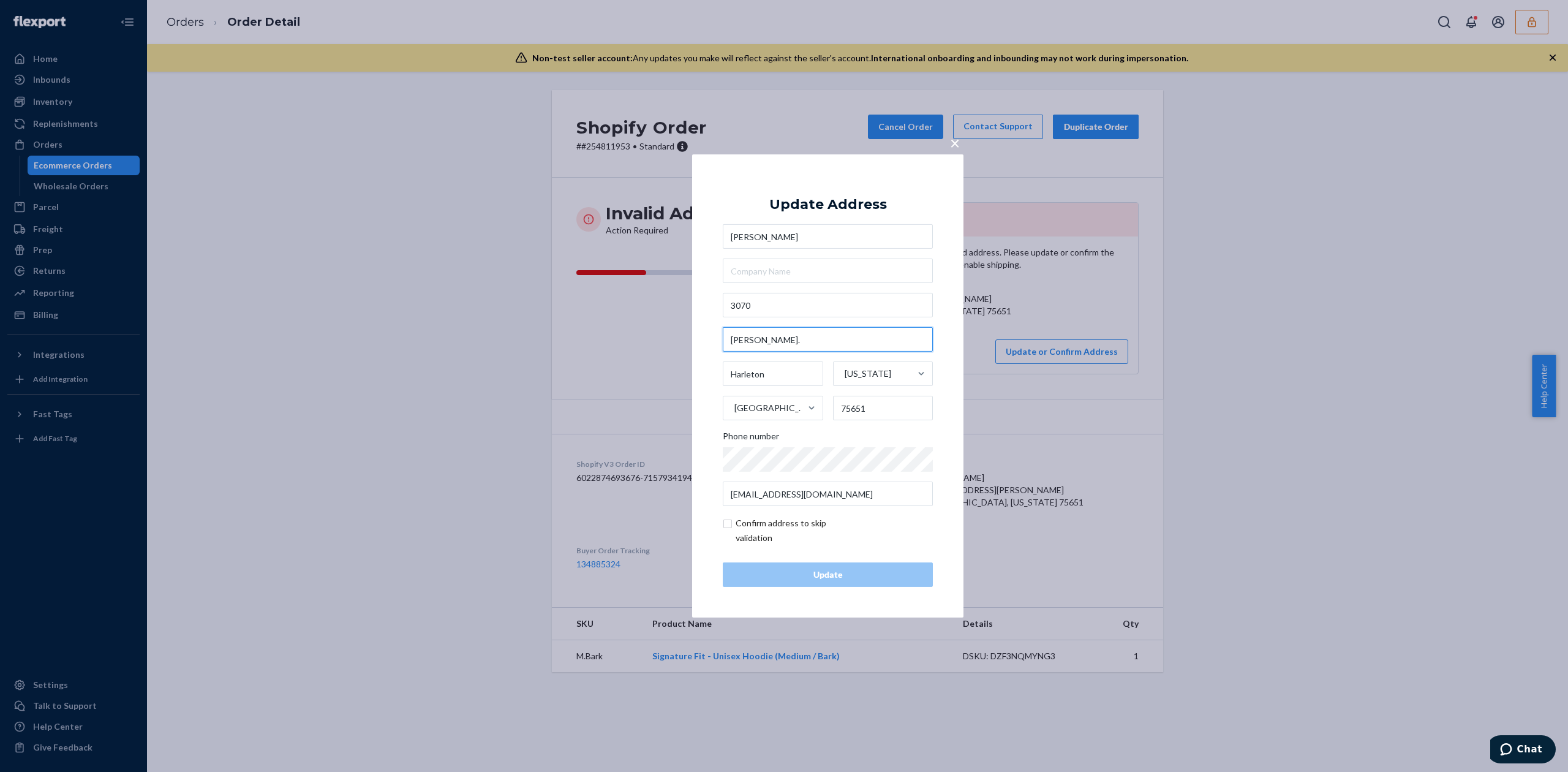
click at [744, 345] on input "McPhail Rd." at bounding box center [827, 339] width 210 height 25
click at [786, 309] on input "3070" at bounding box center [827, 305] width 210 height 25
paste input "McPhail Rd."
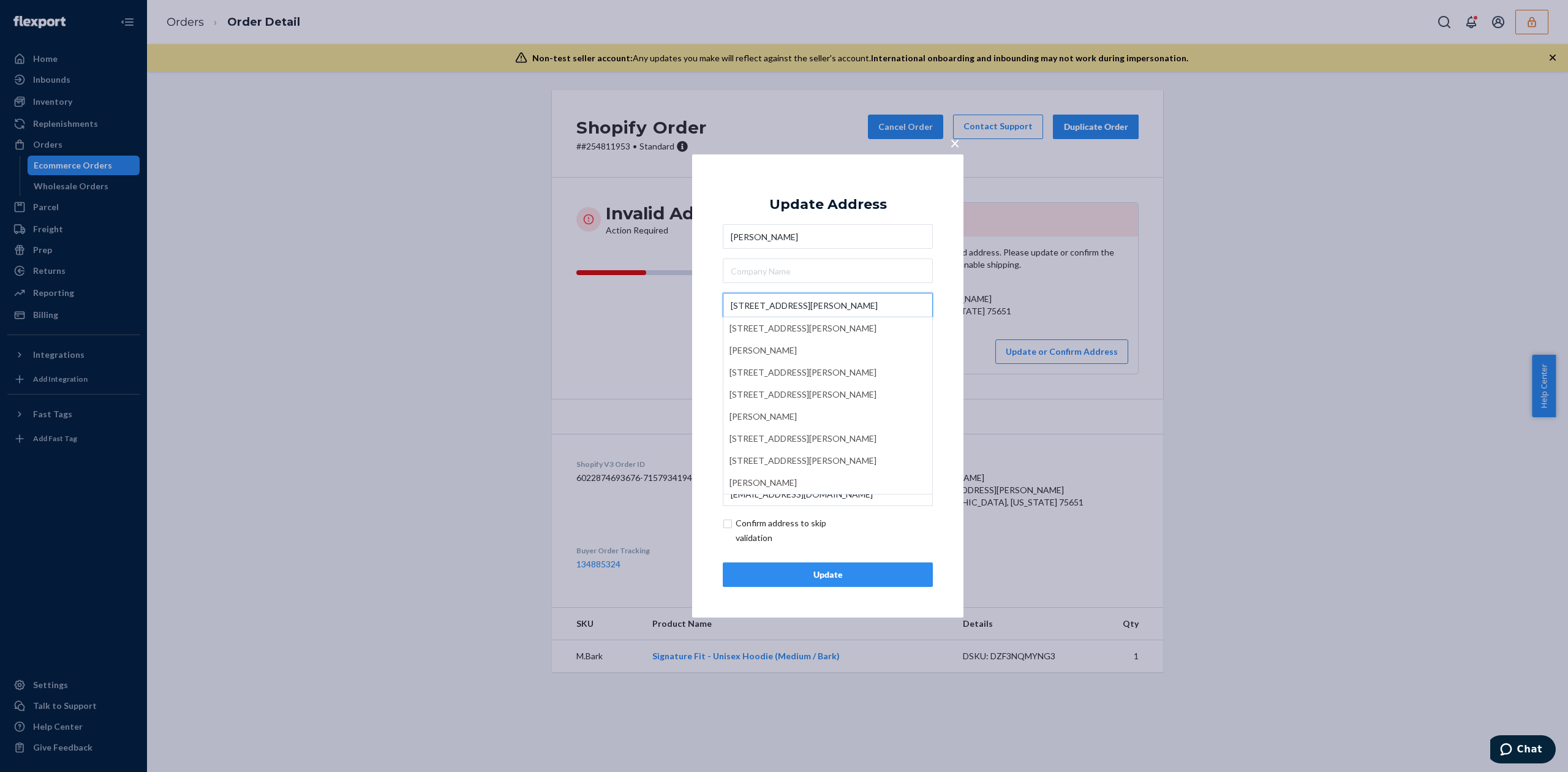
type input "3070 McPhail Rd"
click at [836, 209] on div "Update Address" at bounding box center [827, 205] width 117 height 15
click at [855, 579] on div "Update" at bounding box center [828, 574] width 189 height 12
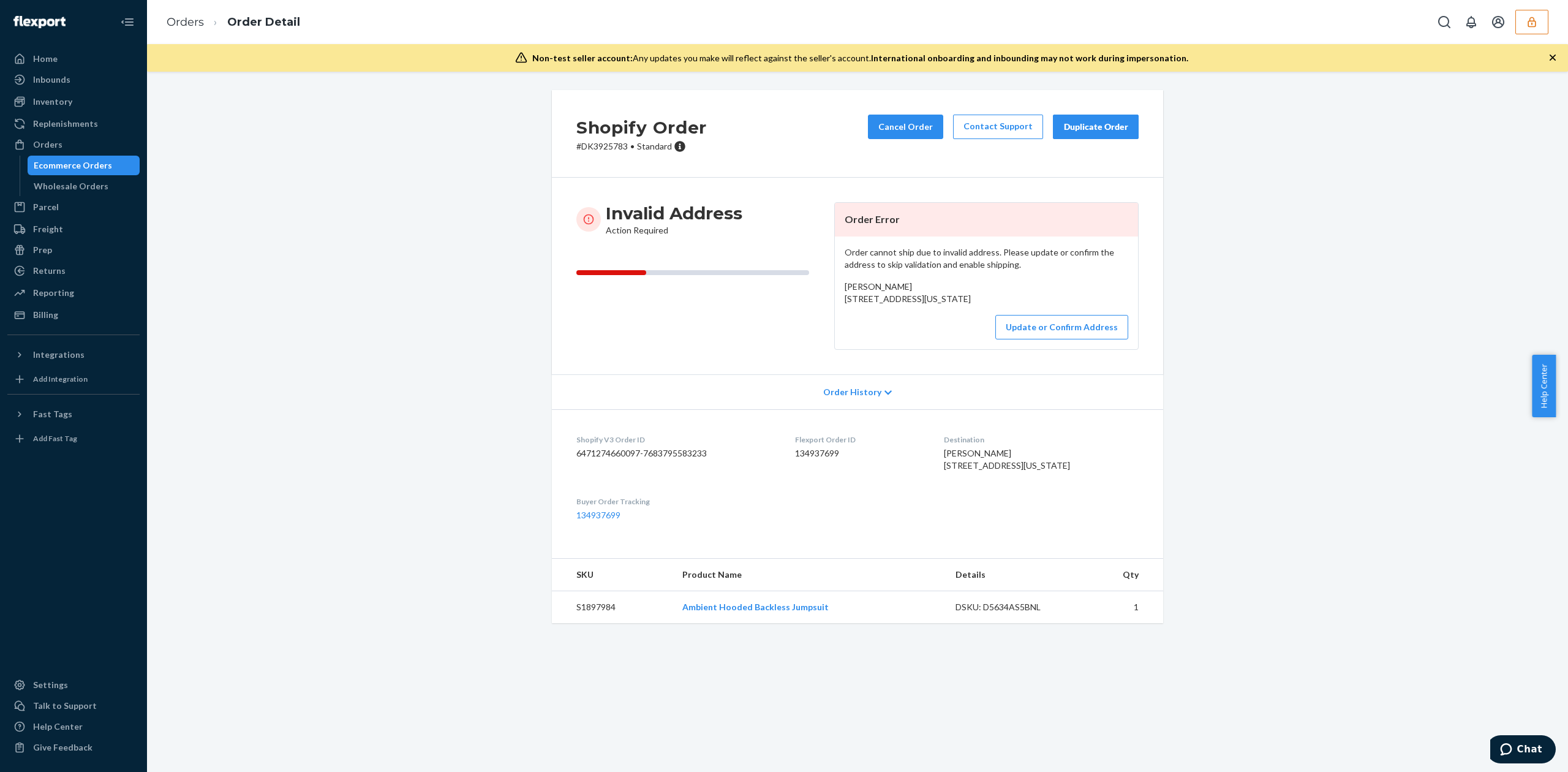
click at [854, 297] on span "[PERSON_NAME] [STREET_ADDRESS][US_STATE]" at bounding box center [907, 292] width 126 height 23
click at [838, 302] on div "Order cannot ship due to invalid address. Please update or confirm the address …" at bounding box center [986, 293] width 304 height 113
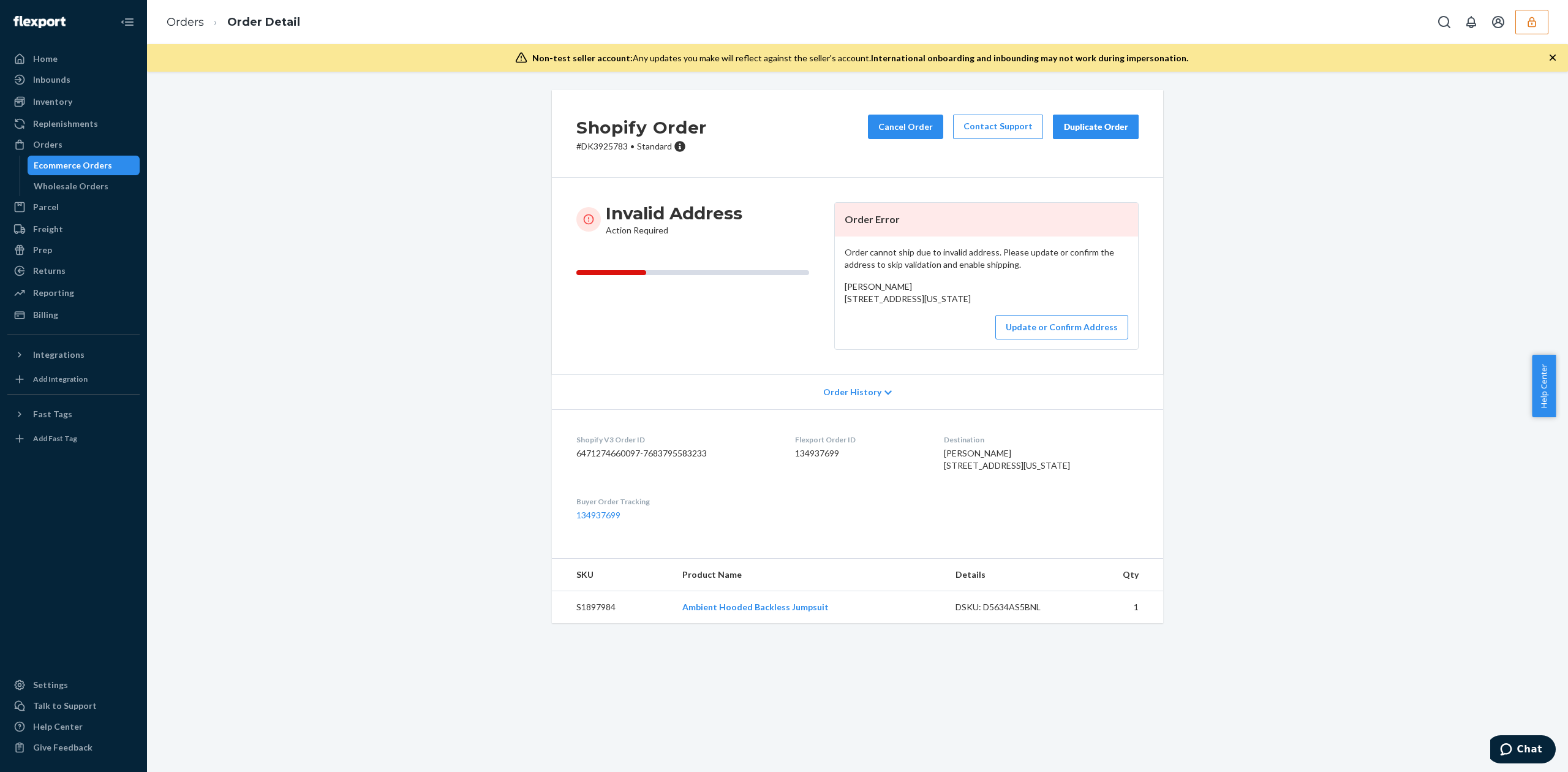
drag, startPoint x: 838, startPoint y: 302, endPoint x: 954, endPoint y: 311, distance: 116.3
click at [954, 311] on div "Order cannot ship due to invalid address. Please update or confirm the address …" at bounding box center [986, 293] width 304 height 113
copy span "361 E Aspen Way Gilbert, Arizona 85234"
click at [1086, 339] on button "Update or Confirm Address" at bounding box center [1062, 326] width 133 height 25
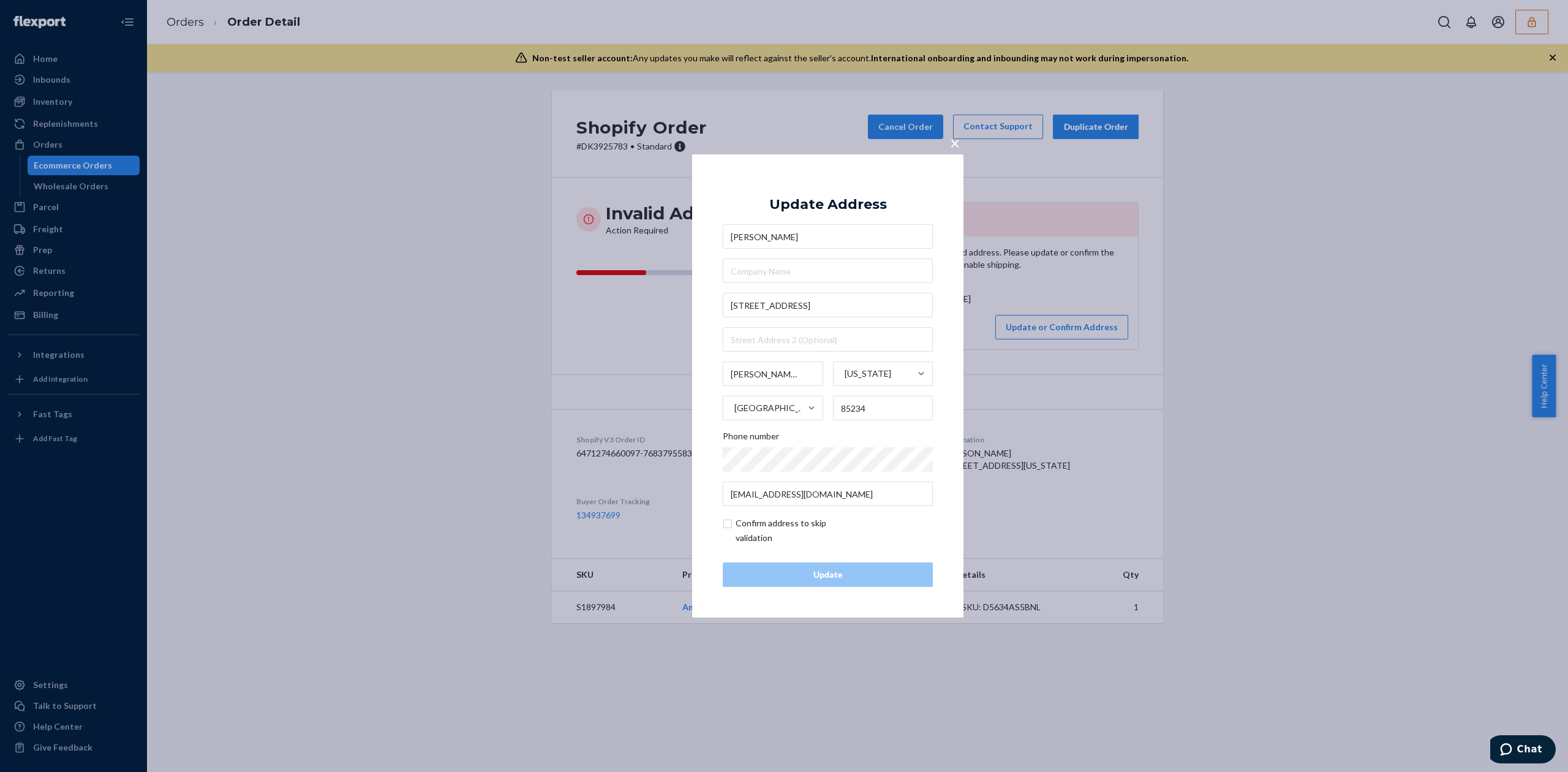
click at [732, 535] on input "checkbox" at bounding box center [794, 530] width 142 height 29
checkbox input "true"
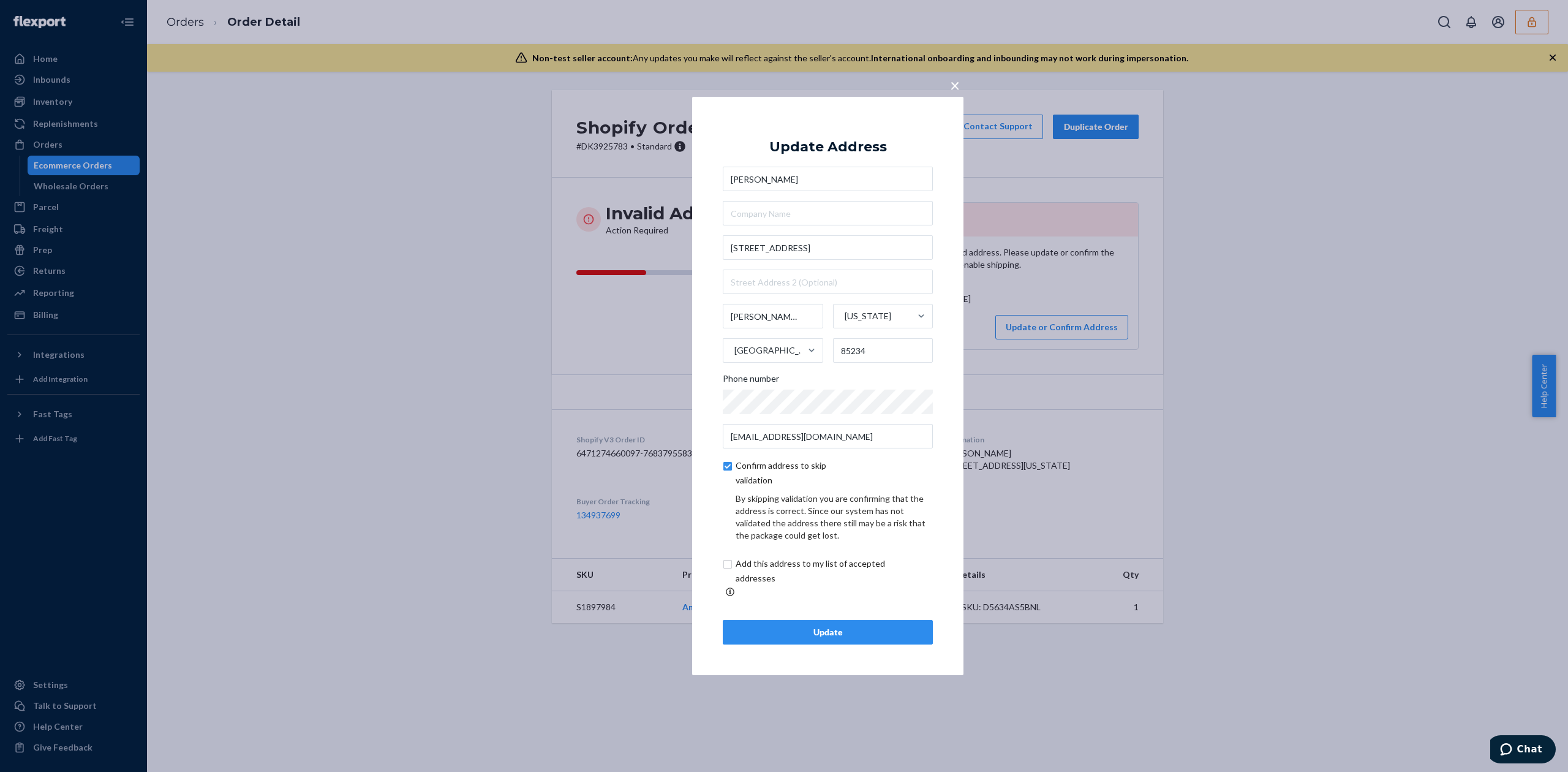
click at [860, 631] on div "Update" at bounding box center [828, 632] width 189 height 12
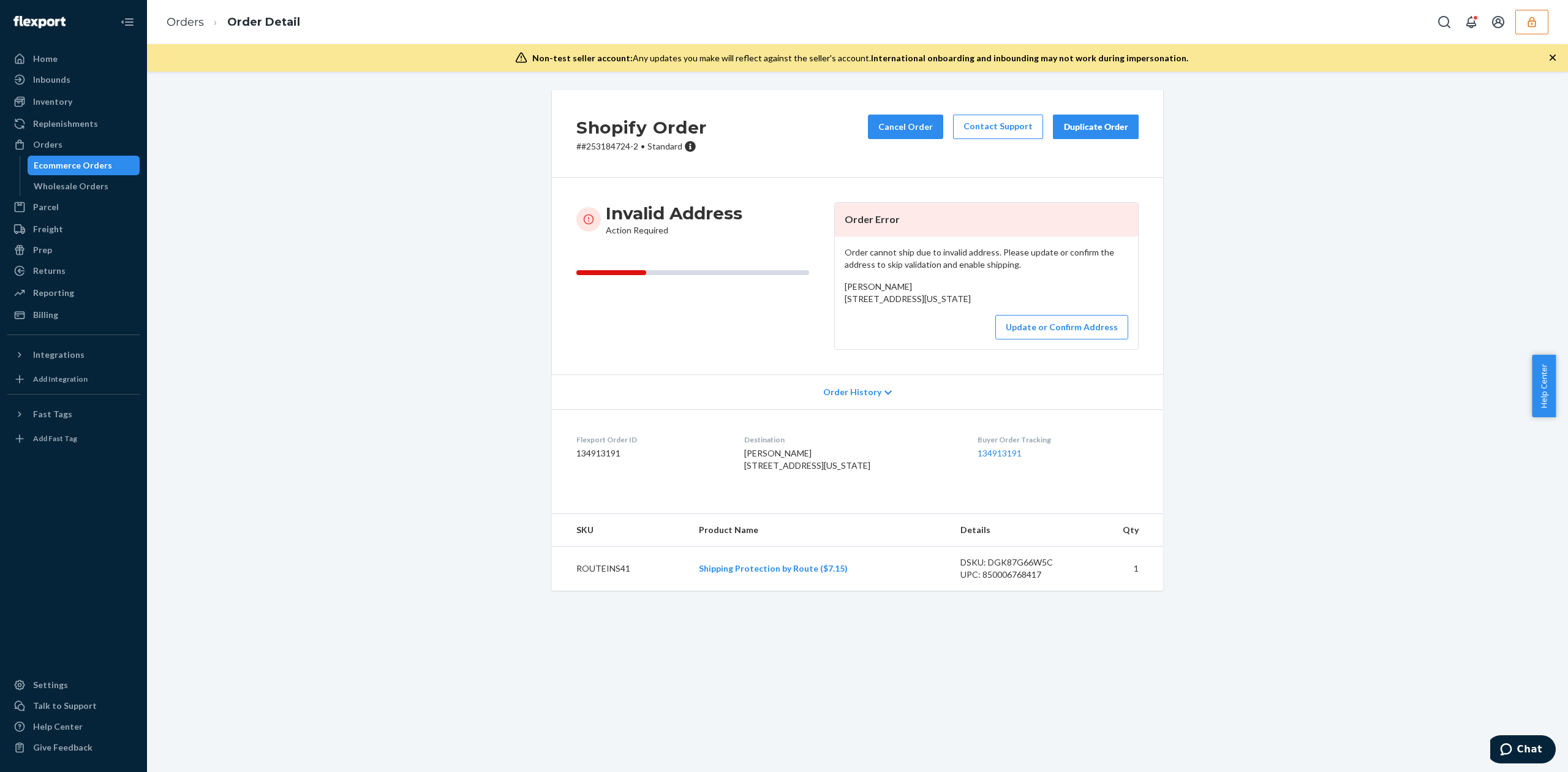
click at [846, 286] on span "[PERSON_NAME] [STREET_ADDRESS][US_STATE]" at bounding box center [907, 292] width 126 height 23
copy span "[PERSON_NAME]"
